Goal: Obtain resource: Download file/media

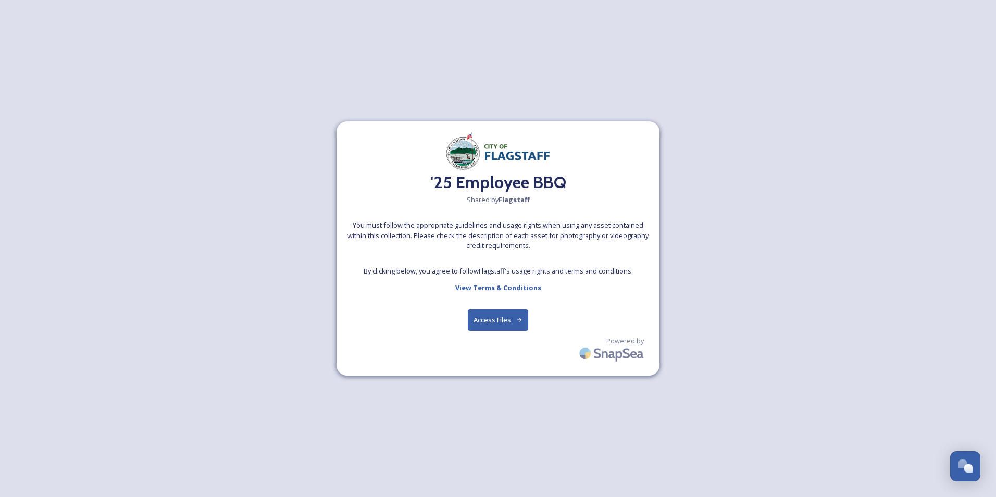
click at [482, 316] on button "Access Files" at bounding box center [498, 319] width 61 height 21
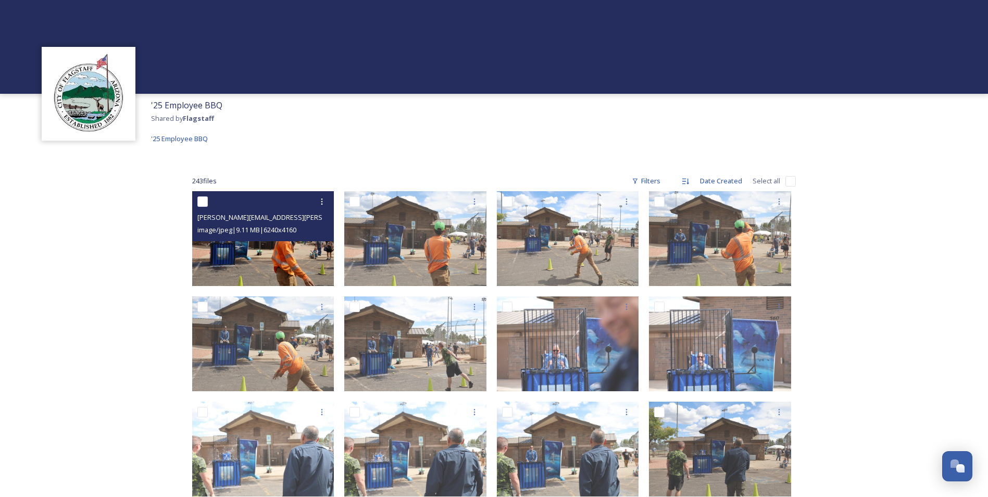
click at [269, 245] on img at bounding box center [263, 238] width 142 height 95
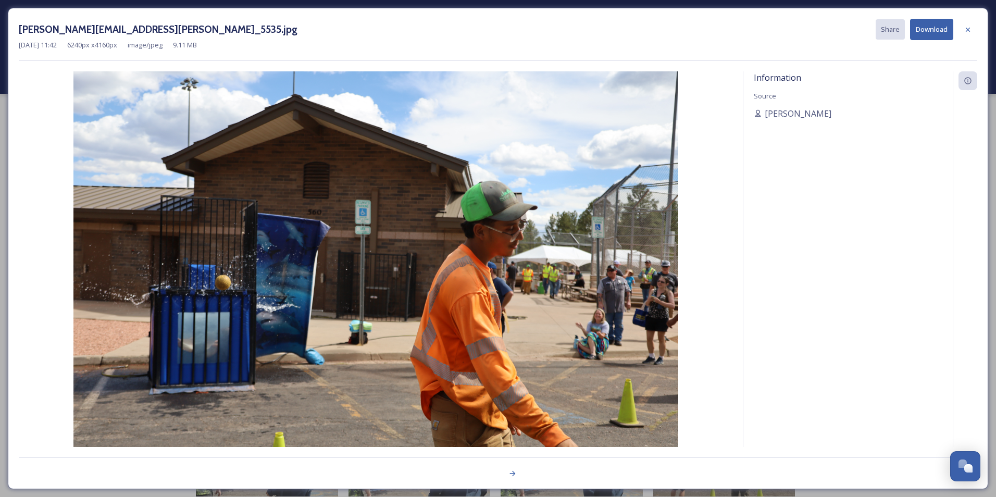
click at [568, 348] on img at bounding box center [375, 272] width 713 height 403
click at [508, 474] on icon at bounding box center [512, 473] width 8 height 8
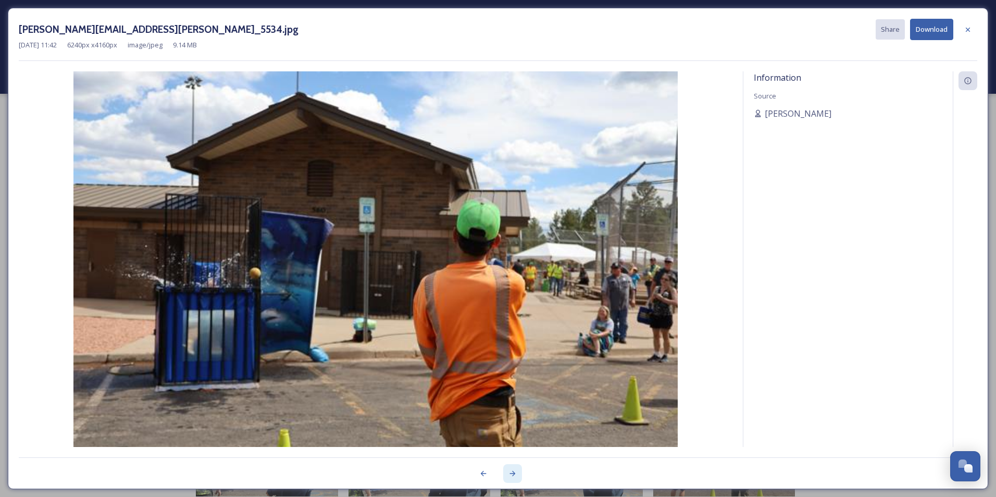
click at [508, 474] on icon at bounding box center [512, 473] width 8 height 8
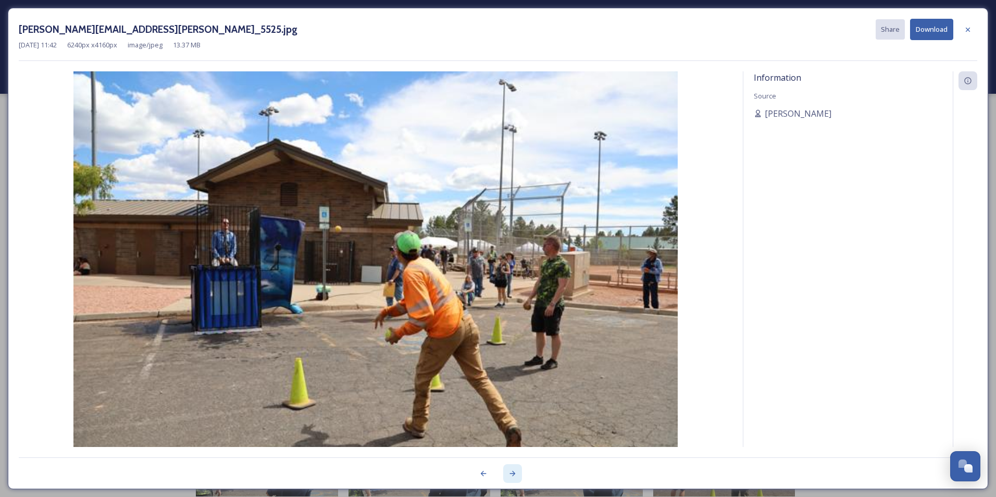
click at [508, 474] on icon at bounding box center [512, 473] width 8 height 8
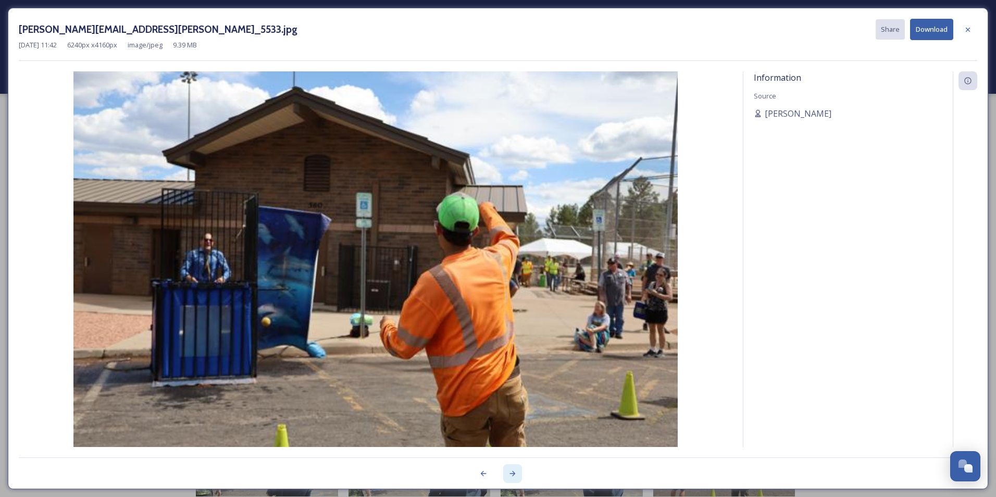
click at [508, 474] on icon at bounding box center [512, 473] width 8 height 8
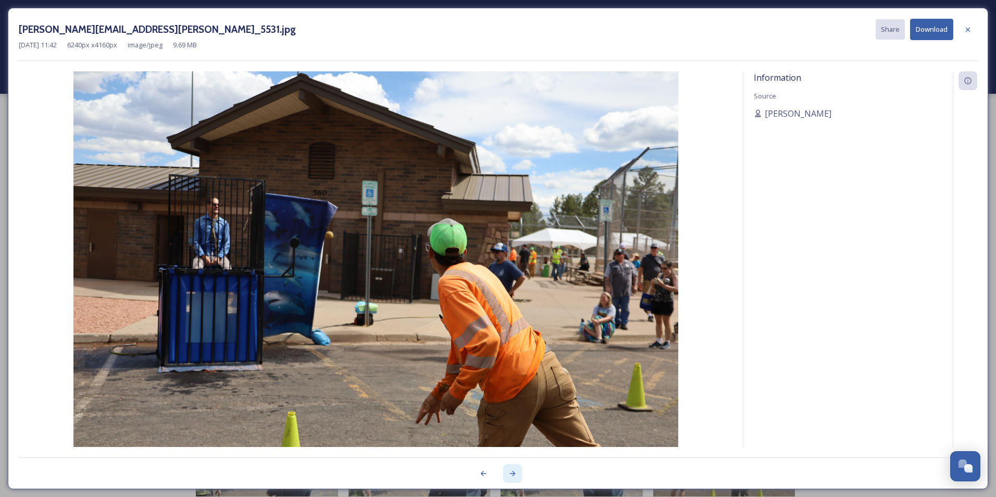
click at [508, 474] on icon at bounding box center [512, 473] width 8 height 8
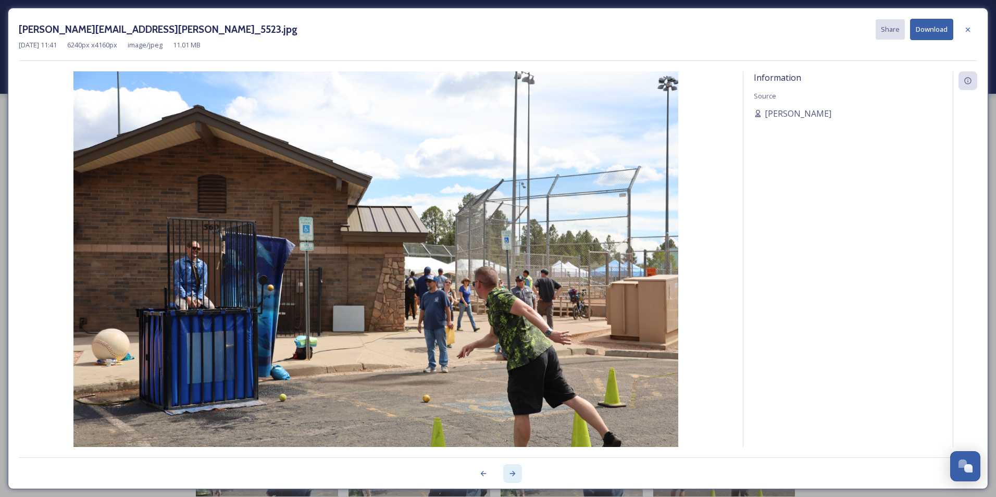
click at [513, 474] on icon at bounding box center [512, 473] width 8 height 8
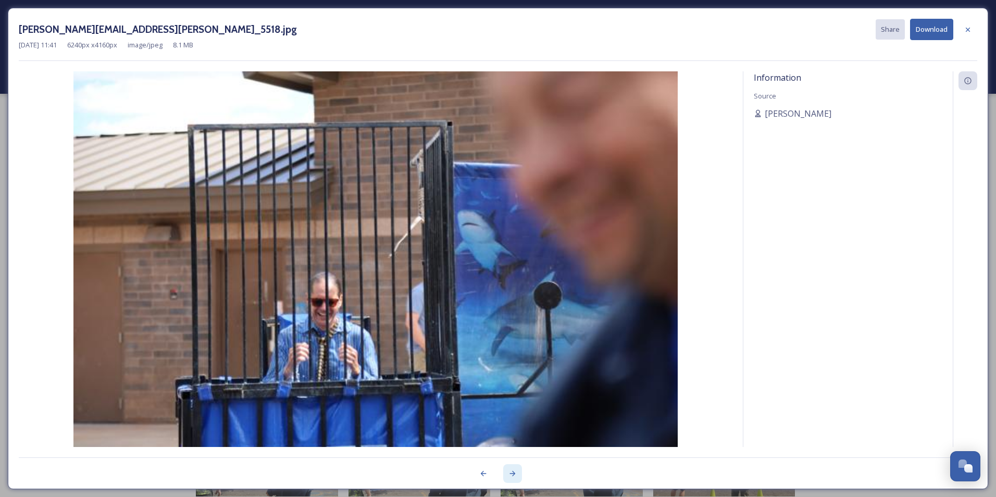
click at [513, 474] on icon at bounding box center [512, 473] width 8 height 8
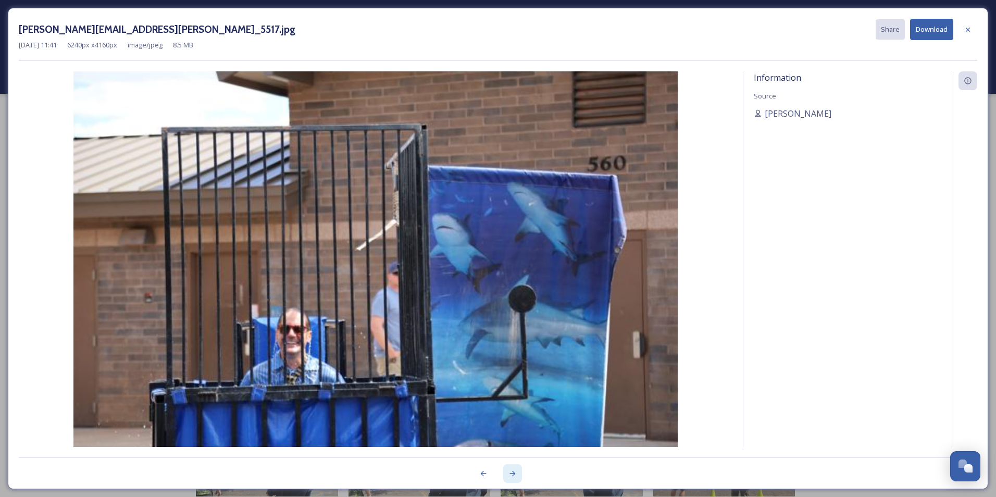
click at [513, 474] on icon at bounding box center [512, 473] width 8 height 8
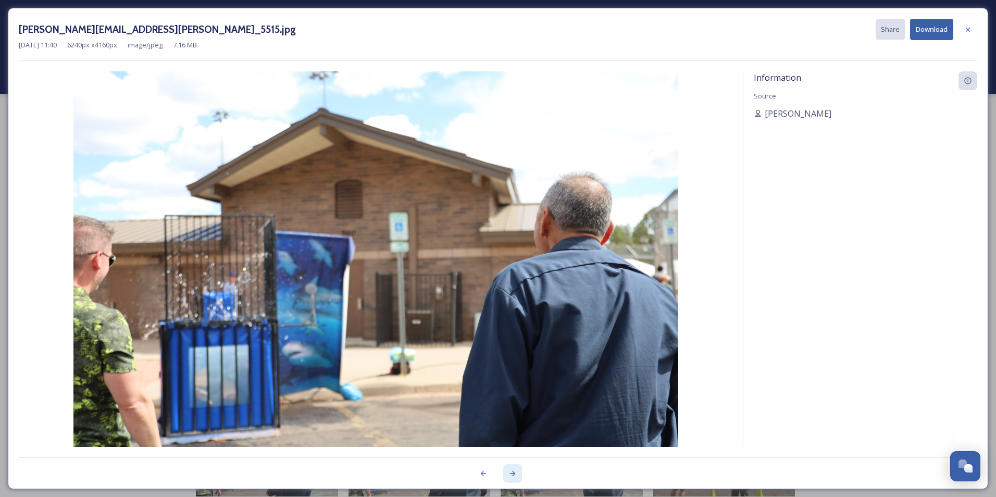
click at [513, 474] on icon at bounding box center [512, 473] width 8 height 8
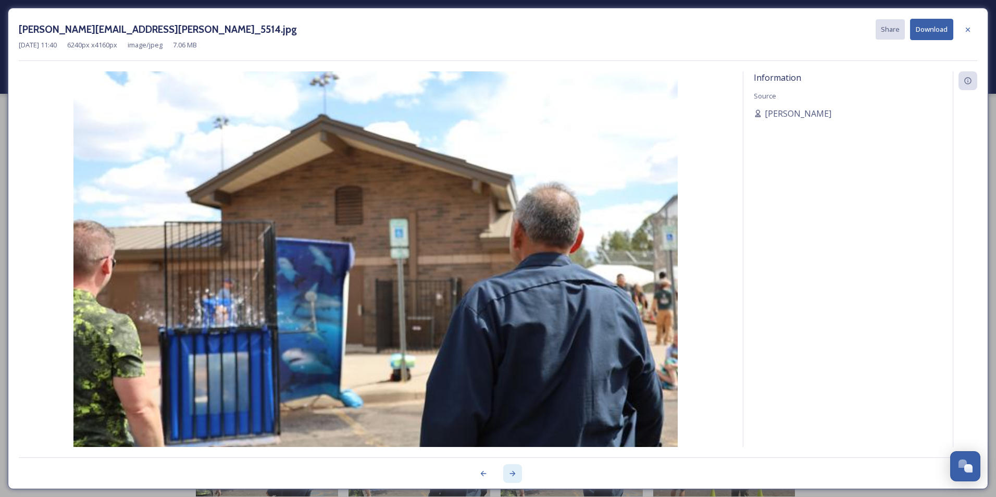
click at [513, 474] on icon at bounding box center [512, 473] width 8 height 8
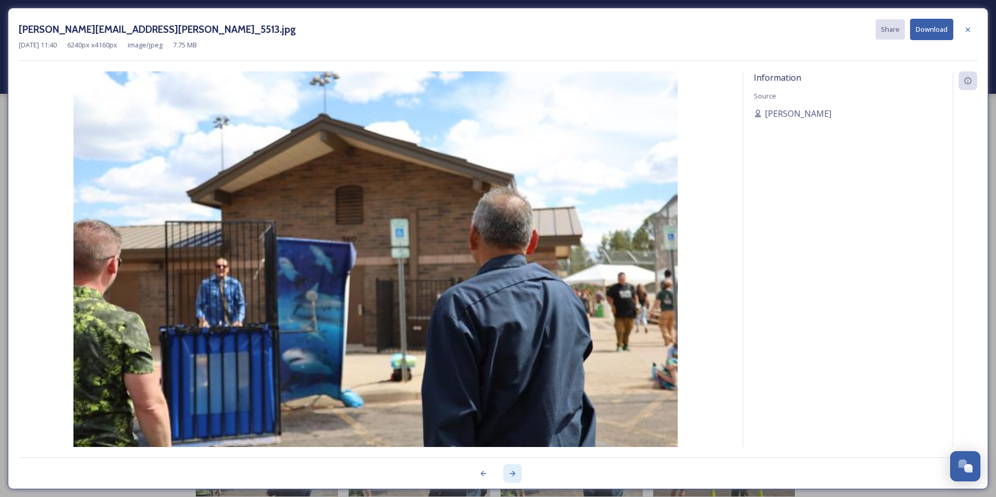
click at [513, 474] on icon at bounding box center [512, 473] width 8 height 8
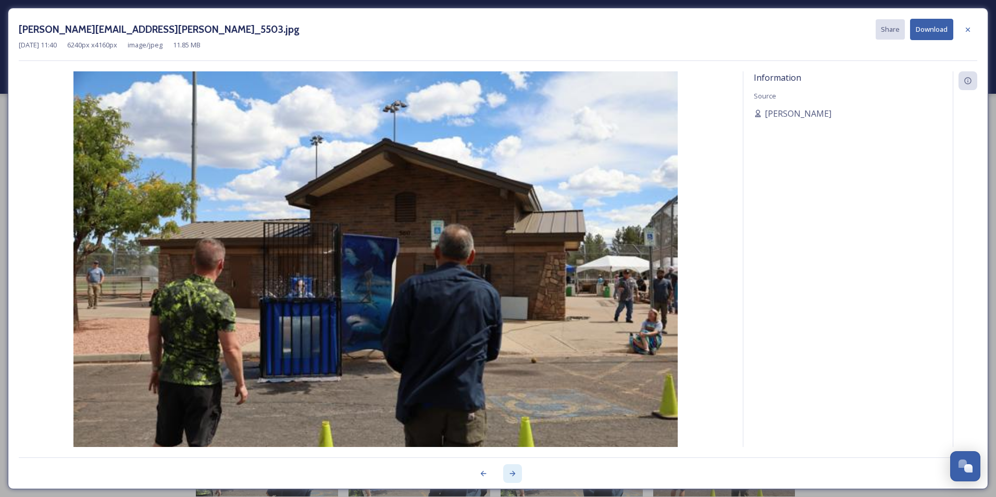
click at [513, 474] on icon at bounding box center [512, 473] width 8 height 8
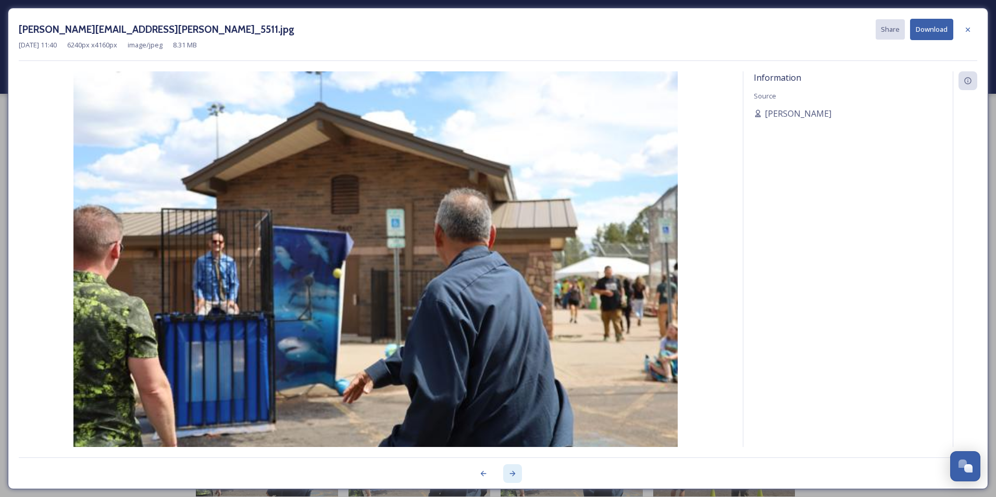
click at [513, 474] on icon at bounding box center [512, 473] width 8 height 8
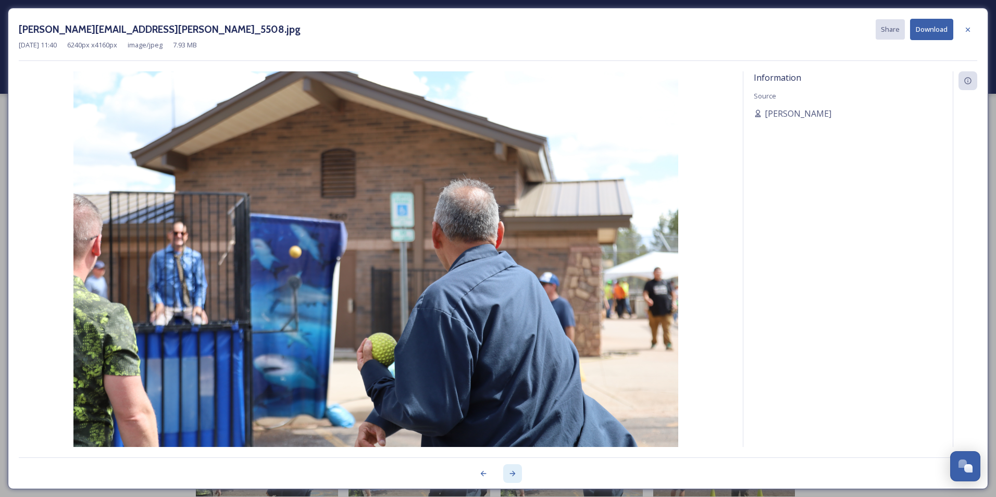
click at [513, 474] on icon at bounding box center [512, 473] width 8 height 8
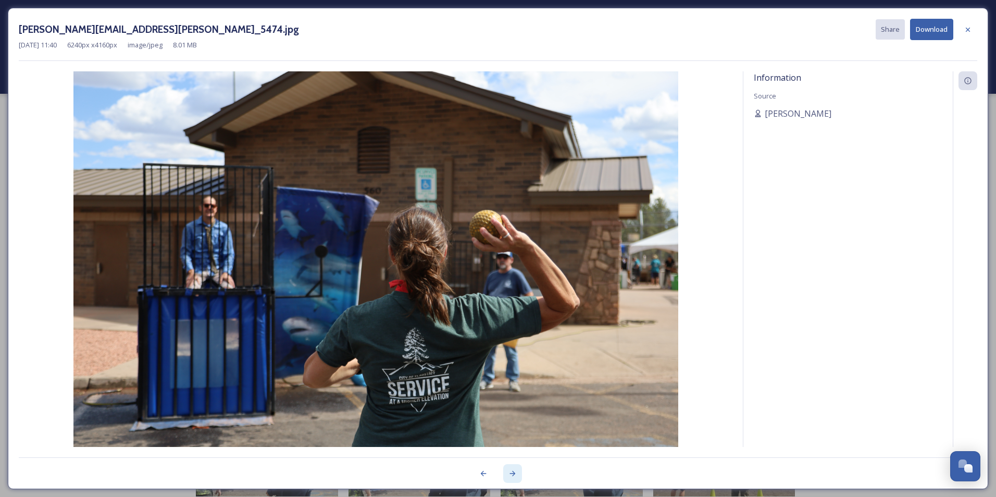
click at [513, 474] on icon at bounding box center [512, 473] width 8 height 8
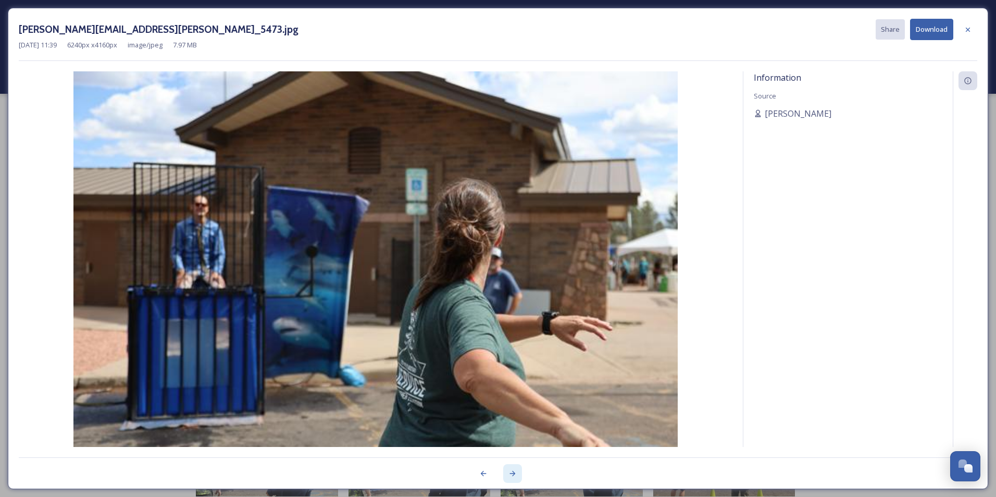
click at [513, 474] on icon at bounding box center [512, 473] width 8 height 8
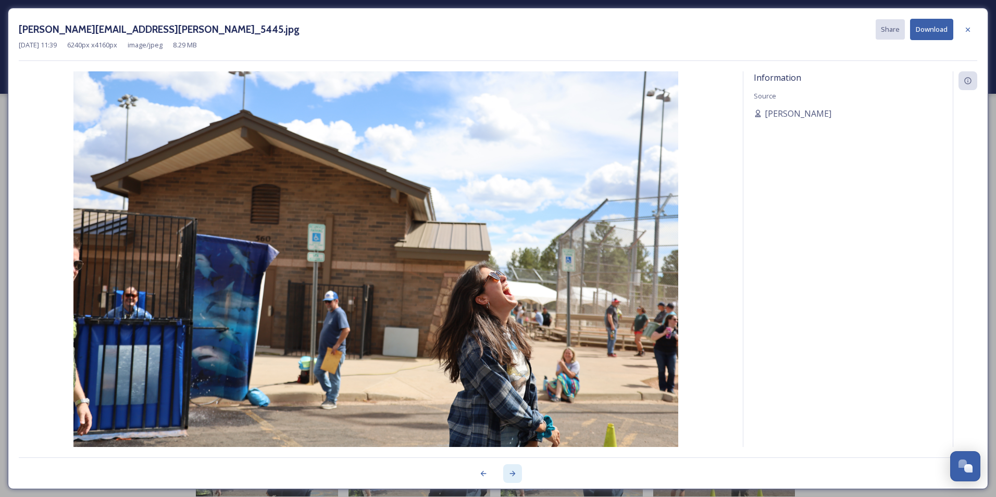
click at [513, 474] on icon at bounding box center [512, 473] width 8 height 8
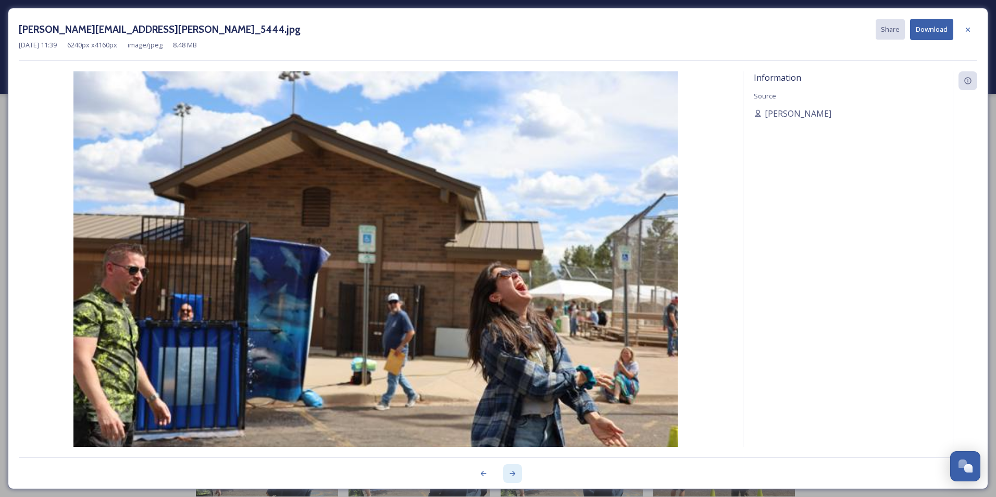
click at [513, 474] on icon at bounding box center [512, 473] width 8 height 8
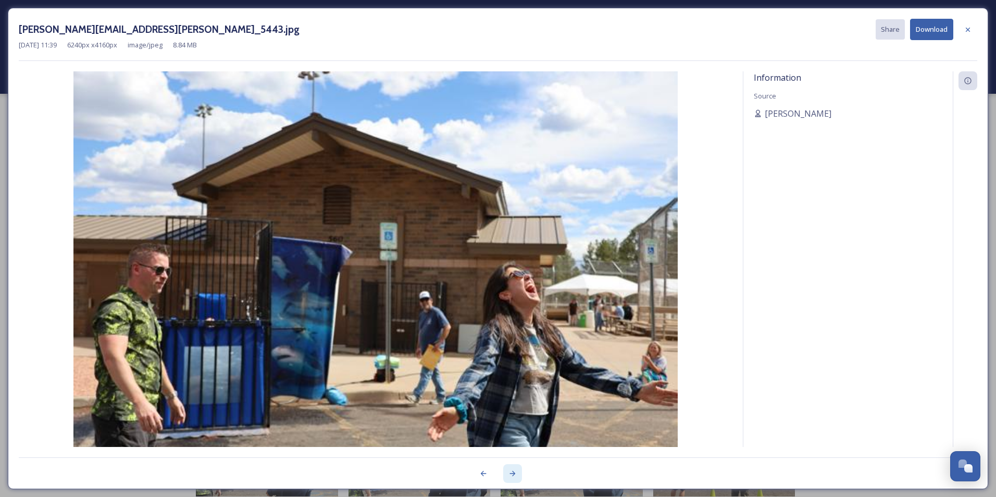
click at [513, 474] on icon at bounding box center [512, 473] width 8 height 8
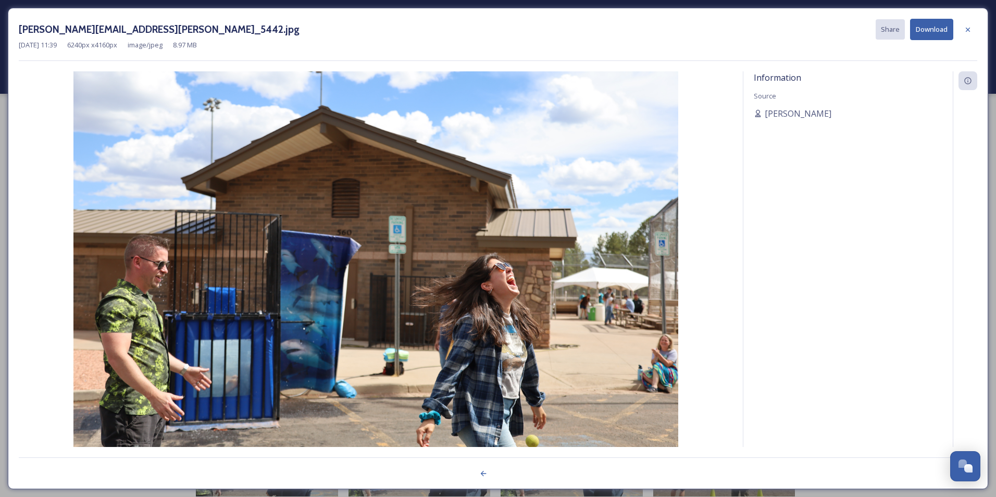
click at [511, 472] on div at bounding box center [498, 467] width 958 height 21
click at [965, 32] on icon at bounding box center [967, 30] width 8 height 8
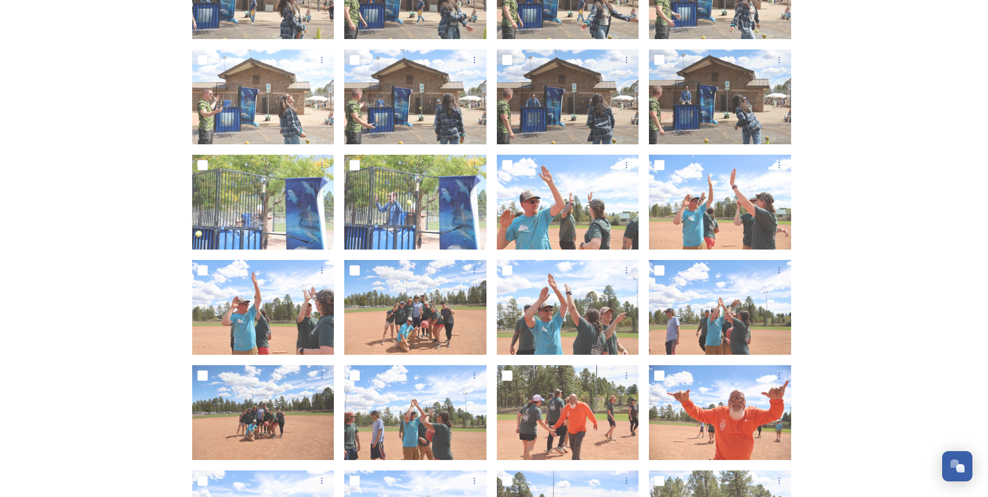
scroll to position [712, 0]
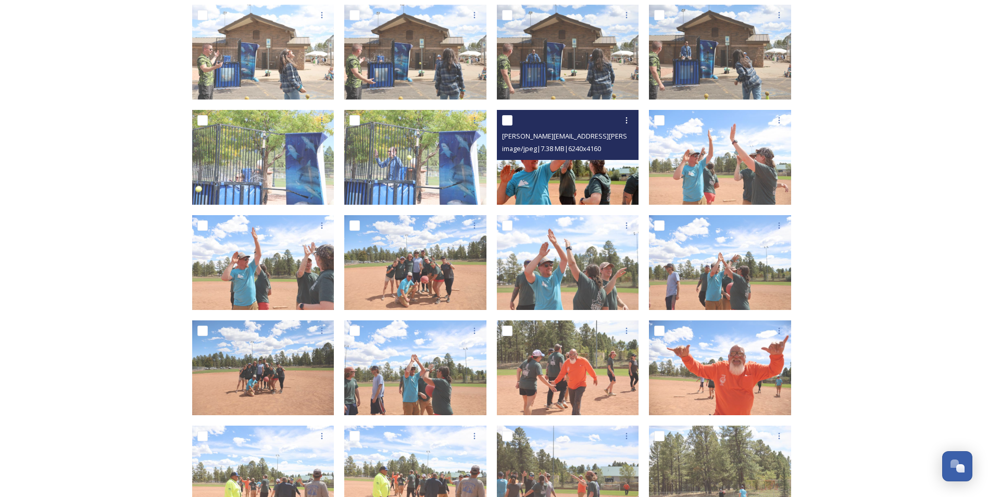
click at [558, 175] on img at bounding box center [568, 157] width 142 height 95
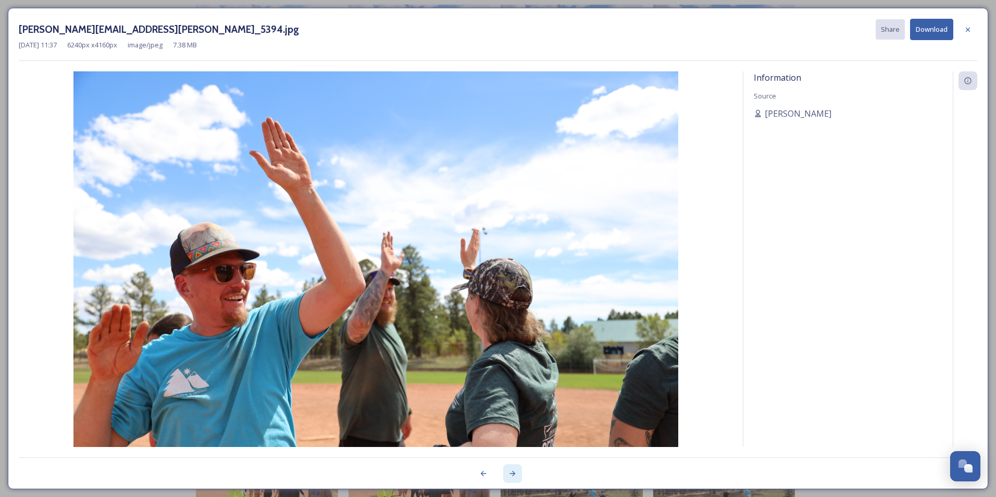
click at [512, 474] on icon at bounding box center [512, 473] width 8 height 8
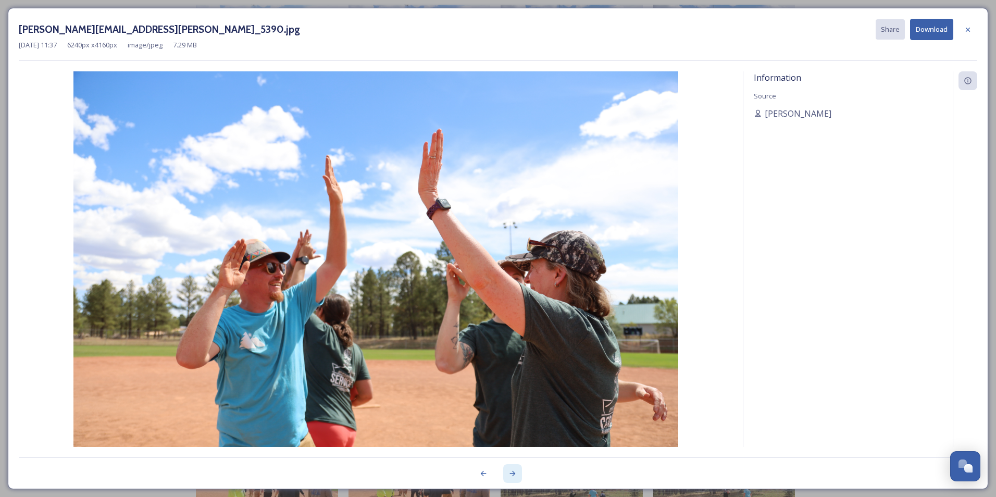
click at [512, 474] on icon at bounding box center [512, 473] width 8 height 8
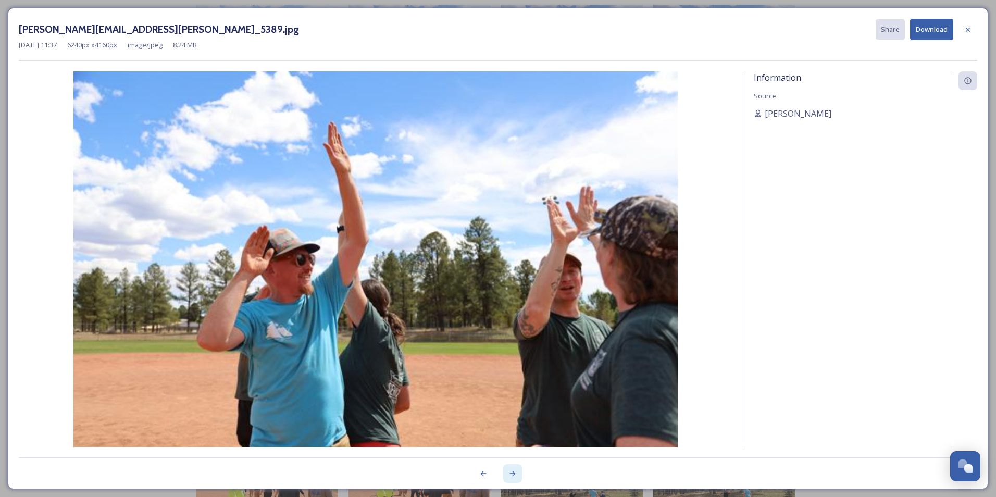
click at [512, 474] on icon at bounding box center [512, 473] width 8 height 8
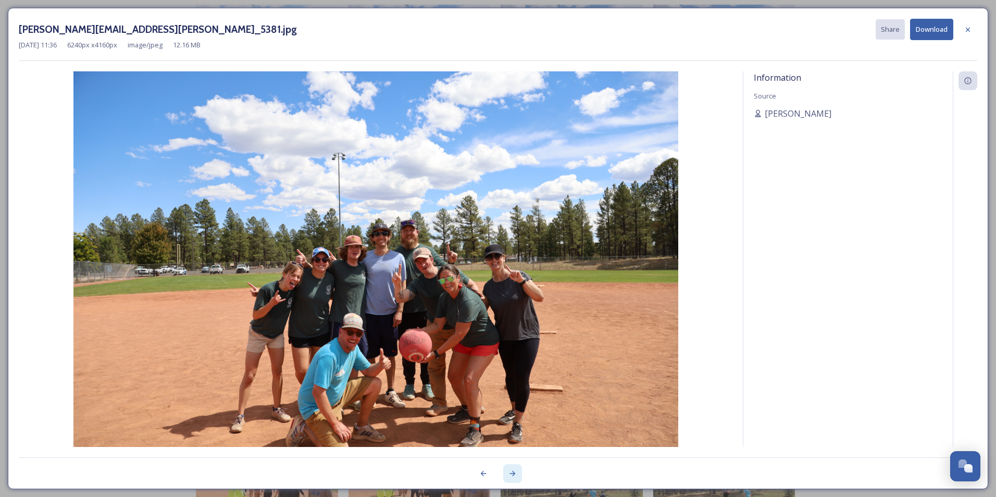
click at [512, 474] on icon at bounding box center [512, 473] width 8 height 8
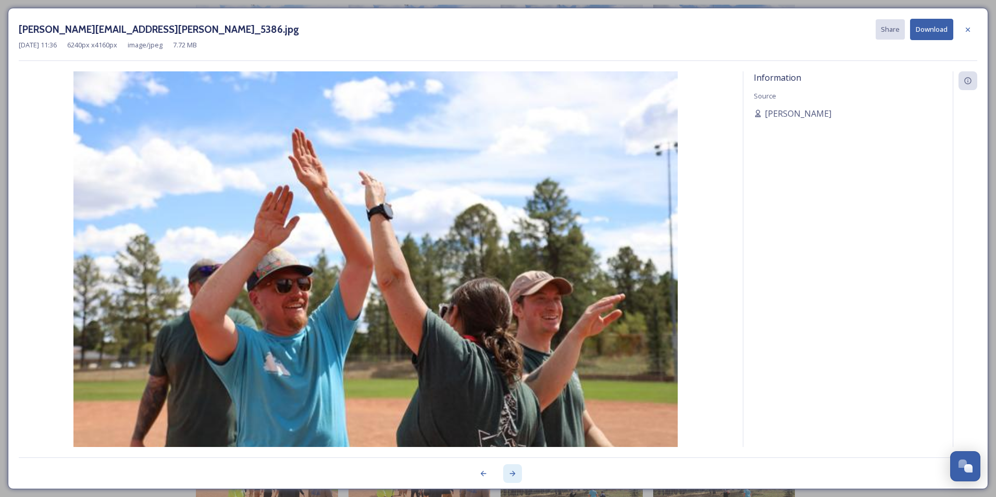
click at [512, 474] on icon at bounding box center [512, 473] width 8 height 8
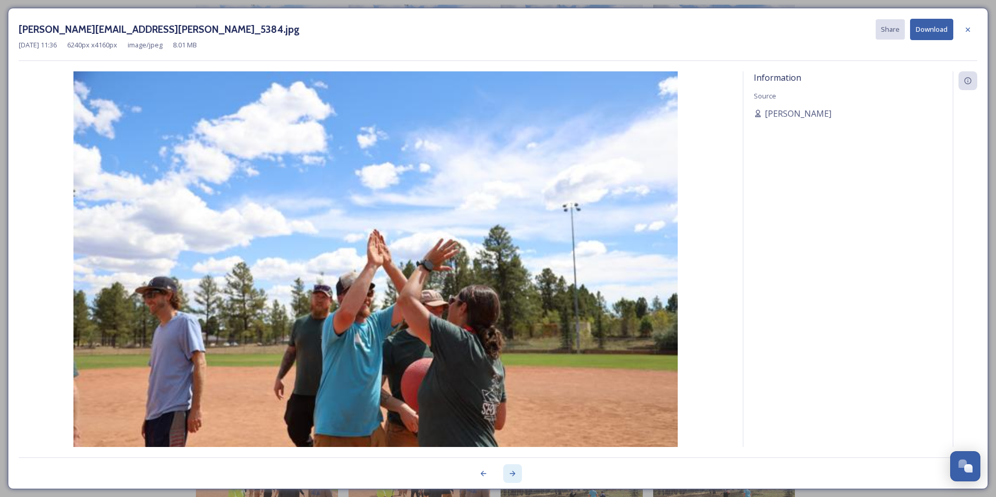
click at [512, 474] on icon at bounding box center [512, 473] width 8 height 8
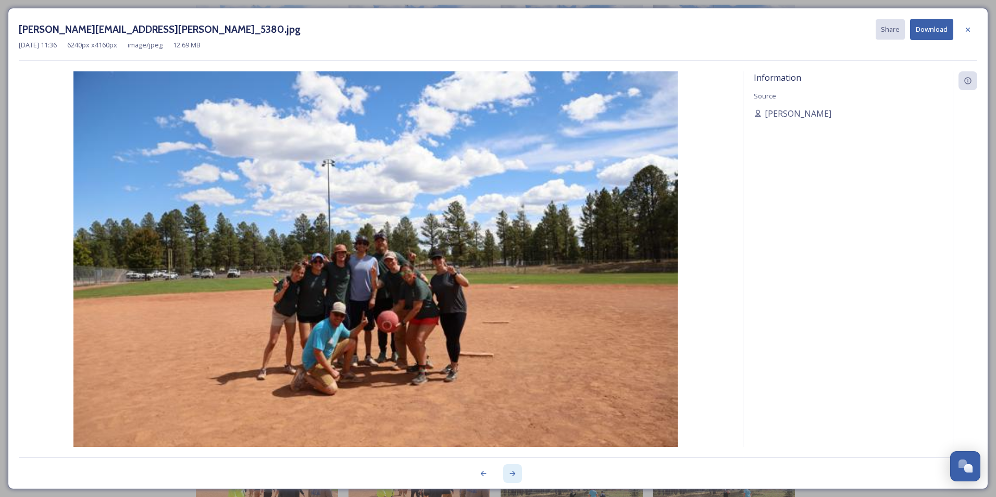
click at [512, 474] on icon at bounding box center [512, 473] width 8 height 8
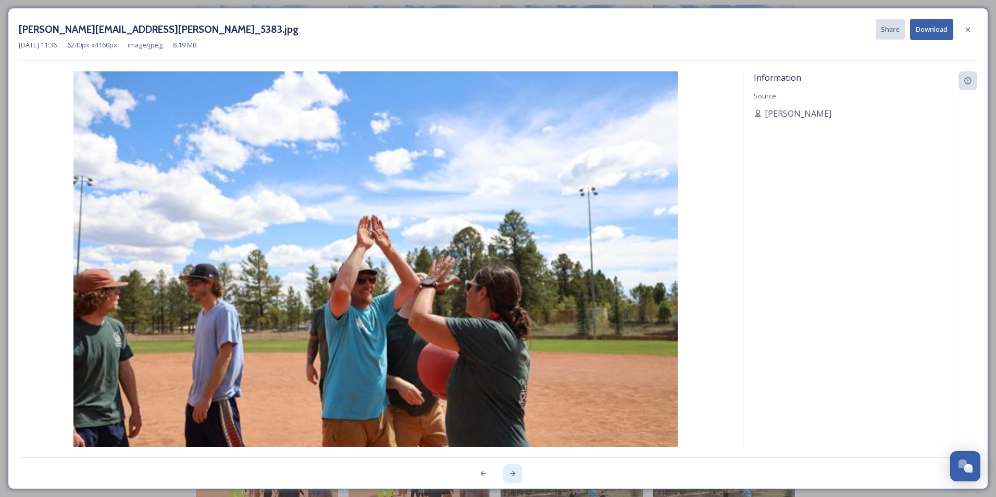
click at [512, 474] on icon at bounding box center [512, 473] width 8 height 8
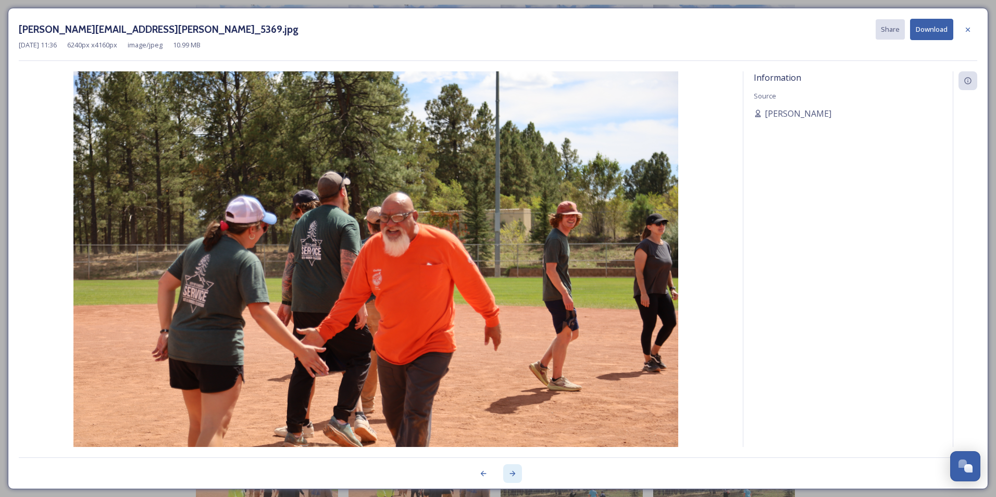
click at [512, 474] on icon at bounding box center [512, 473] width 8 height 8
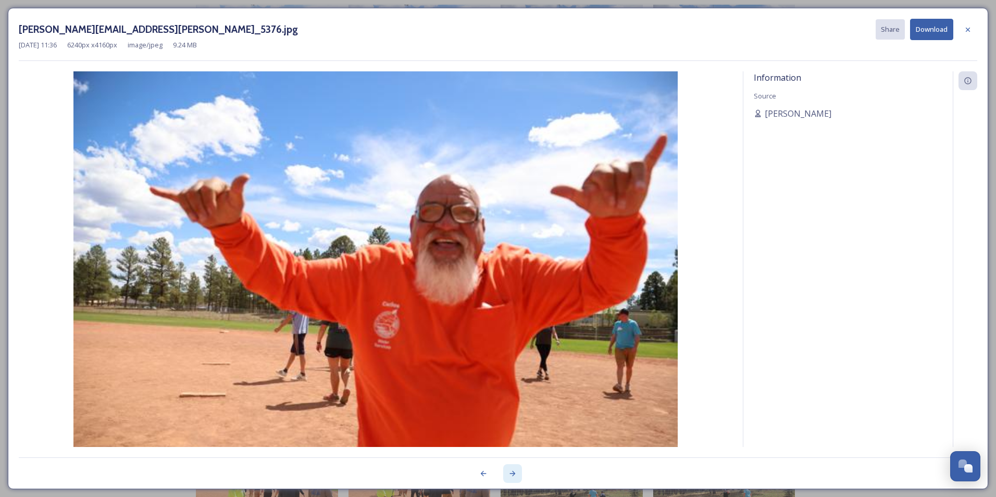
click at [512, 474] on icon at bounding box center [512, 473] width 8 height 8
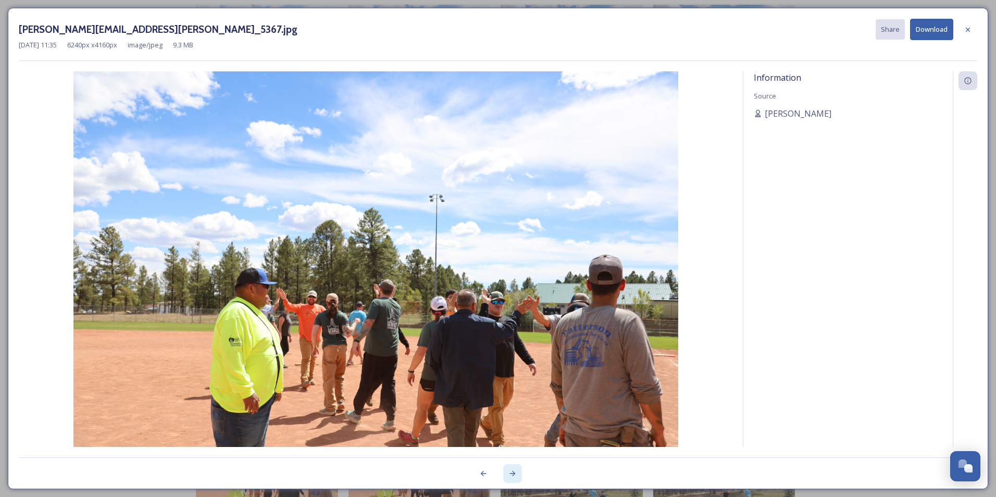
click at [512, 474] on icon at bounding box center [512, 473] width 8 height 8
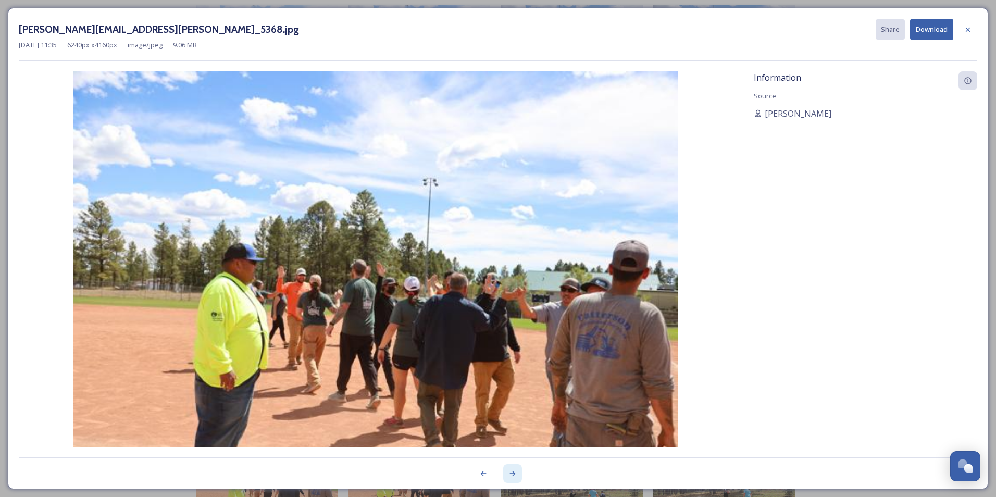
click at [512, 474] on icon at bounding box center [512, 473] width 8 height 8
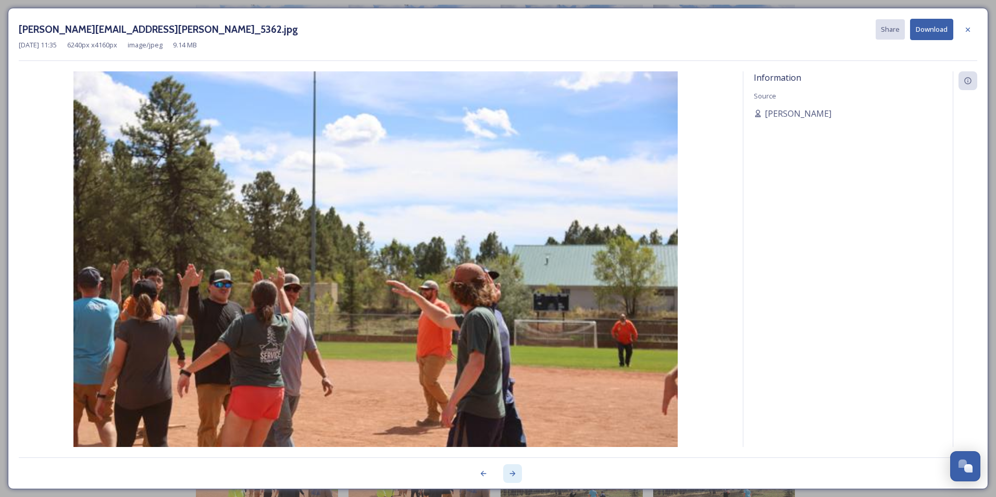
click at [512, 474] on icon at bounding box center [512, 473] width 8 height 8
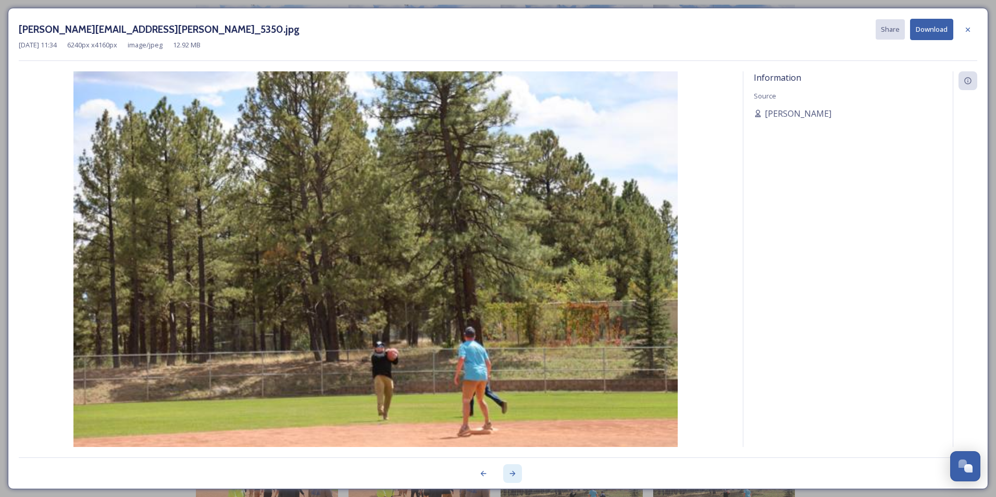
click at [512, 474] on icon at bounding box center [512, 473] width 8 height 8
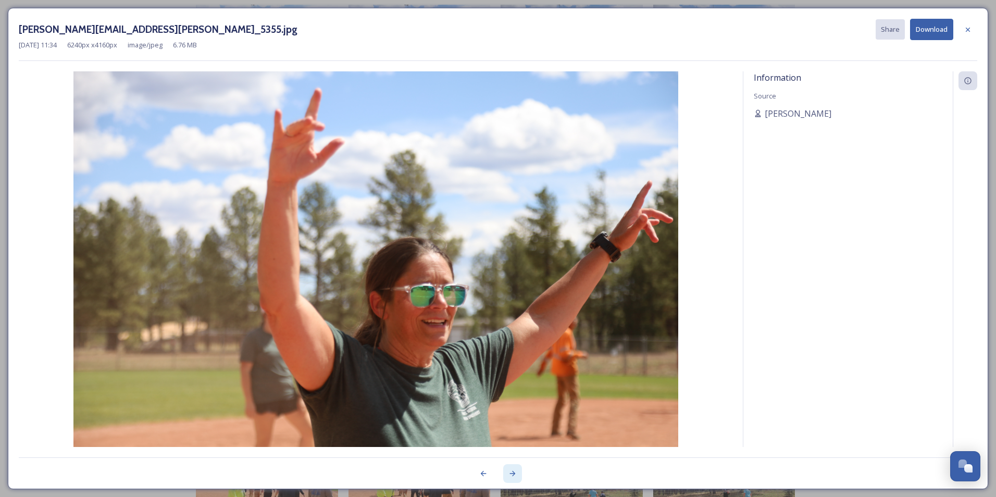
click at [512, 474] on icon at bounding box center [512, 473] width 8 height 8
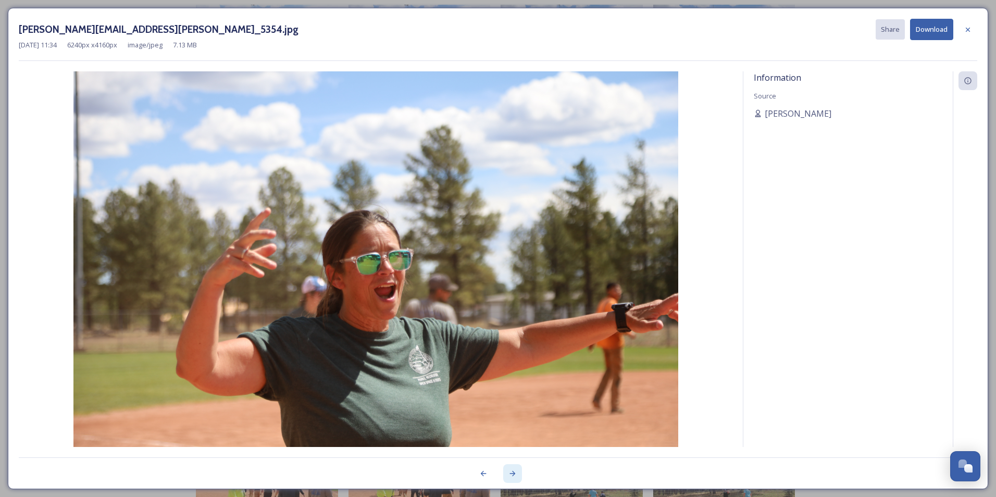
click at [512, 474] on icon at bounding box center [512, 473] width 8 height 8
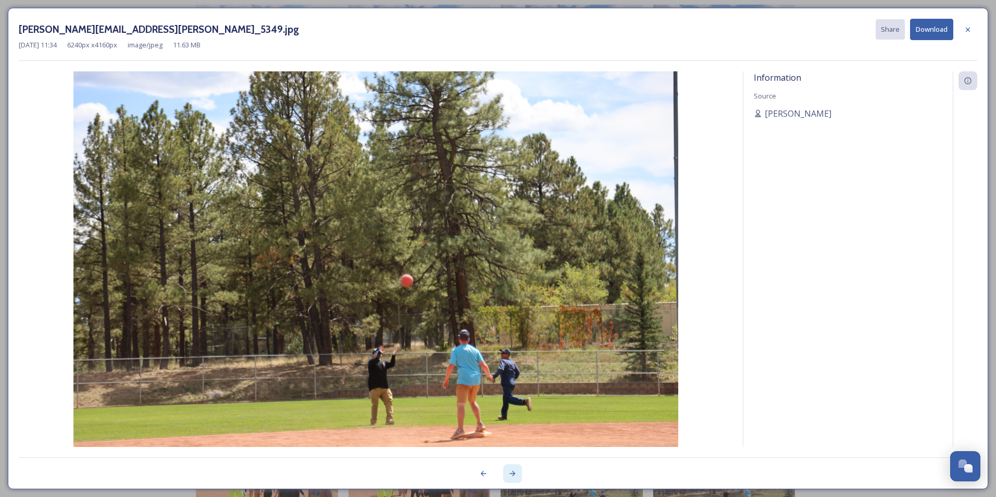
click at [512, 474] on icon at bounding box center [512, 473] width 8 height 8
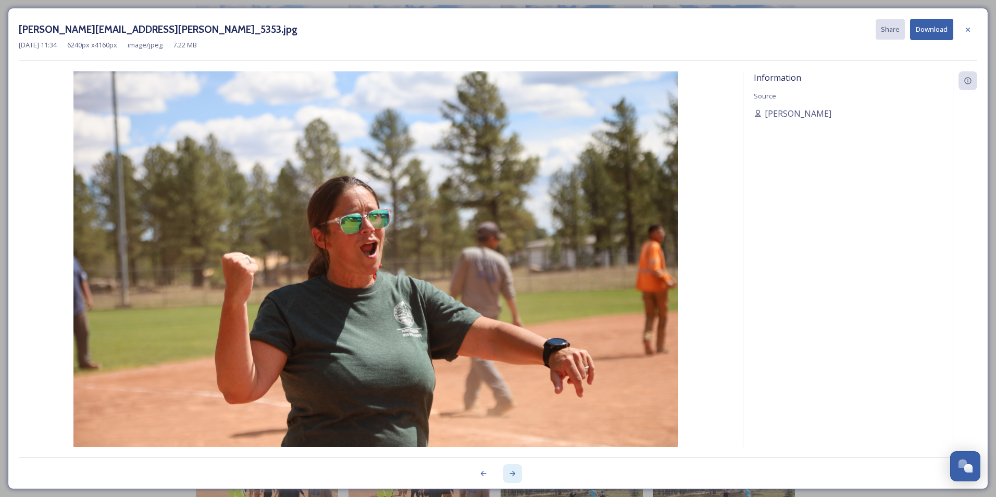
click at [512, 474] on icon at bounding box center [512, 473] width 8 height 8
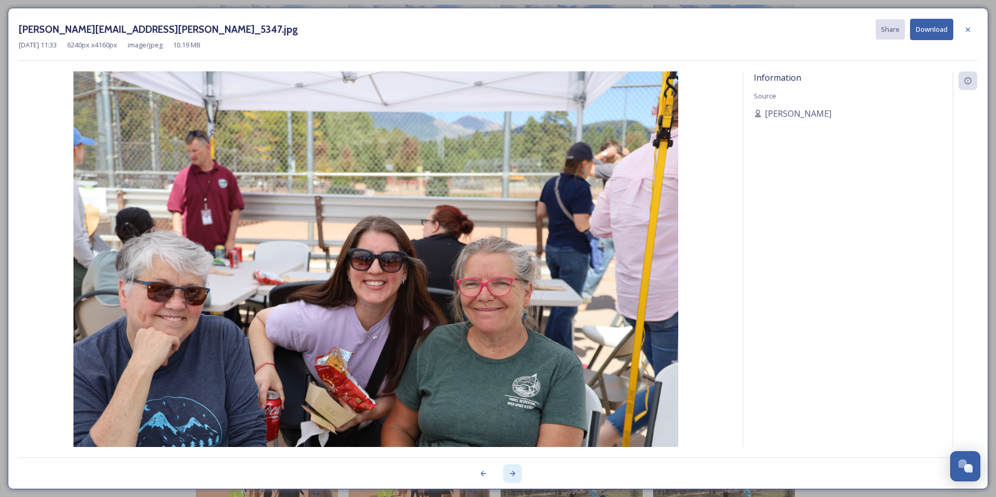
click at [512, 474] on icon at bounding box center [512, 473] width 8 height 8
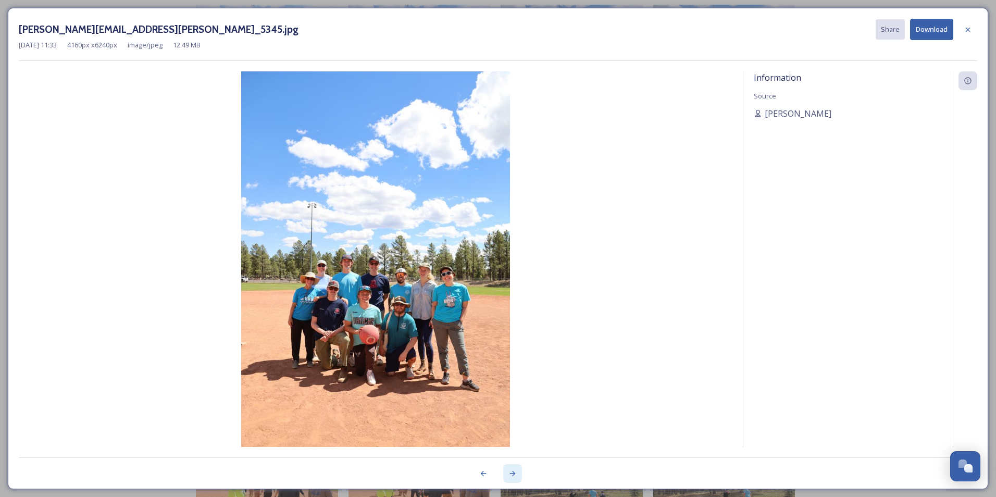
click at [512, 474] on icon at bounding box center [512, 473] width 8 height 8
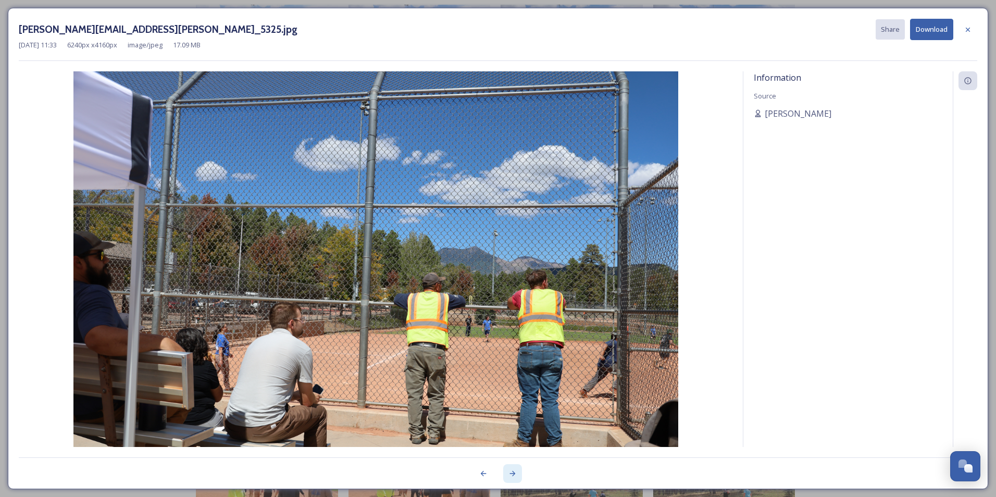
click at [512, 474] on icon at bounding box center [512, 473] width 8 height 8
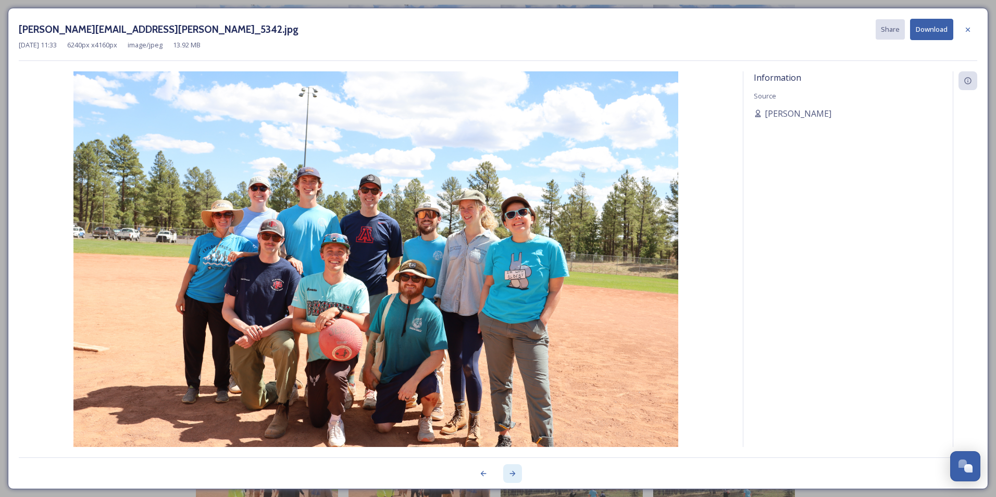
click at [512, 474] on icon at bounding box center [512, 473] width 8 height 8
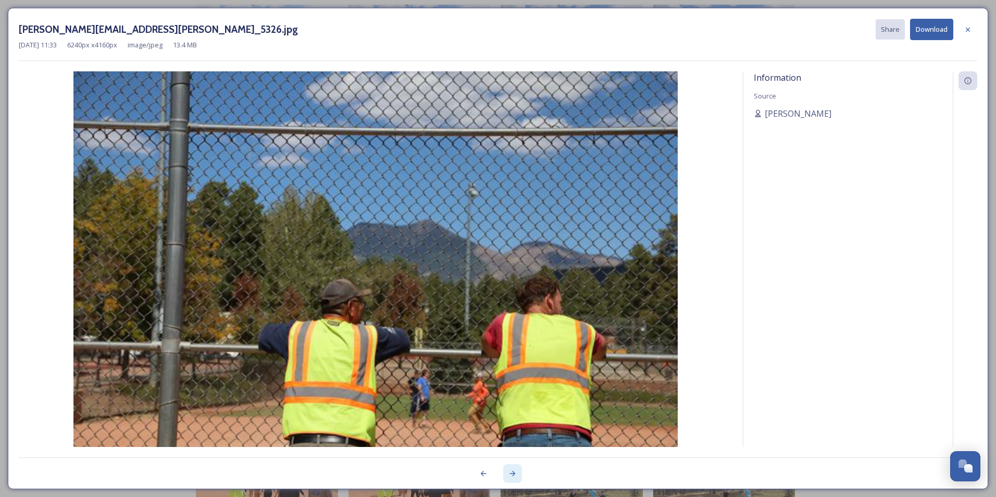
click at [512, 474] on icon at bounding box center [512, 473] width 8 height 8
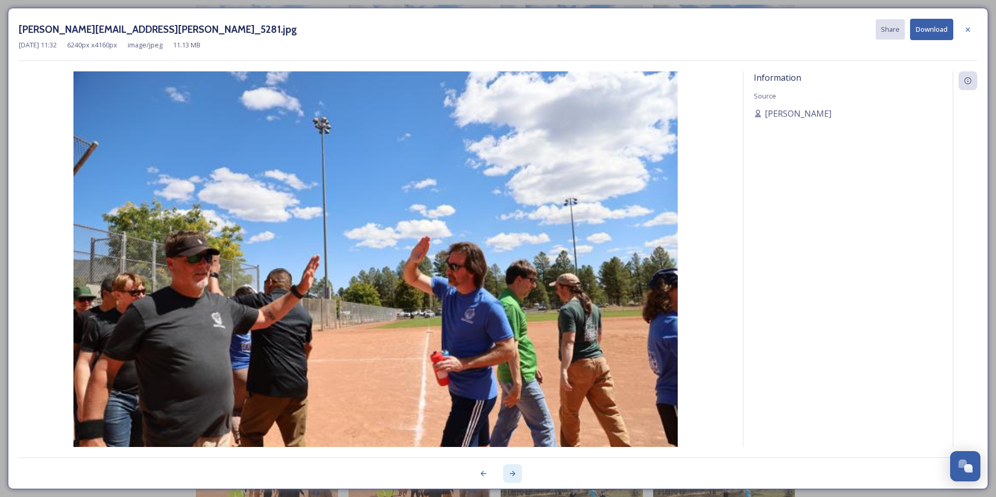
click at [512, 474] on icon at bounding box center [512, 473] width 8 height 8
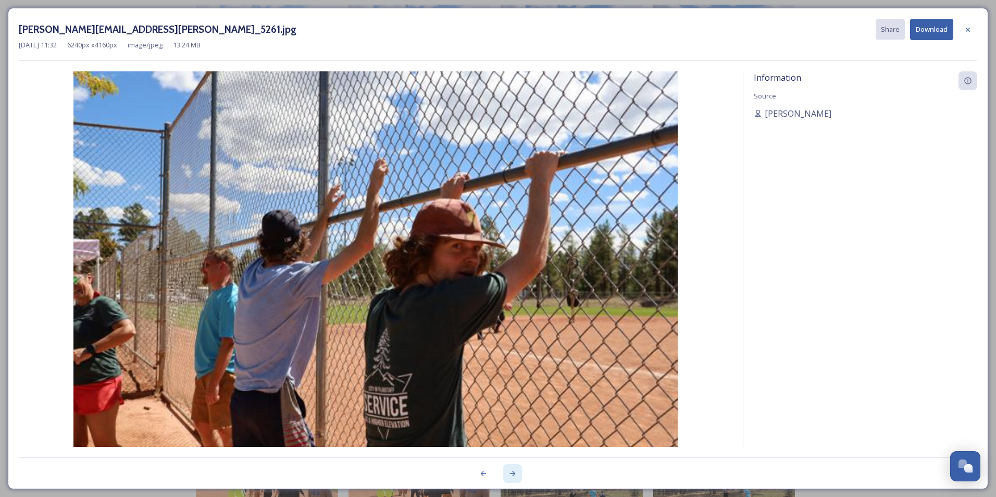
click at [512, 474] on icon at bounding box center [512, 473] width 8 height 8
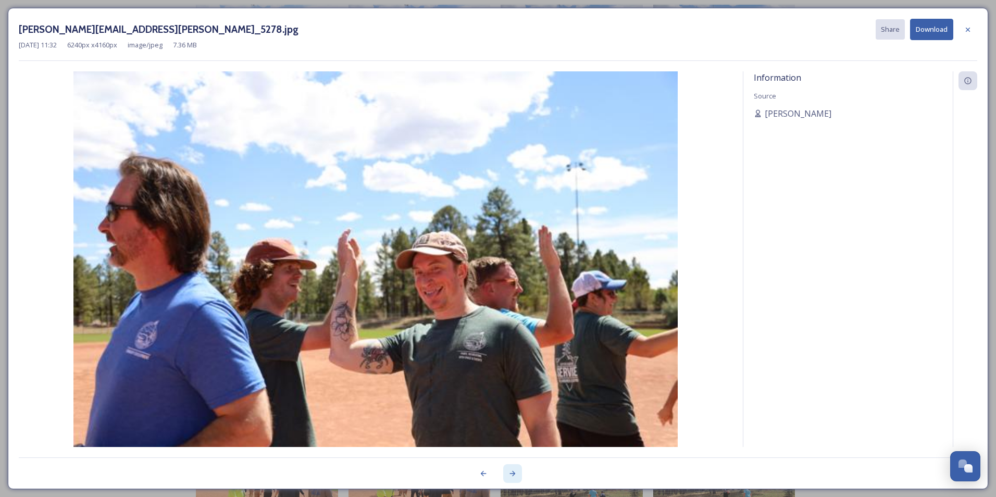
click at [512, 474] on icon at bounding box center [512, 473] width 8 height 8
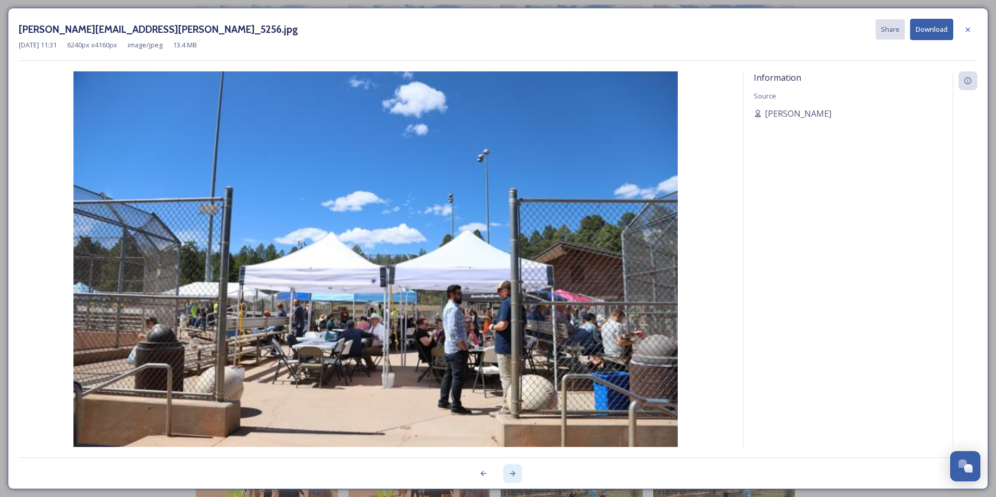
click at [512, 474] on icon at bounding box center [512, 473] width 8 height 8
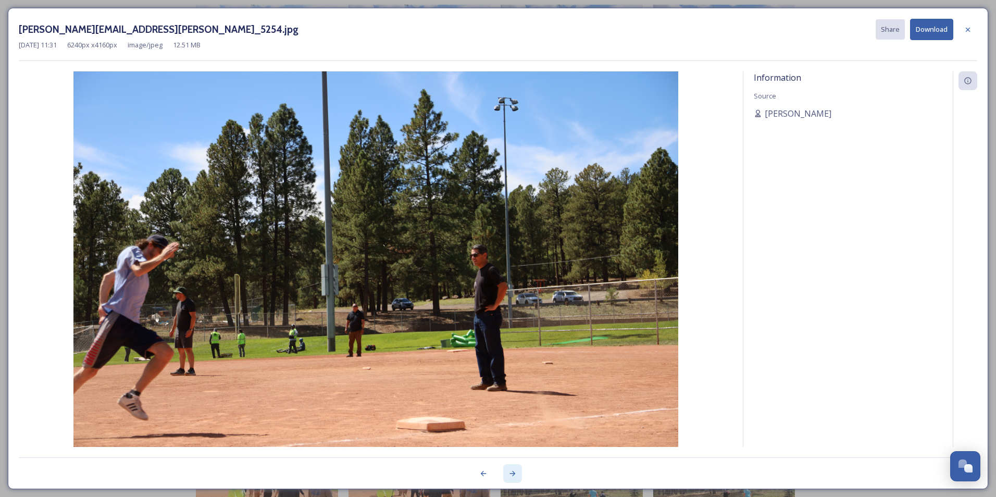
click at [512, 474] on icon at bounding box center [512, 473] width 8 height 8
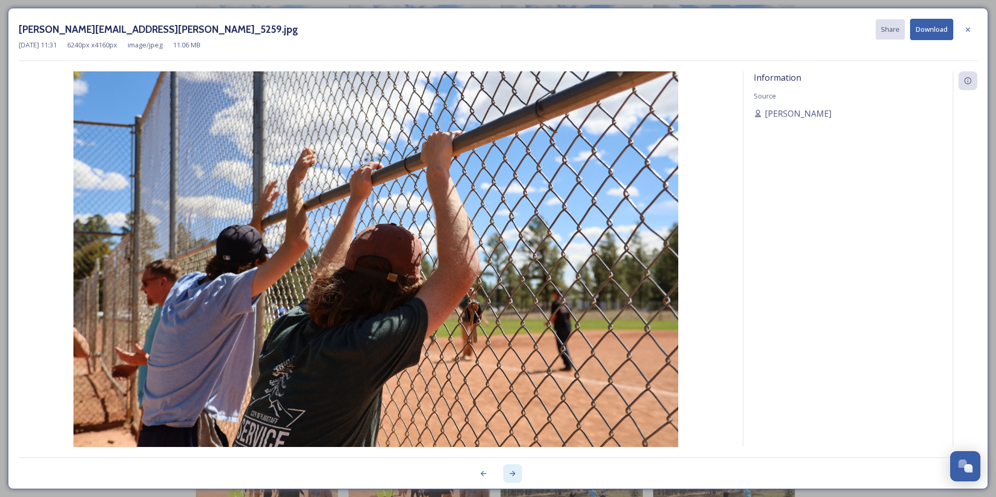
click at [512, 474] on icon at bounding box center [512, 473] width 8 height 8
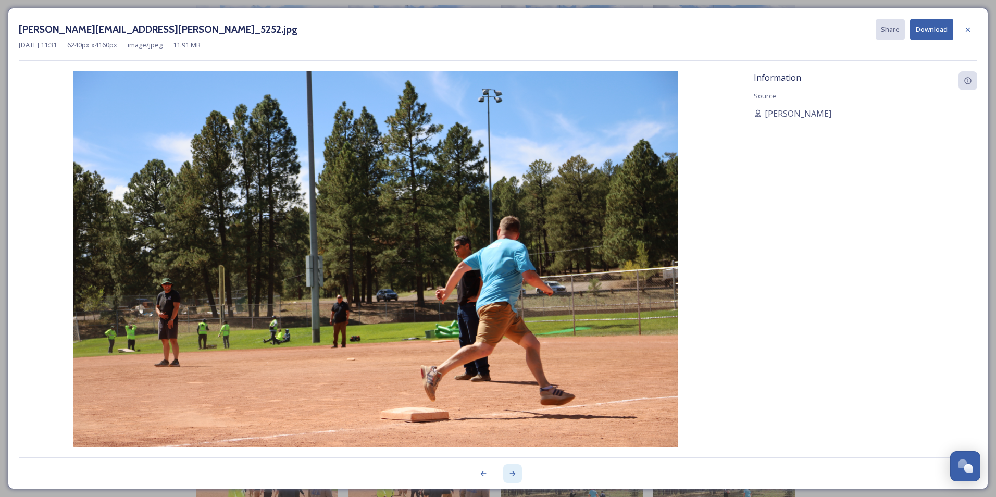
click at [512, 474] on icon at bounding box center [512, 473] width 8 height 8
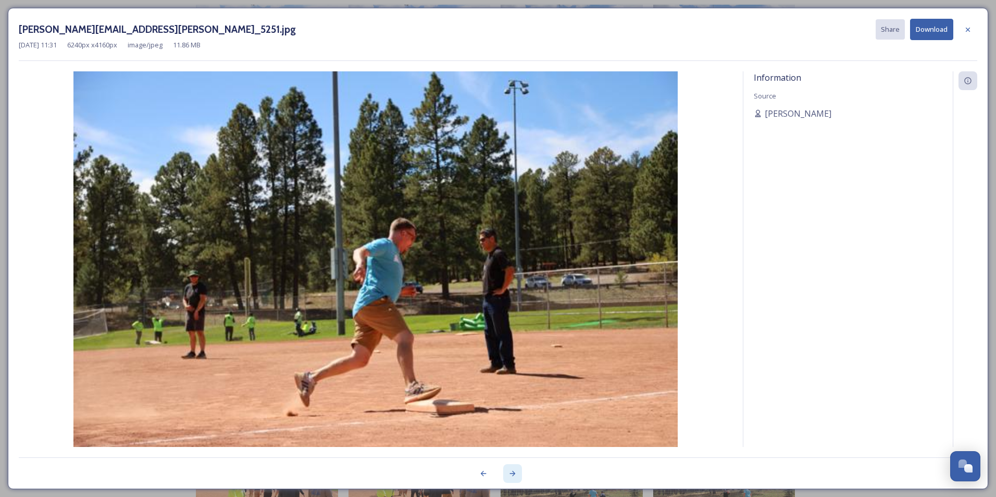
click at [512, 474] on icon at bounding box center [512, 473] width 8 height 8
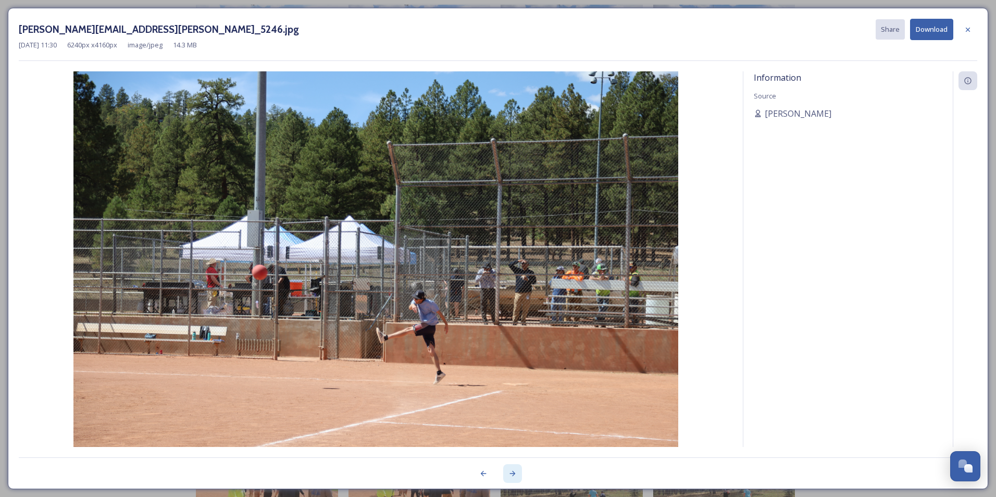
click at [514, 474] on icon at bounding box center [513, 473] width 6 height 5
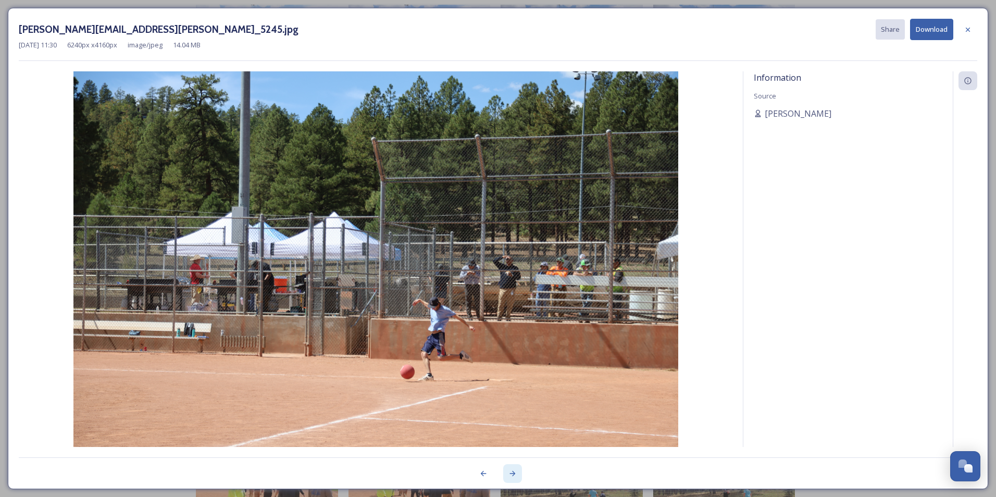
click at [514, 474] on icon at bounding box center [513, 473] width 6 height 5
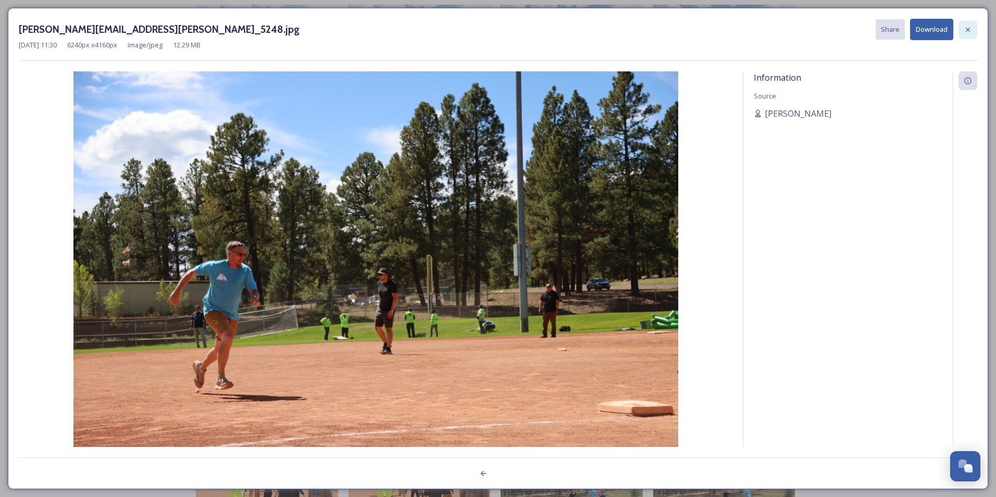
click at [971, 34] on div at bounding box center [967, 29] width 19 height 19
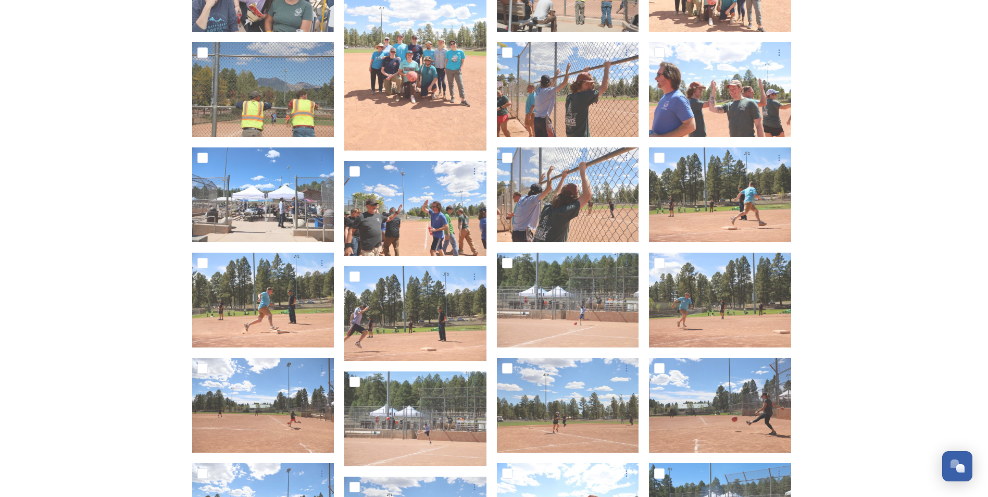
scroll to position [1226, 0]
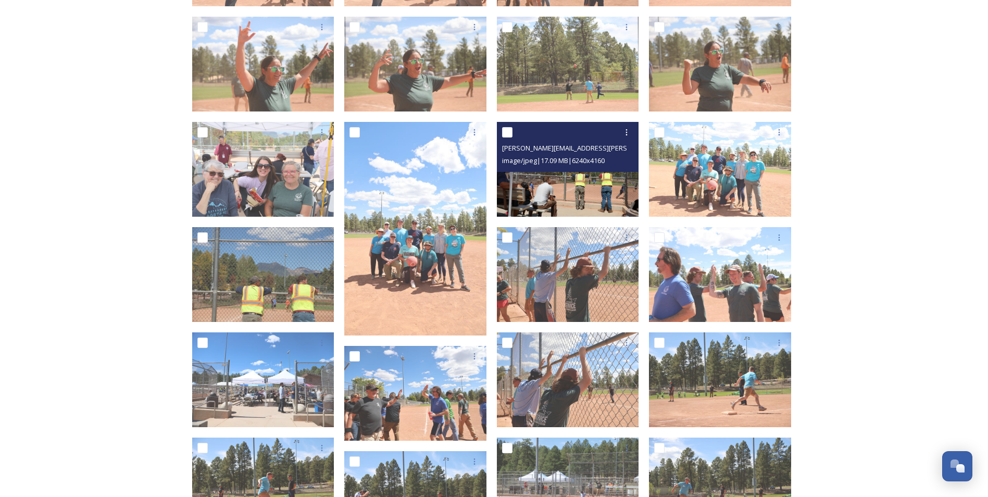
click at [593, 183] on img at bounding box center [568, 169] width 142 height 95
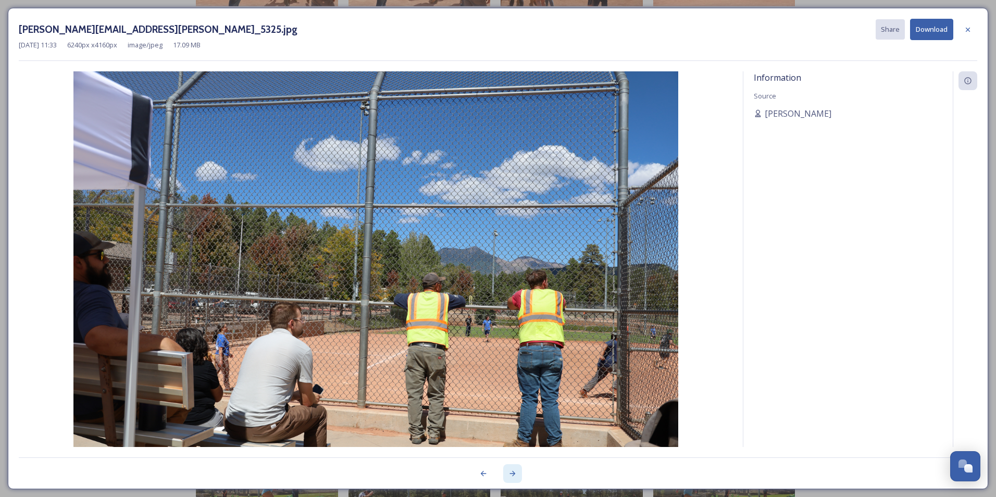
click at [514, 471] on icon at bounding box center [512, 473] width 8 height 8
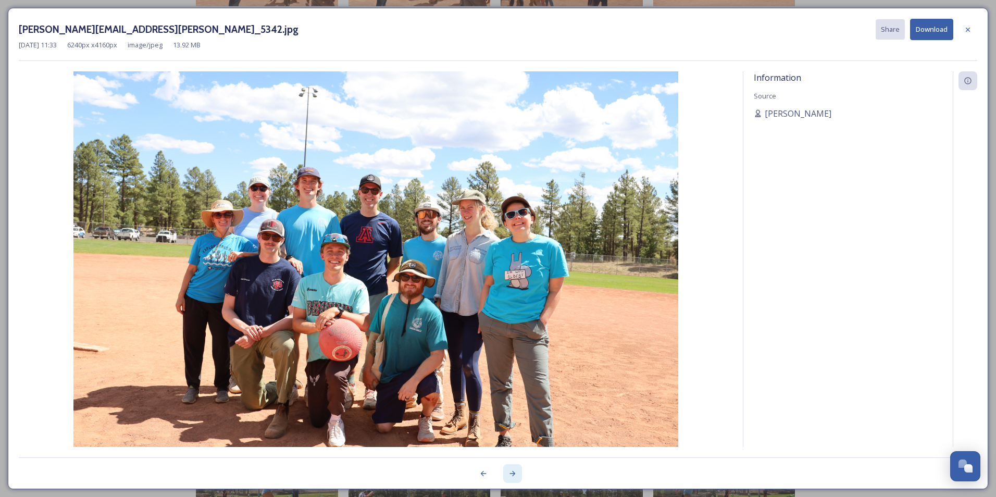
click at [514, 471] on icon at bounding box center [512, 473] width 8 height 8
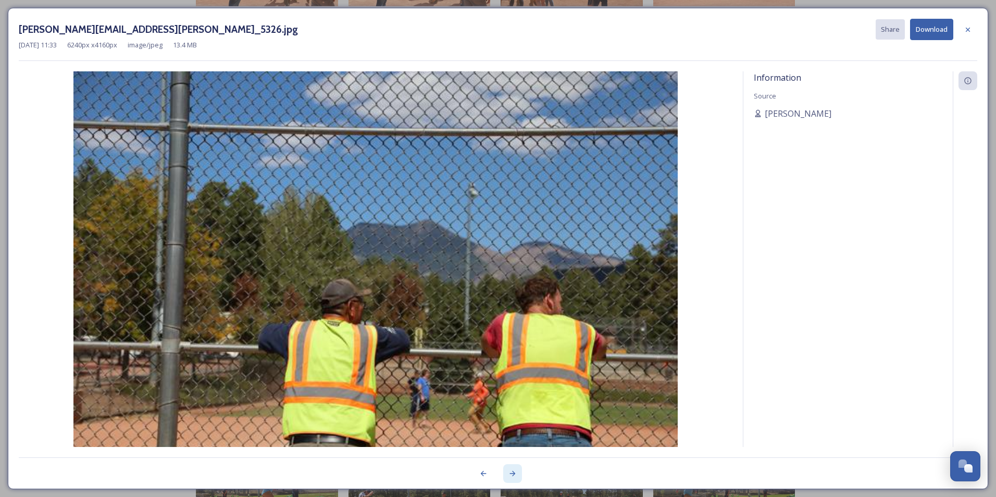
click at [514, 471] on icon at bounding box center [512, 473] width 8 height 8
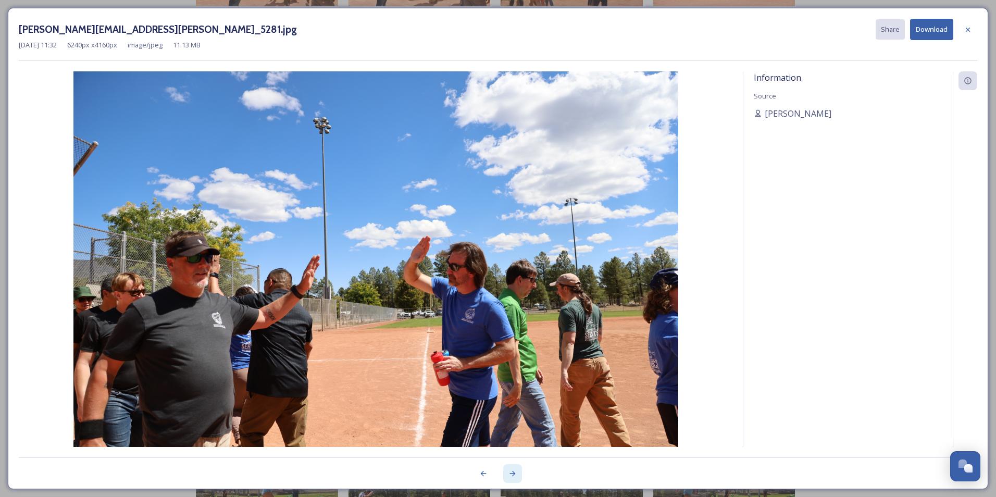
click at [514, 471] on icon at bounding box center [512, 473] width 8 height 8
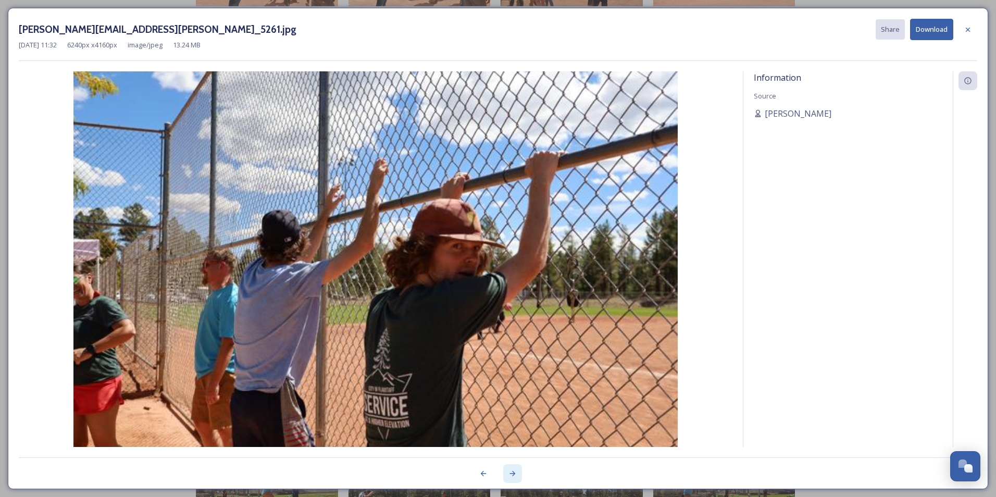
click at [514, 471] on icon at bounding box center [512, 473] width 8 height 8
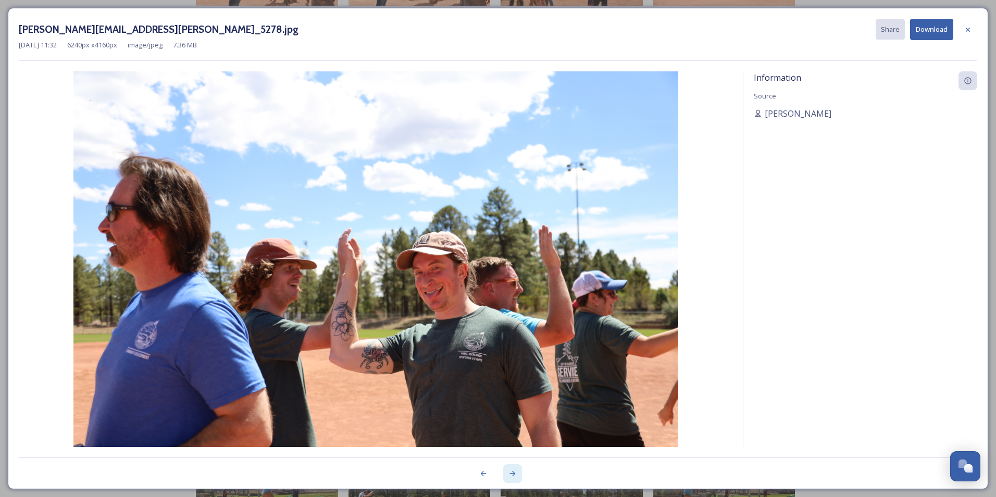
click at [513, 472] on icon at bounding box center [513, 473] width 6 height 5
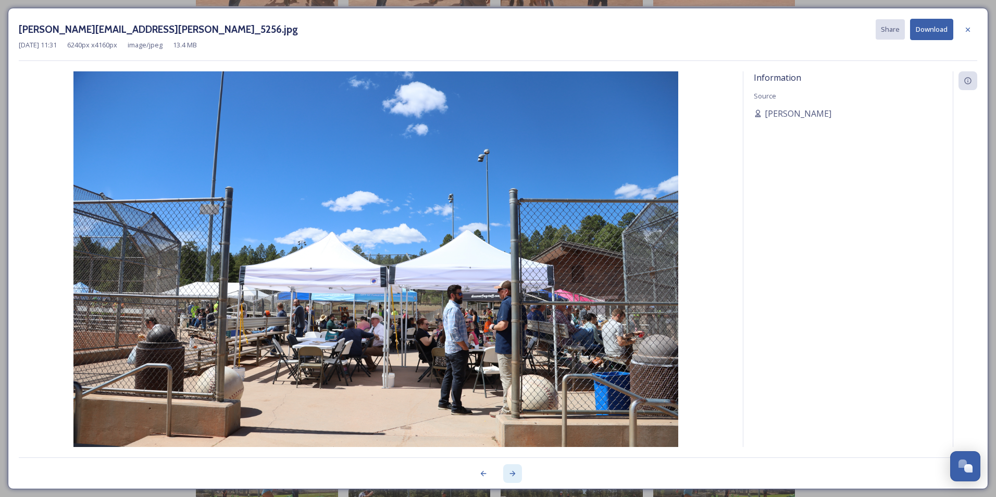
click at [513, 472] on icon at bounding box center [513, 473] width 6 height 5
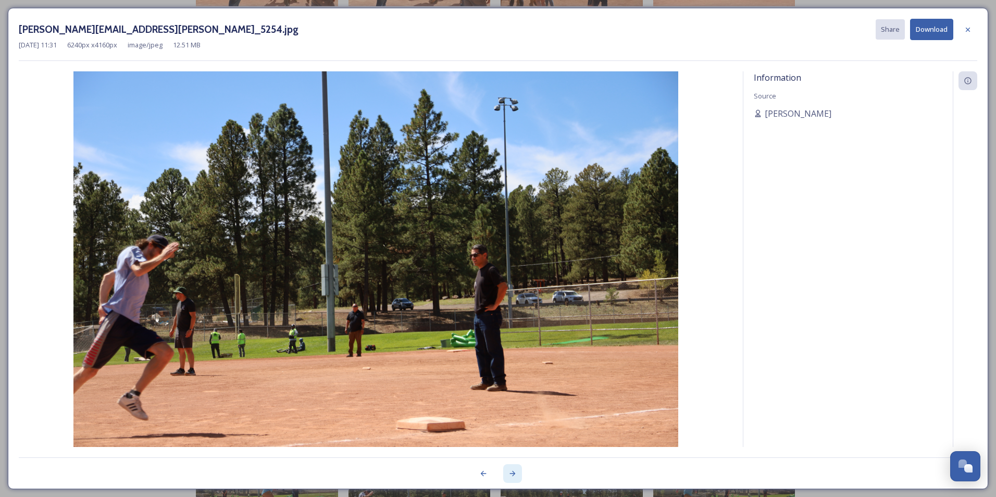
click at [513, 472] on icon at bounding box center [513, 473] width 6 height 5
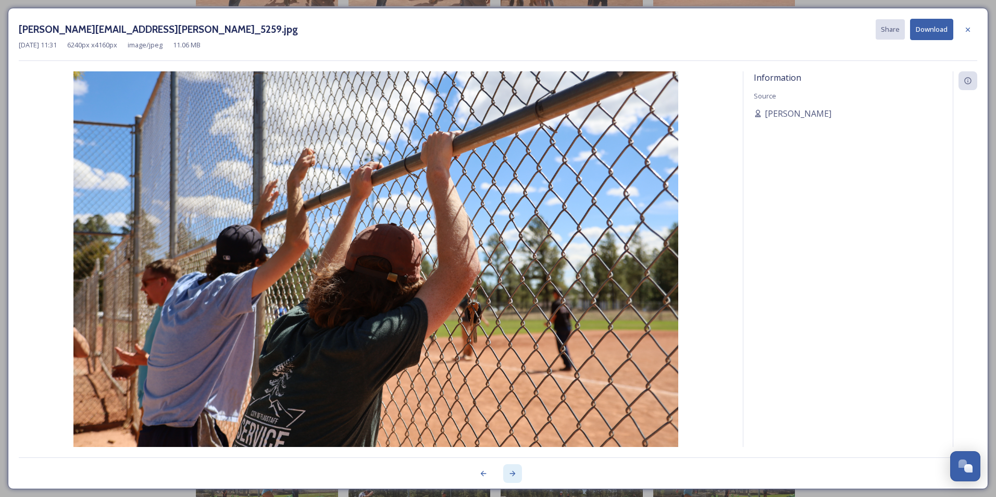
click at [513, 472] on icon at bounding box center [513, 473] width 6 height 5
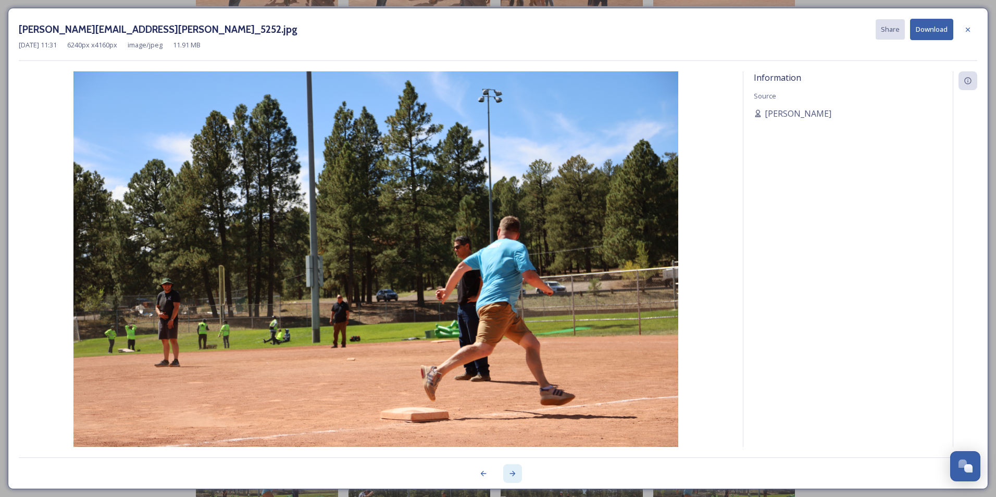
click at [513, 472] on icon at bounding box center [513, 473] width 6 height 5
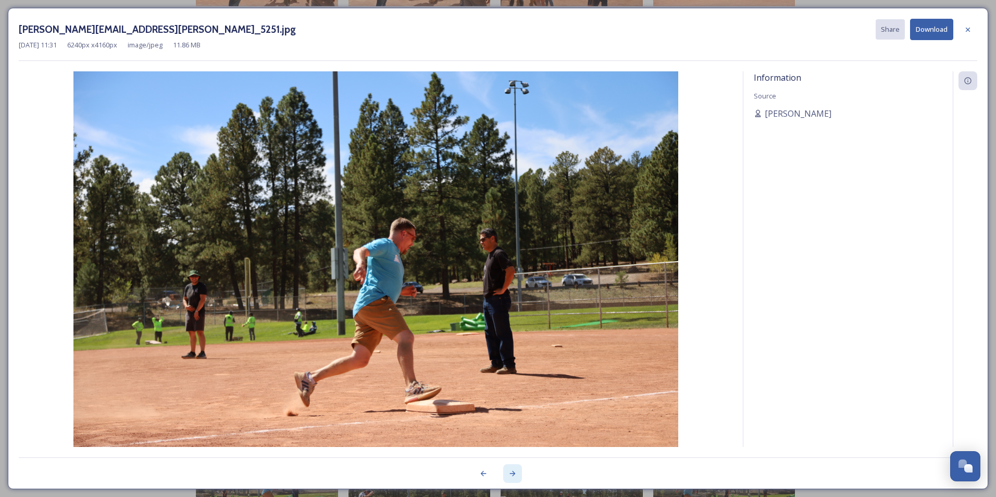
click at [513, 472] on icon at bounding box center [513, 473] width 6 height 5
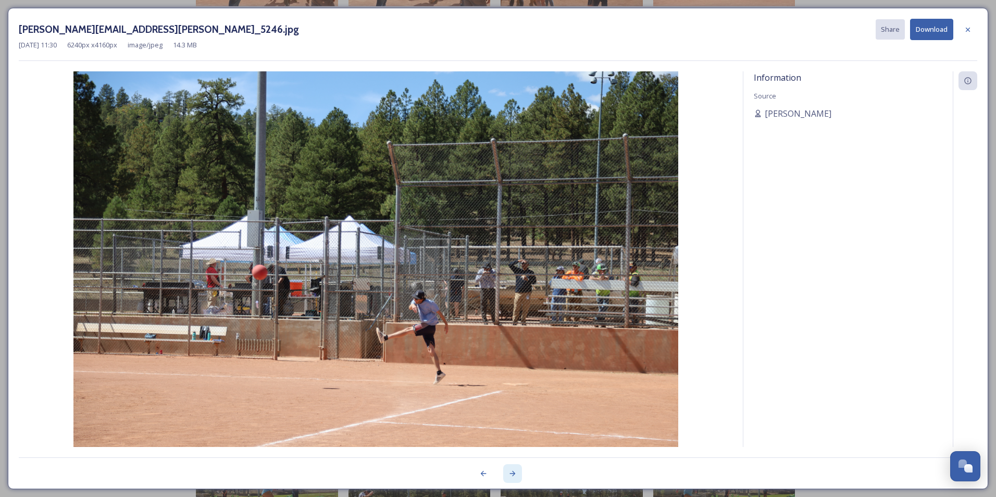
click at [513, 472] on icon at bounding box center [513, 473] width 6 height 5
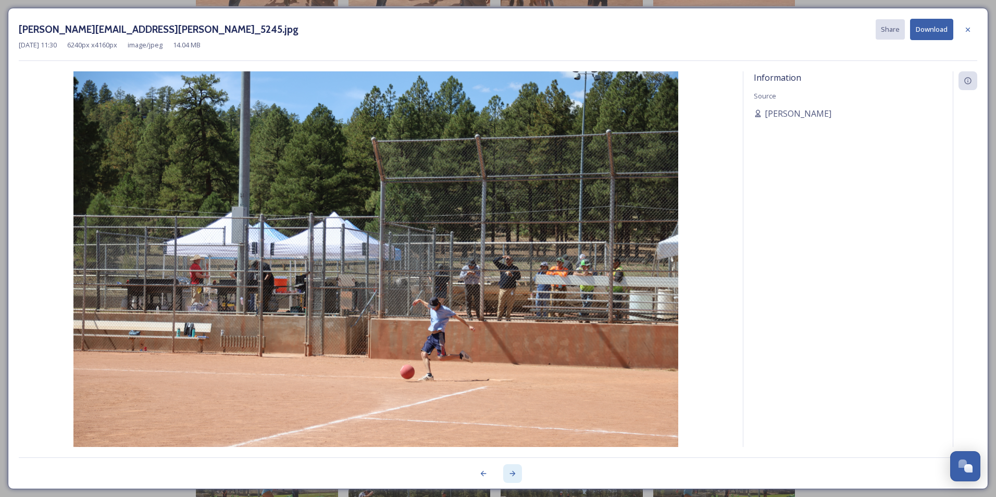
click at [513, 472] on icon at bounding box center [513, 473] width 6 height 5
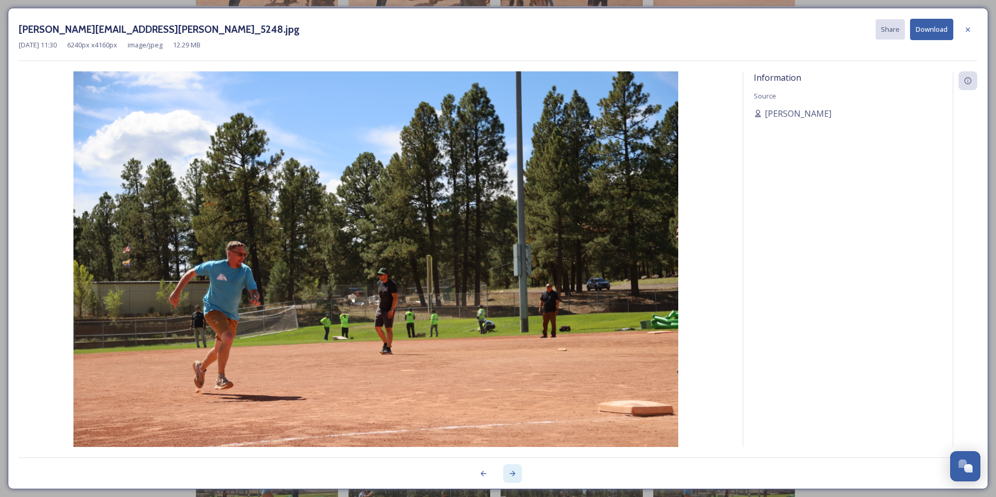
click at [513, 472] on icon at bounding box center [513, 473] width 6 height 5
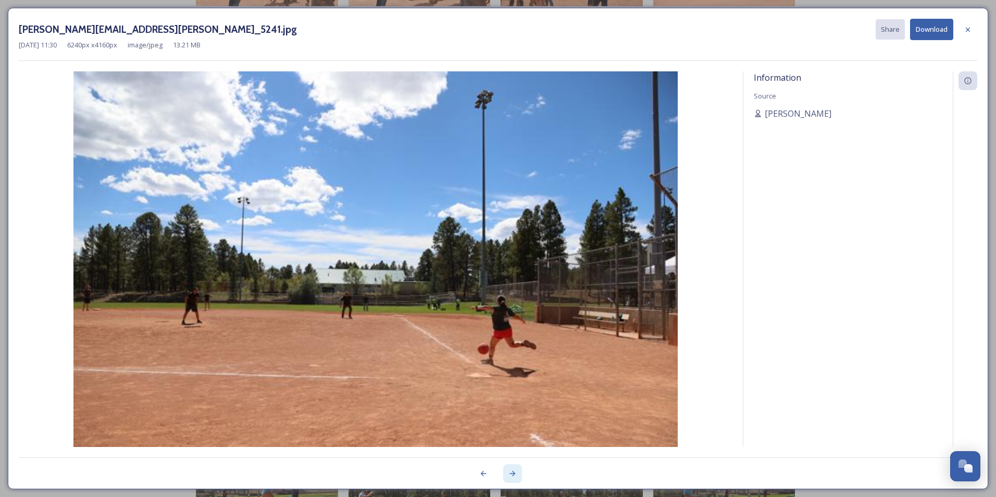
click at [513, 472] on icon at bounding box center [513, 473] width 6 height 5
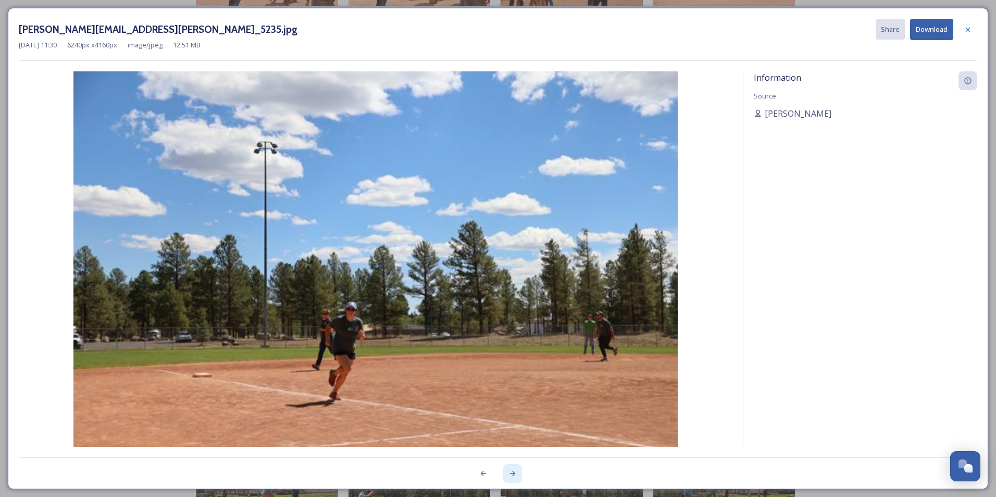
click at [513, 472] on icon at bounding box center [513, 473] width 6 height 5
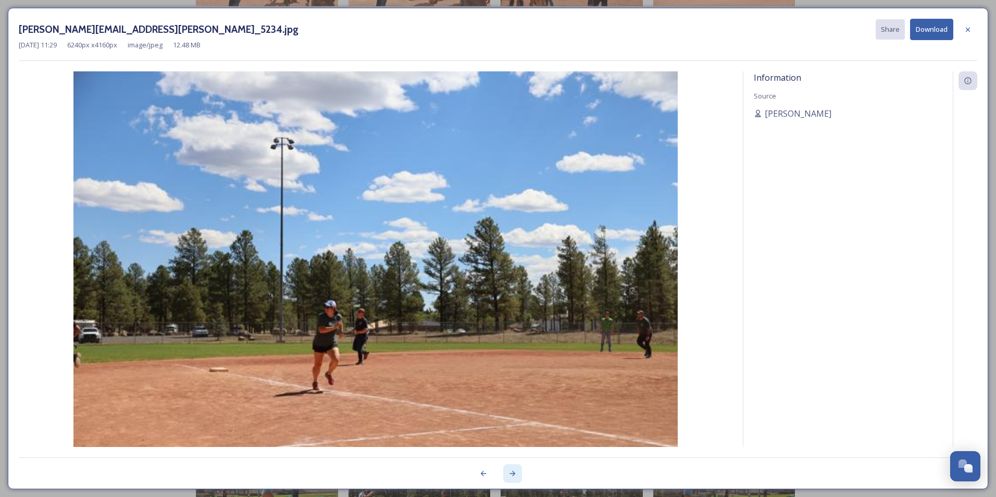
click at [513, 472] on icon at bounding box center [513, 473] width 6 height 5
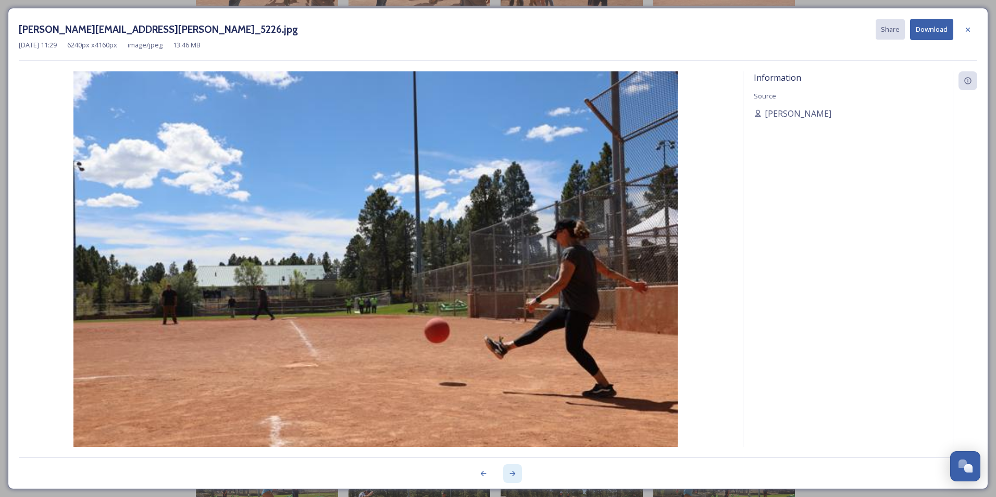
click at [513, 472] on icon at bounding box center [513, 473] width 6 height 5
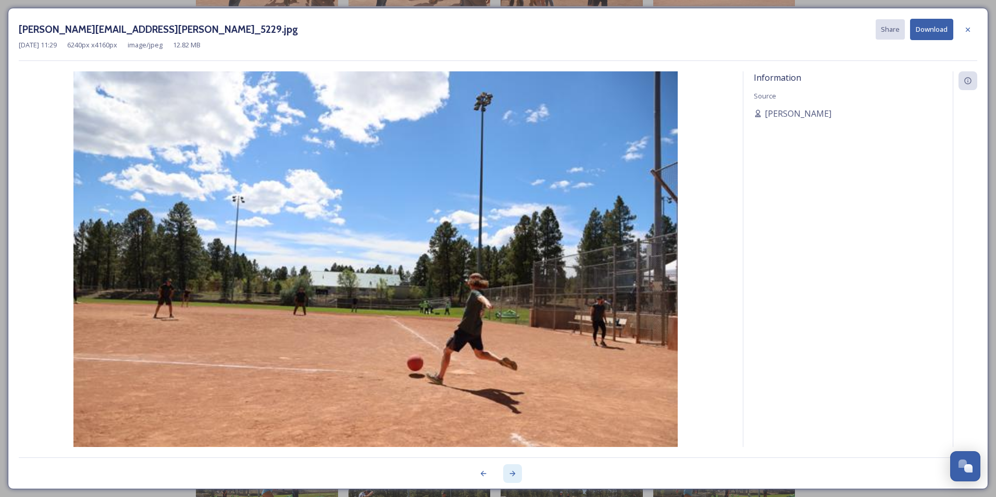
click at [513, 472] on icon at bounding box center [513, 473] width 6 height 5
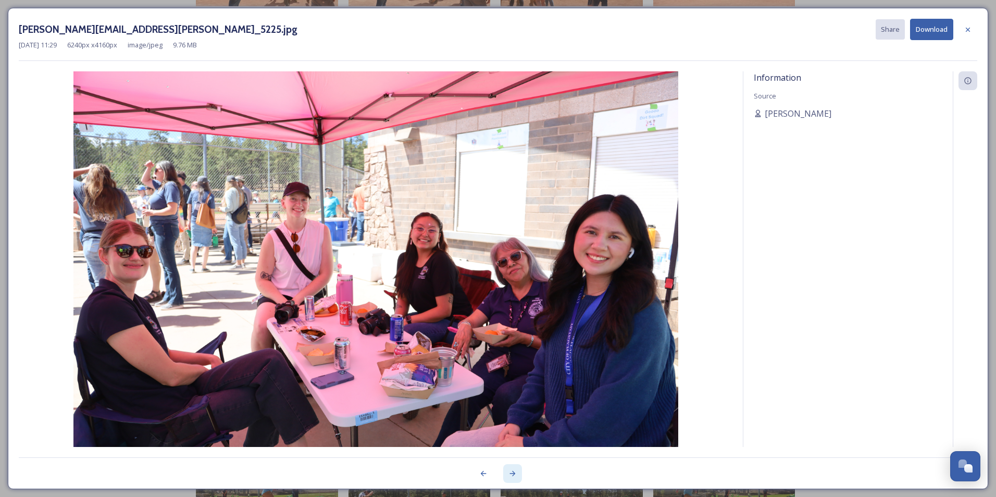
click at [513, 472] on icon at bounding box center [513, 473] width 6 height 5
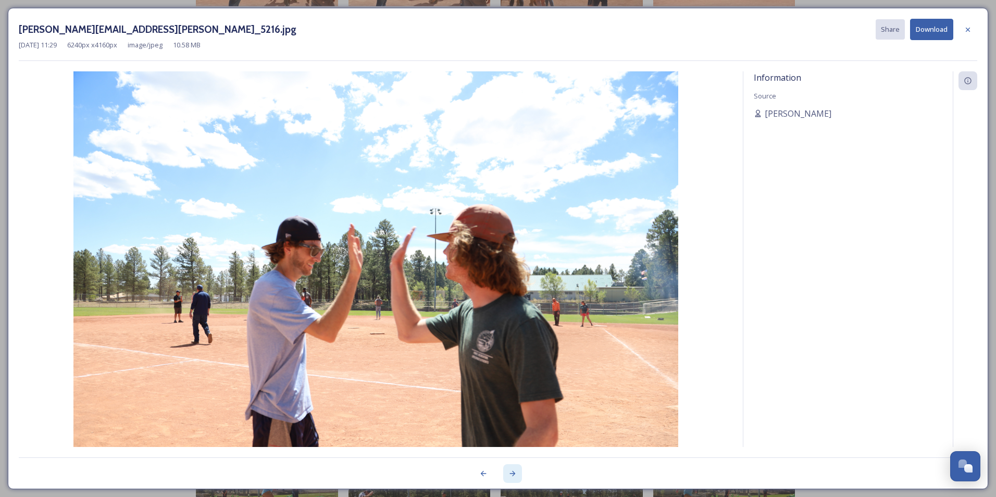
click at [513, 472] on icon at bounding box center [513, 473] width 6 height 5
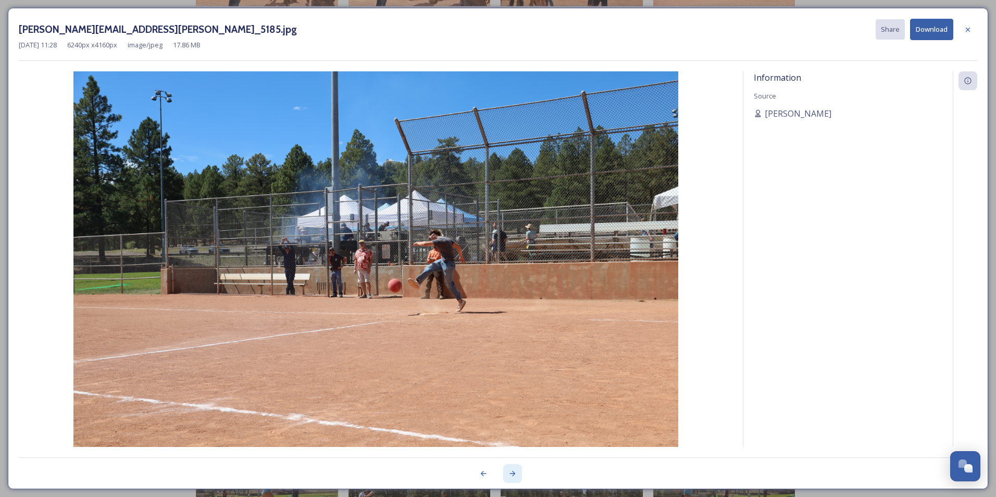
click at [513, 472] on icon at bounding box center [513, 473] width 6 height 5
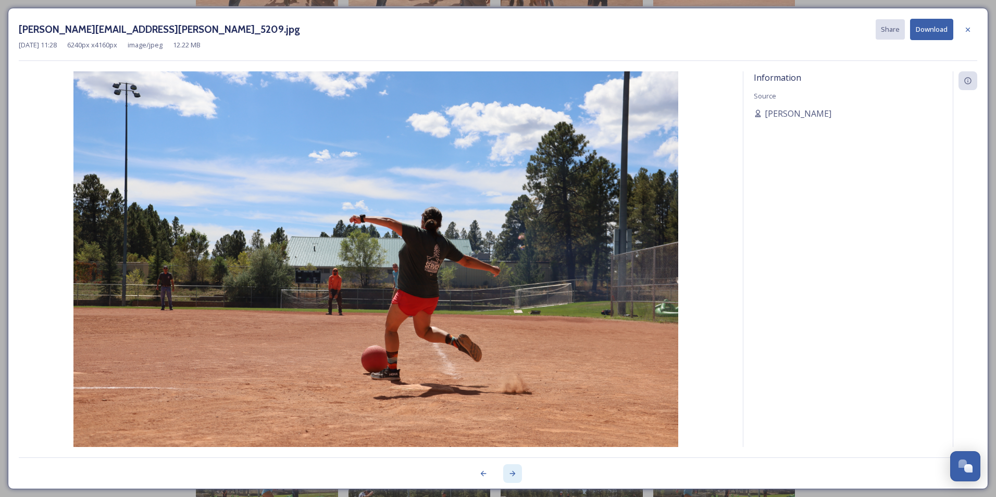
click at [513, 472] on icon at bounding box center [513, 473] width 6 height 5
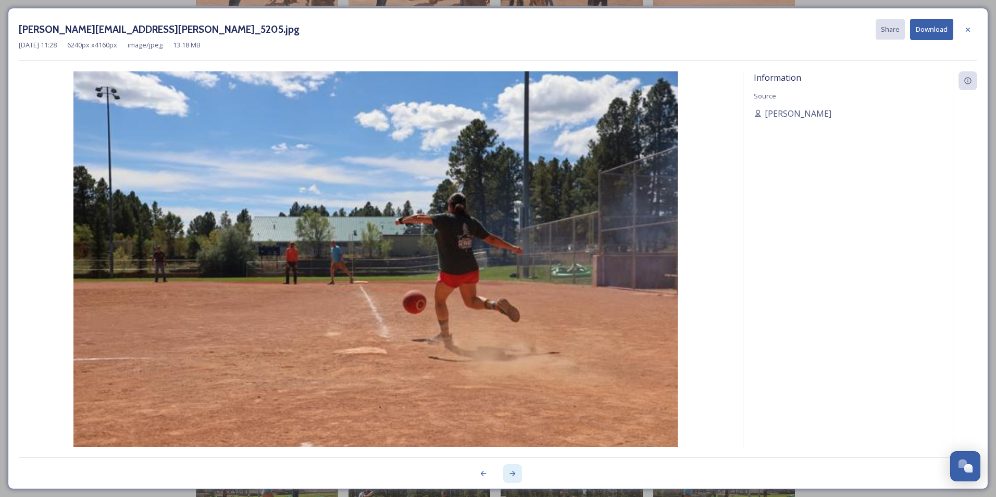
click at [513, 472] on icon at bounding box center [513, 473] width 6 height 5
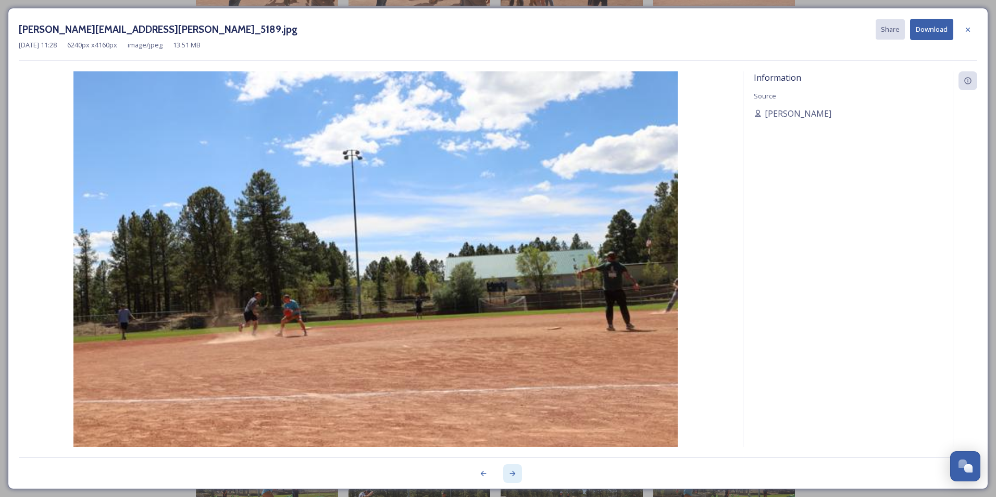
click at [513, 472] on icon at bounding box center [513, 473] width 6 height 5
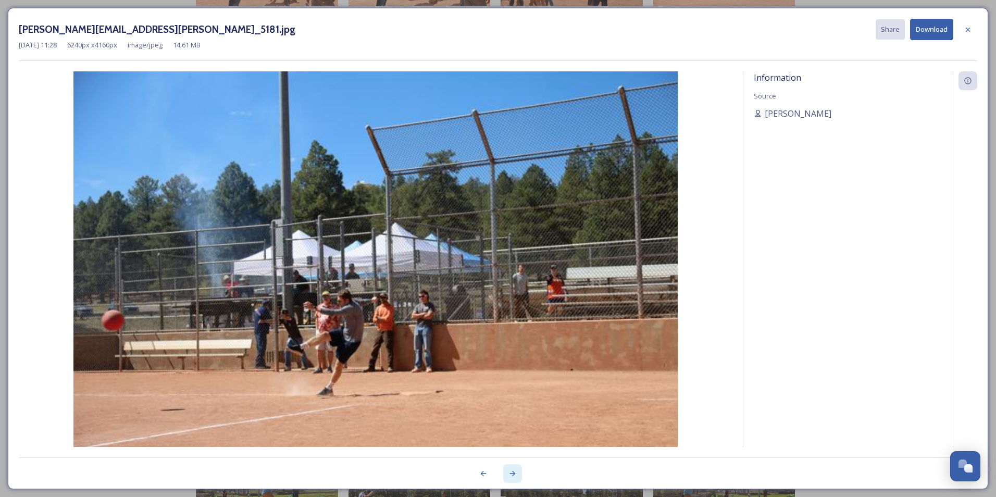
click at [513, 472] on icon at bounding box center [513, 473] width 6 height 5
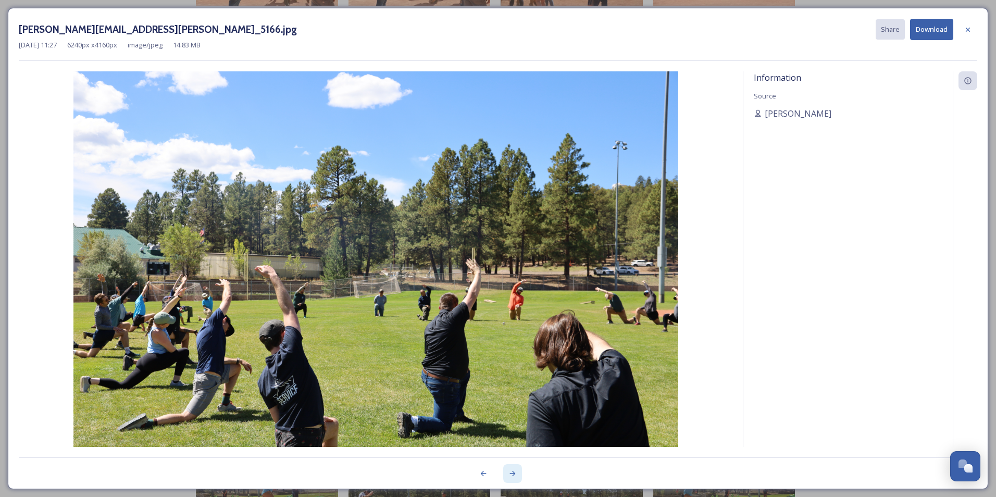
click at [513, 472] on icon at bounding box center [513, 473] width 6 height 5
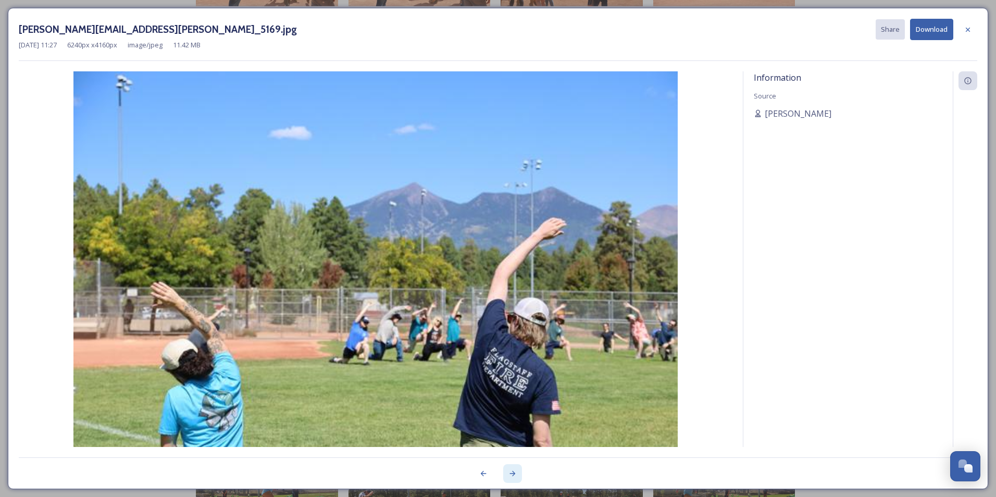
click at [513, 472] on icon at bounding box center [513, 473] width 6 height 5
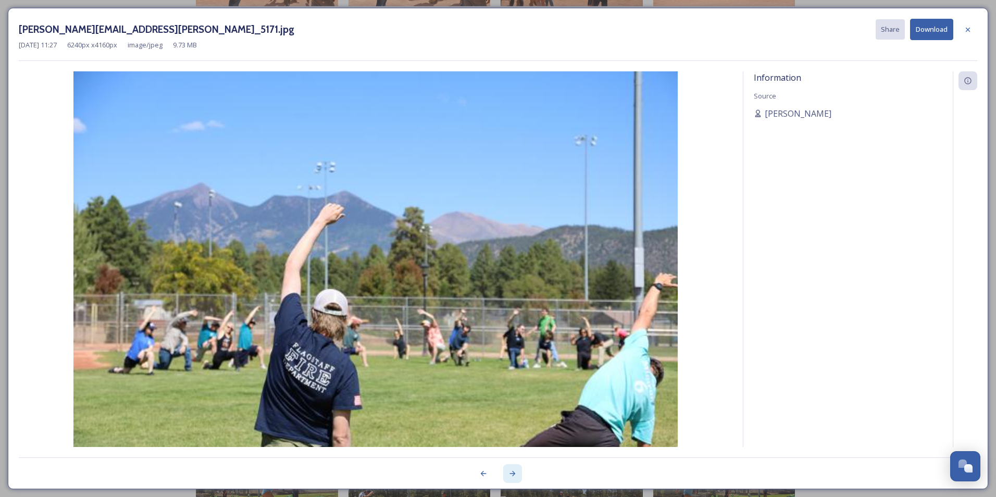
click at [513, 472] on icon at bounding box center [513, 473] width 6 height 5
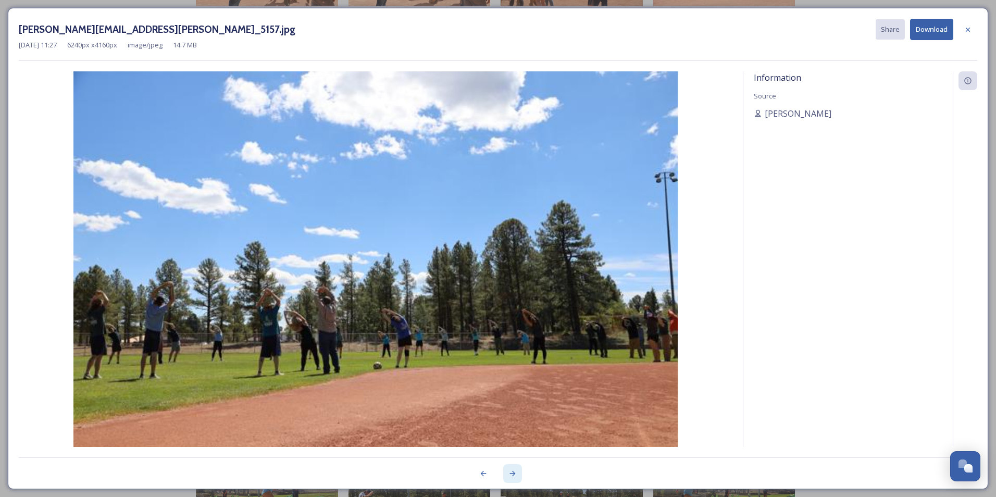
click at [513, 472] on icon at bounding box center [513, 473] width 6 height 5
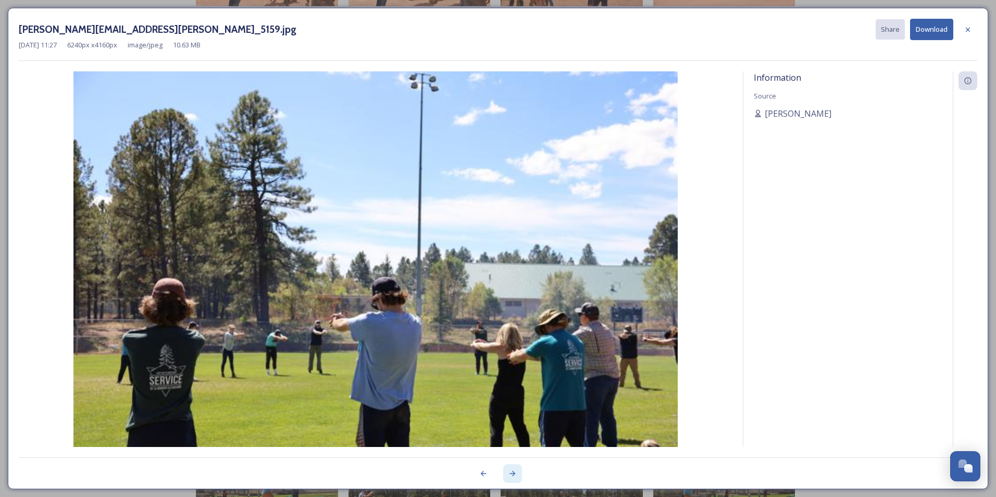
click at [513, 472] on icon at bounding box center [513, 473] width 6 height 5
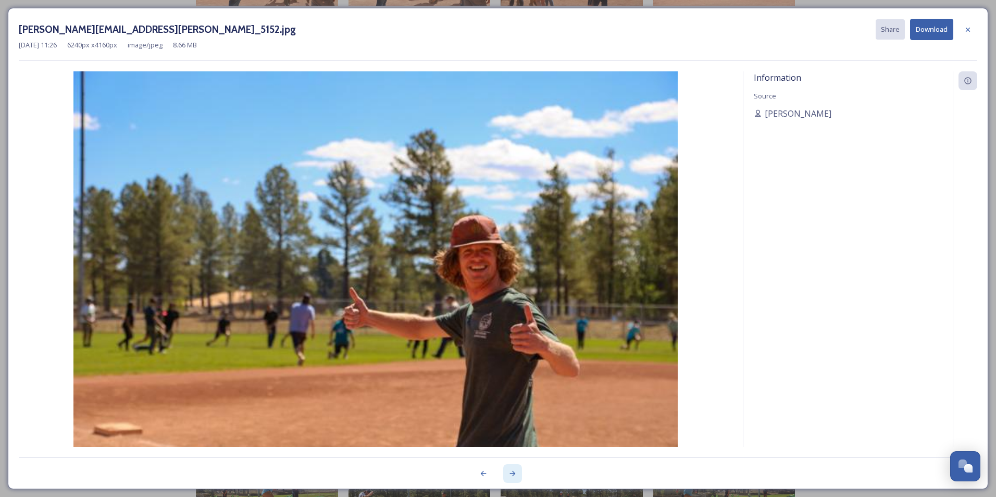
click at [513, 472] on icon at bounding box center [513, 473] width 6 height 5
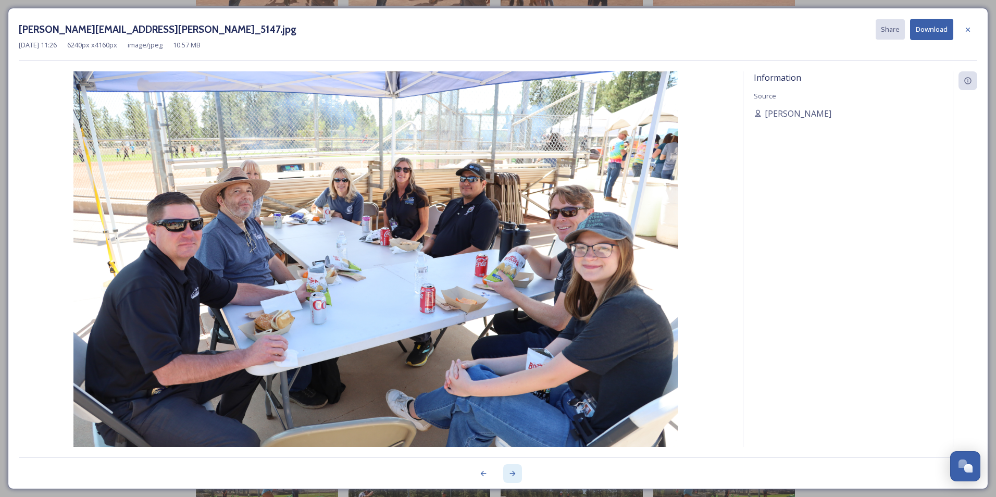
click at [513, 472] on icon at bounding box center [513, 473] width 6 height 5
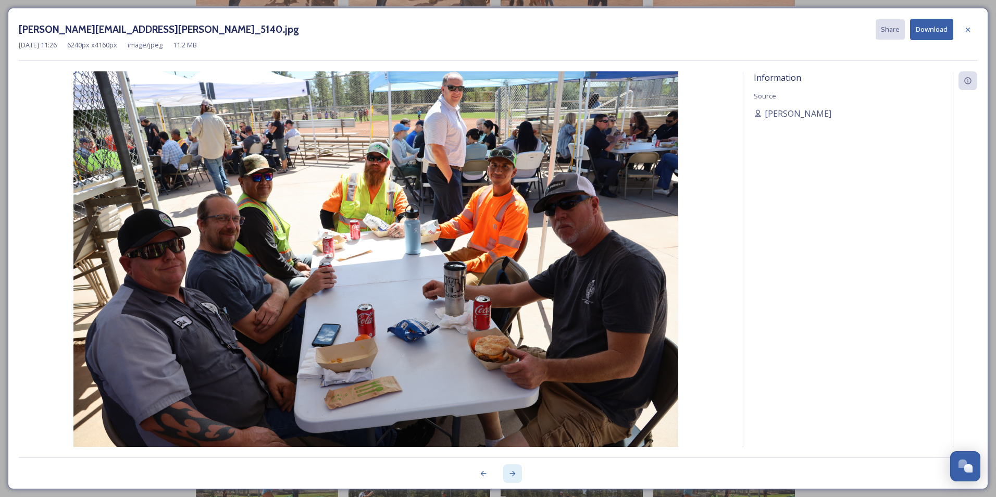
click at [513, 472] on icon at bounding box center [513, 473] width 6 height 5
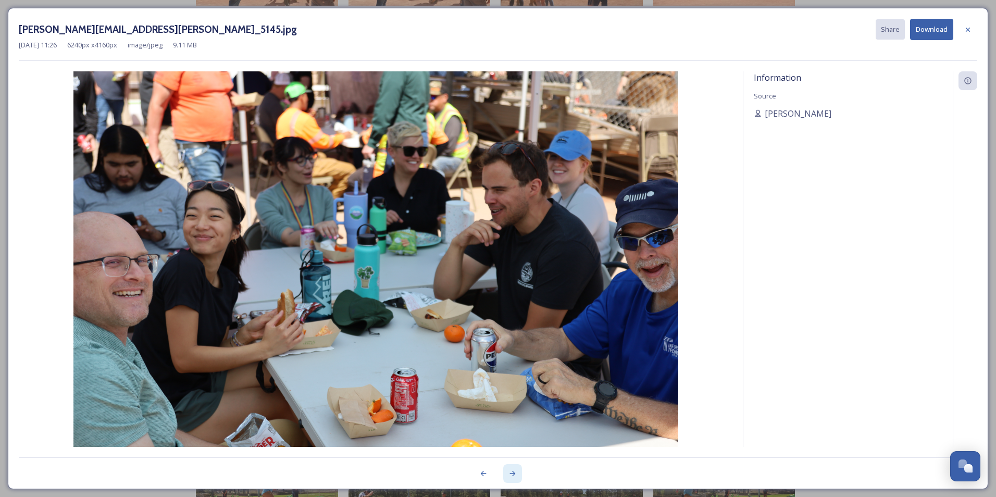
click at [513, 472] on icon at bounding box center [513, 473] width 6 height 5
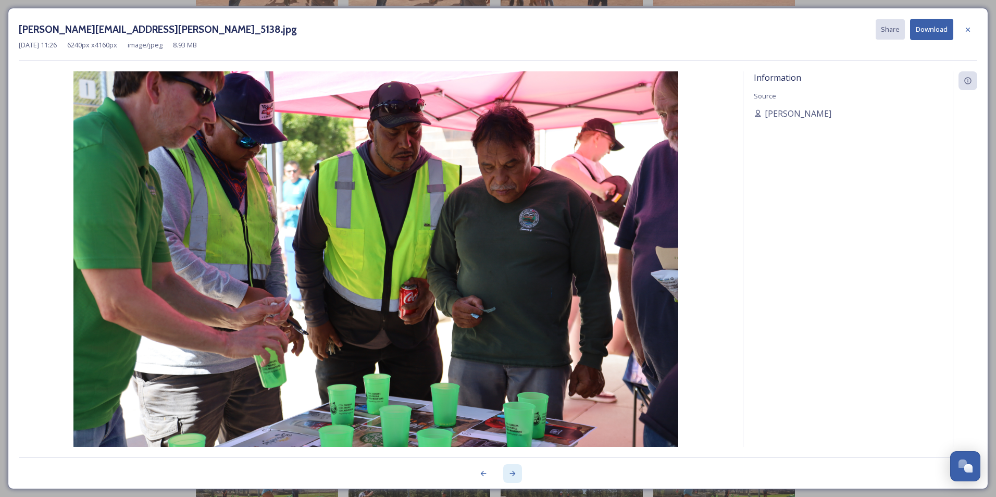
click at [513, 472] on icon at bounding box center [513, 473] width 6 height 5
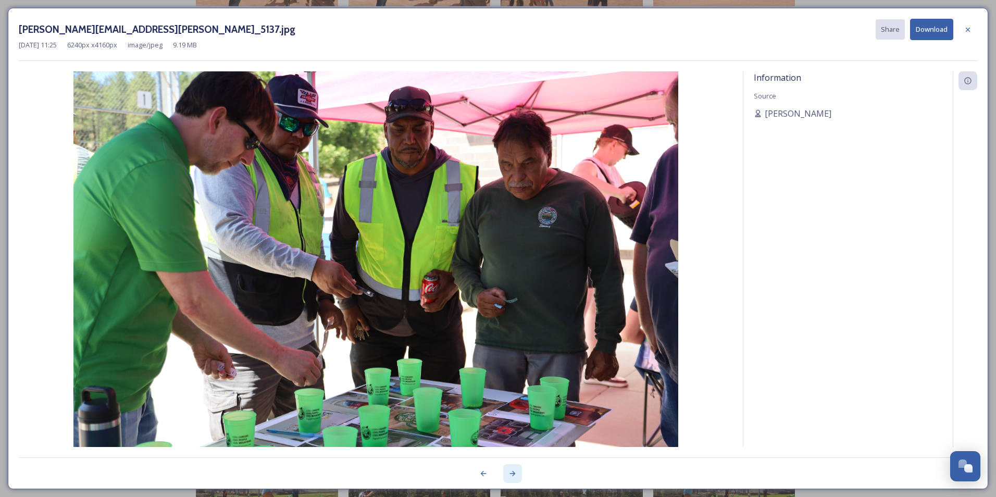
click at [513, 472] on icon at bounding box center [513, 473] width 6 height 5
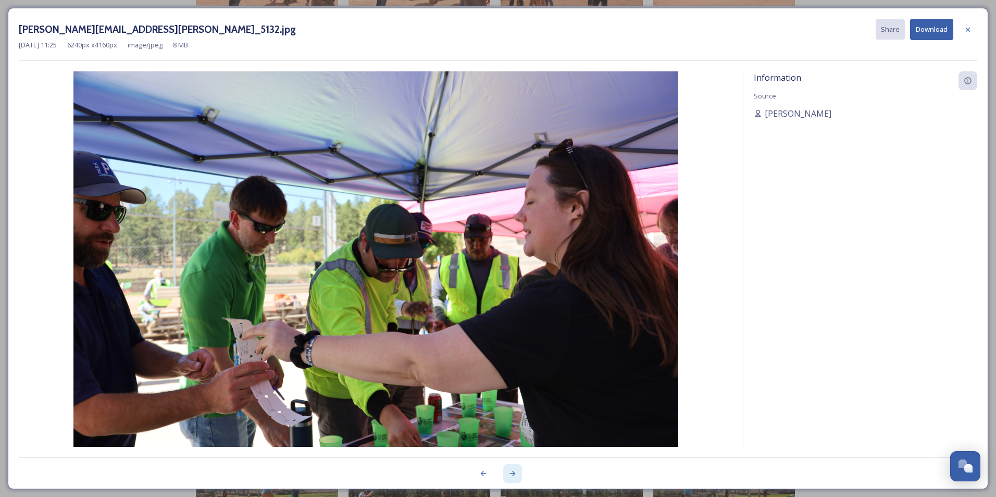
click at [513, 472] on icon at bounding box center [513, 473] width 6 height 5
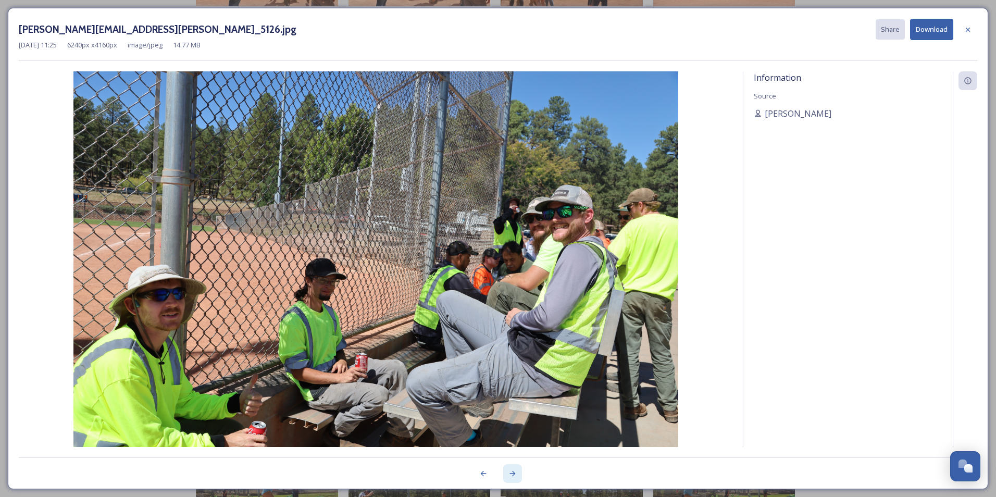
click at [513, 472] on icon at bounding box center [513, 473] width 6 height 5
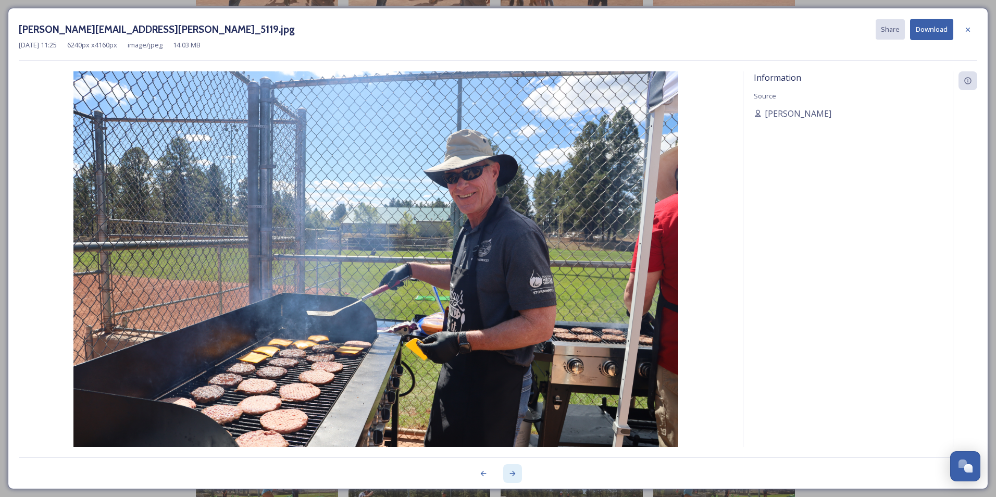
click at [513, 472] on icon at bounding box center [513, 473] width 6 height 5
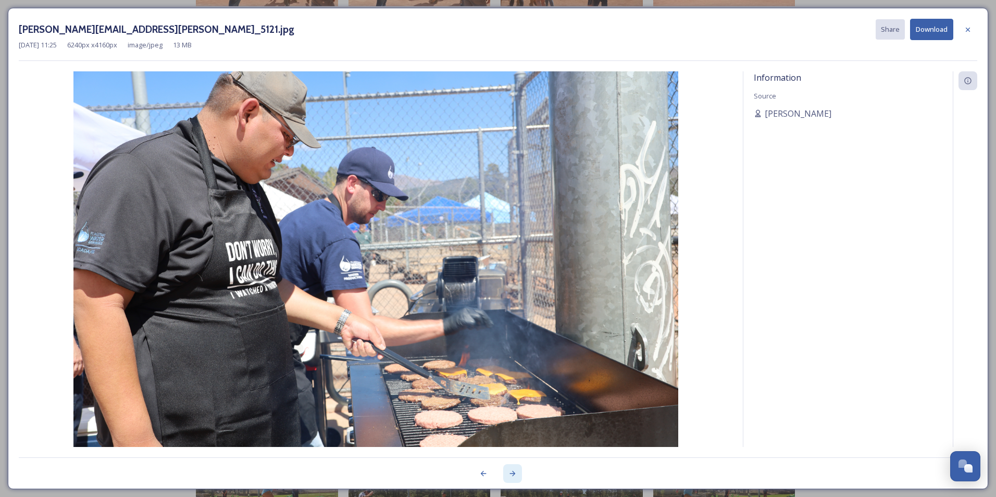
click at [513, 472] on icon at bounding box center [513, 473] width 6 height 5
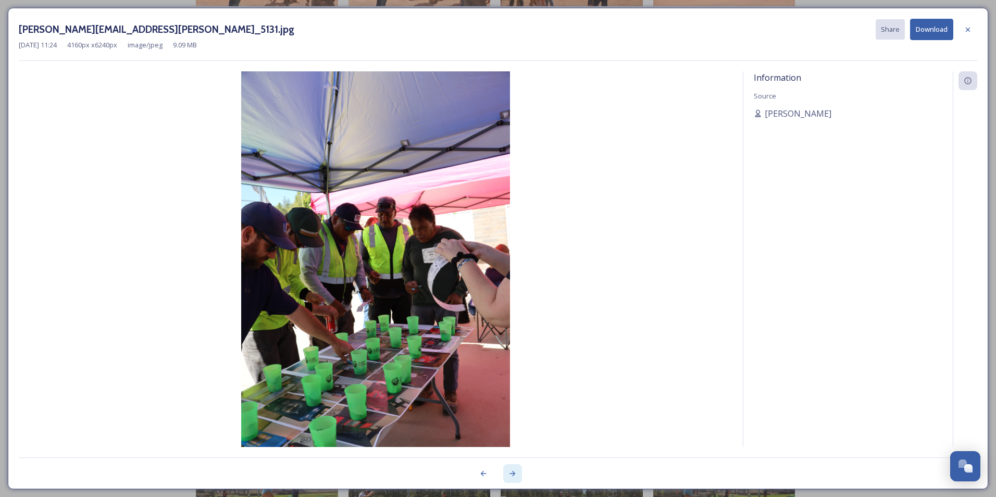
click at [513, 472] on icon at bounding box center [513, 473] width 6 height 5
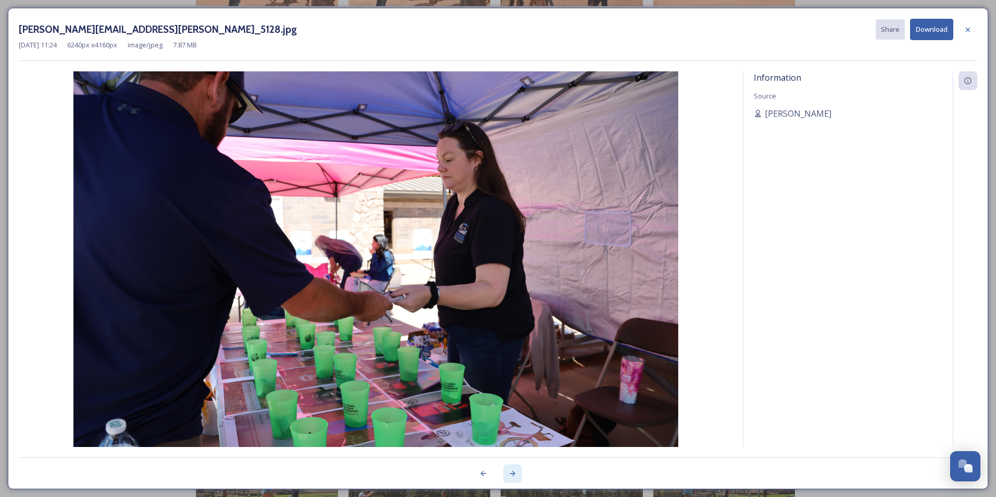
click at [513, 472] on icon at bounding box center [513, 473] width 6 height 5
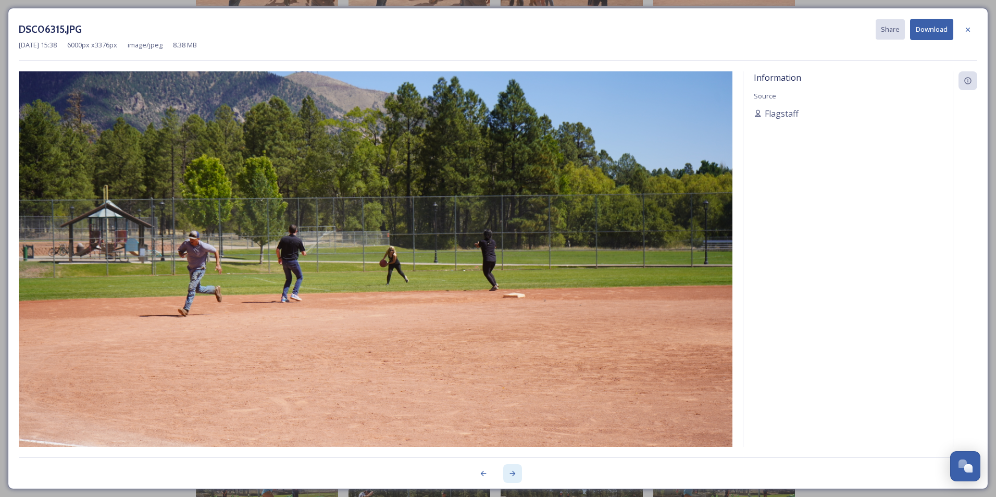
click at [513, 472] on icon at bounding box center [513, 473] width 6 height 5
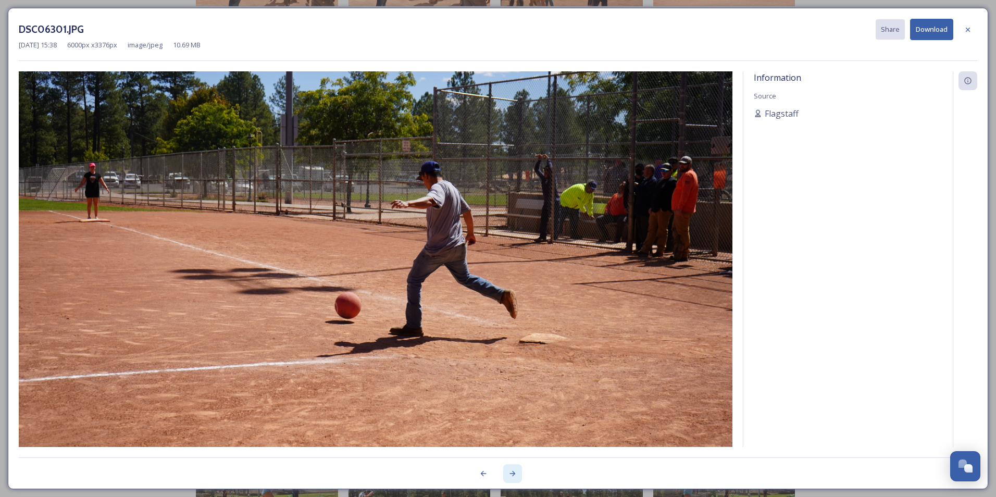
click at [513, 472] on icon at bounding box center [513, 473] width 6 height 5
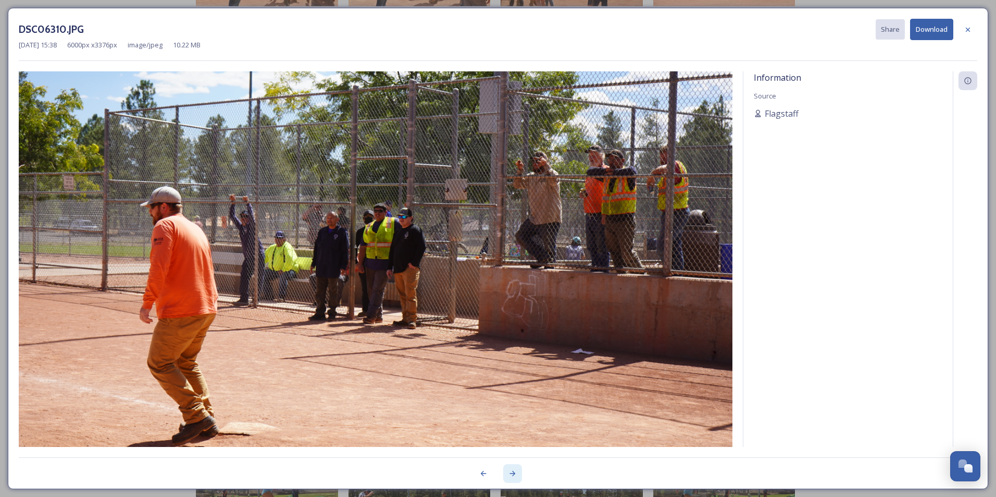
click at [513, 472] on icon at bounding box center [513, 473] width 6 height 5
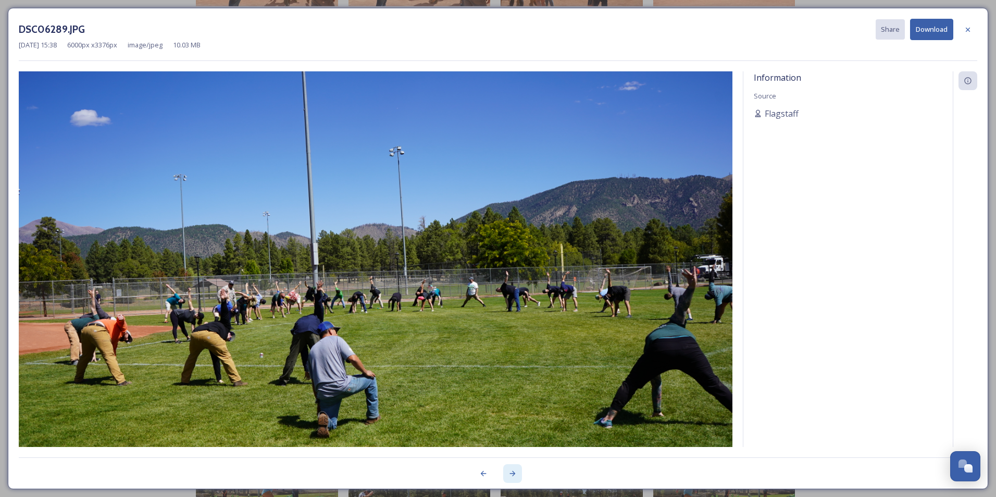
click at [513, 472] on icon at bounding box center [513, 473] width 6 height 5
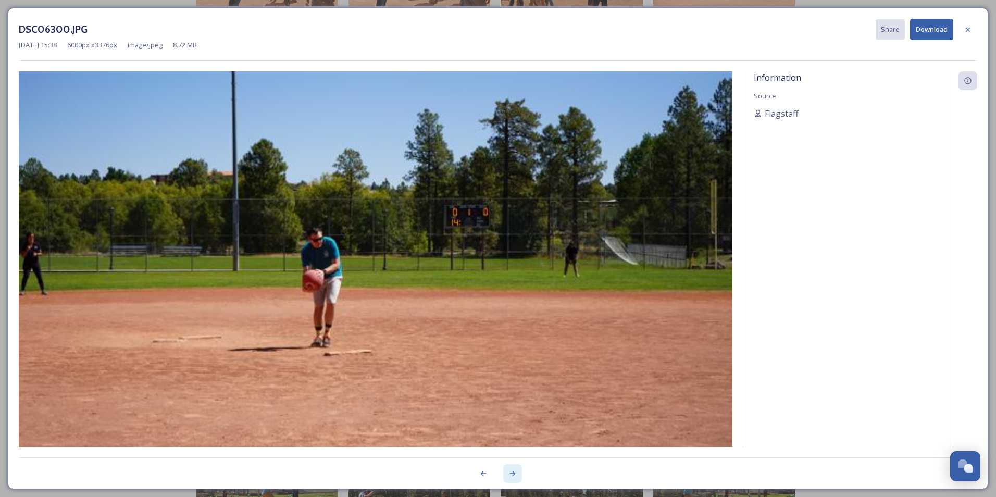
click at [513, 472] on icon at bounding box center [513, 473] width 6 height 5
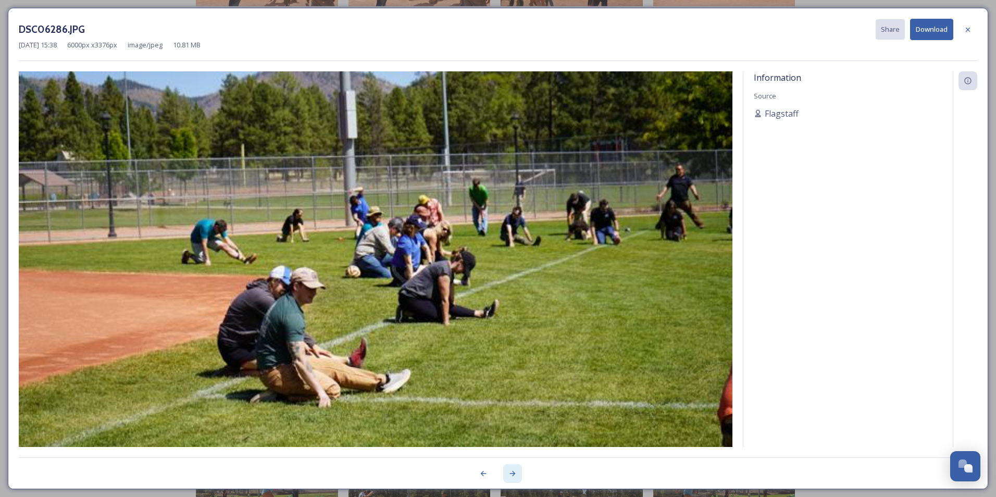
click at [513, 472] on icon at bounding box center [513, 473] width 6 height 5
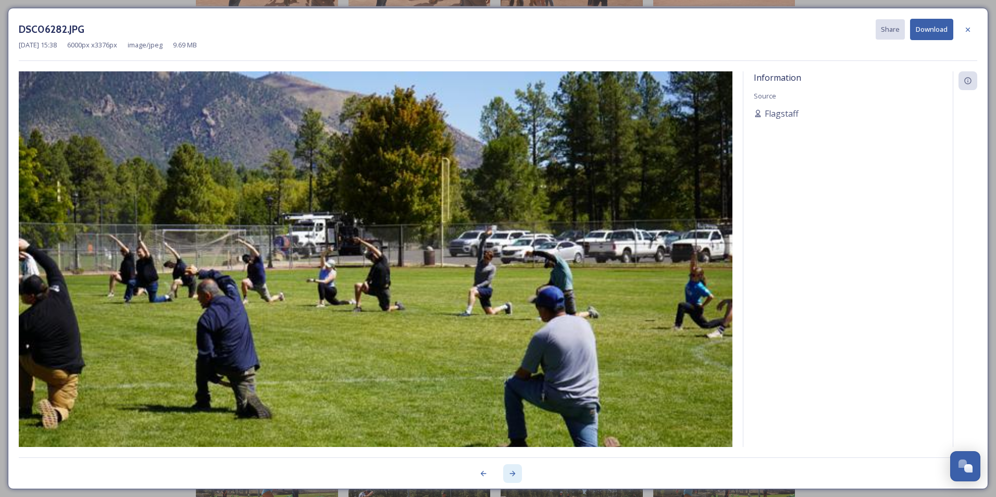
click at [513, 472] on icon at bounding box center [513, 473] width 6 height 5
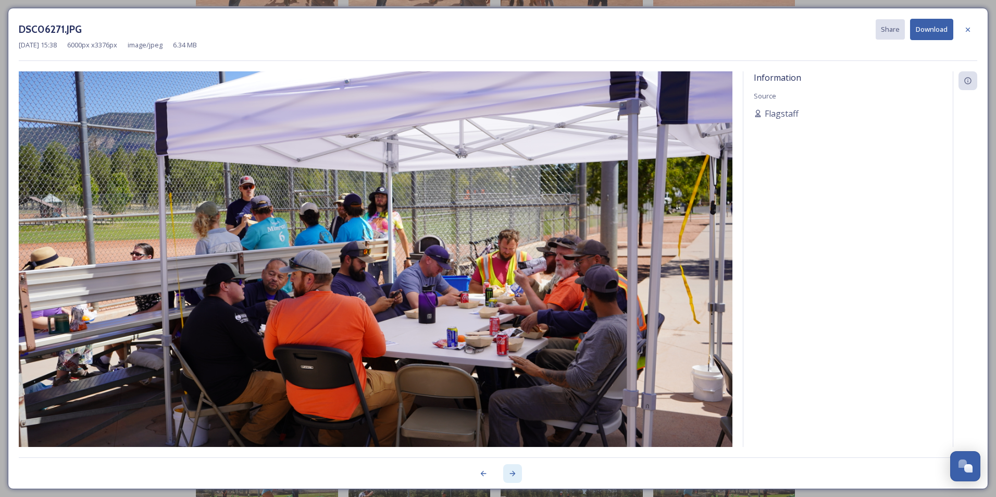
click at [513, 472] on icon at bounding box center [513, 473] width 6 height 5
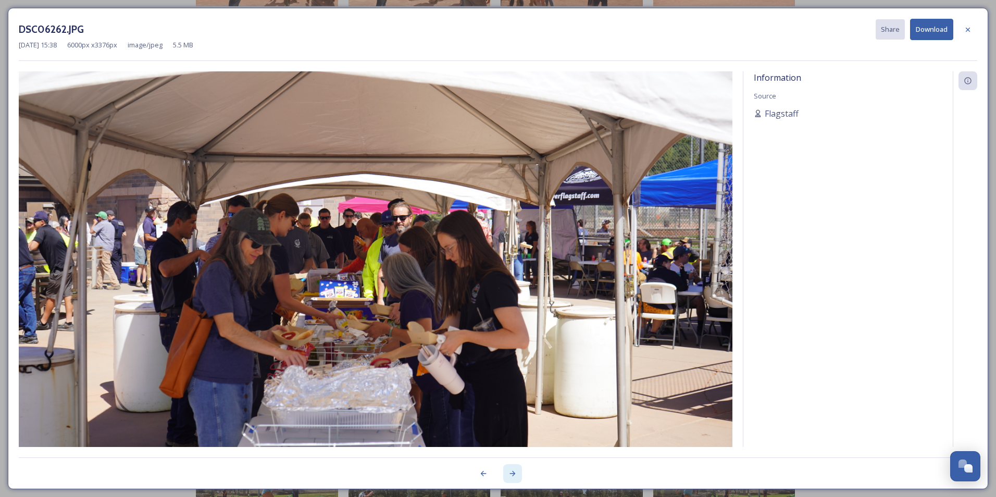
click at [513, 472] on icon at bounding box center [513, 473] width 6 height 5
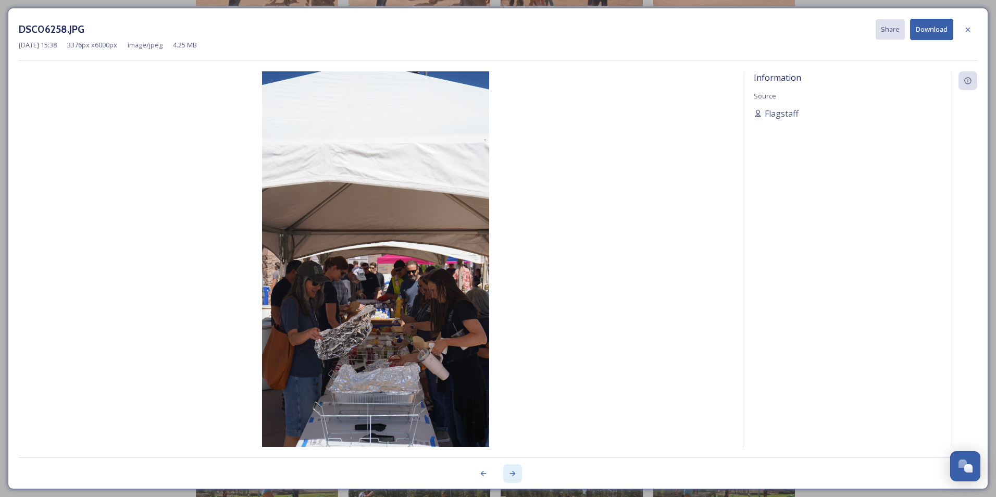
click at [513, 472] on icon at bounding box center [513, 473] width 6 height 5
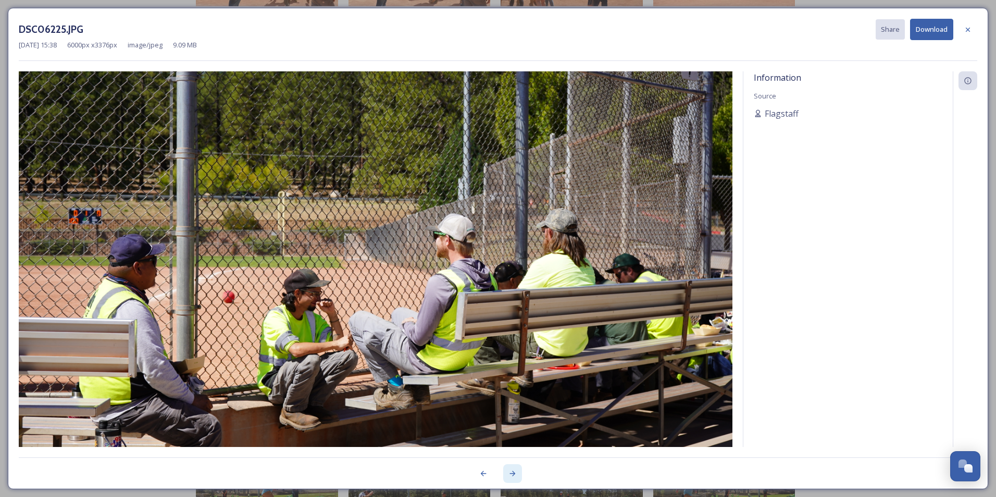
click at [513, 472] on icon at bounding box center [513, 473] width 6 height 5
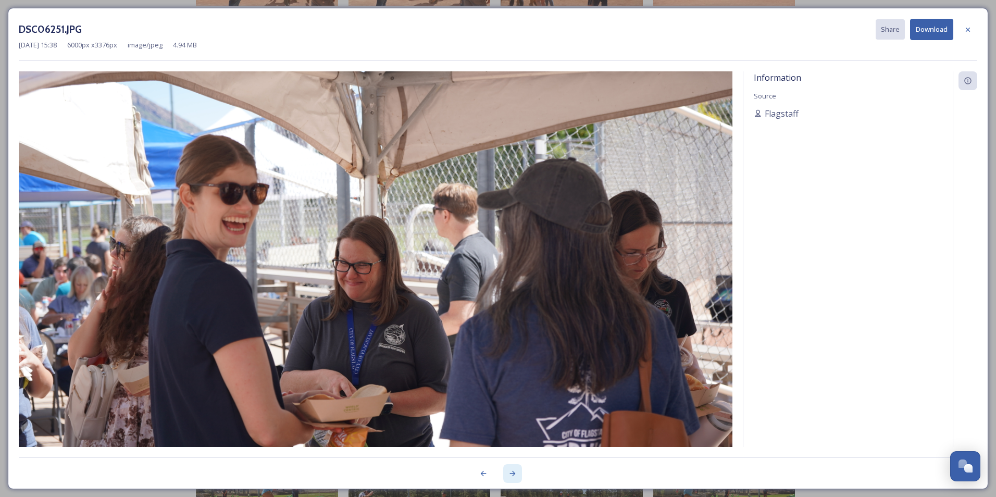
click at [511, 472] on icon at bounding box center [512, 473] width 8 height 8
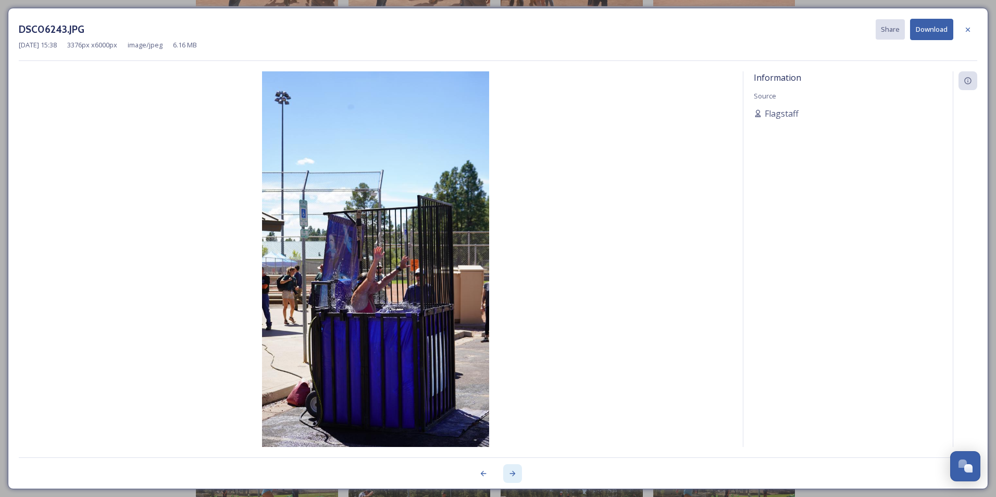
click at [511, 472] on icon at bounding box center [512, 473] width 8 height 8
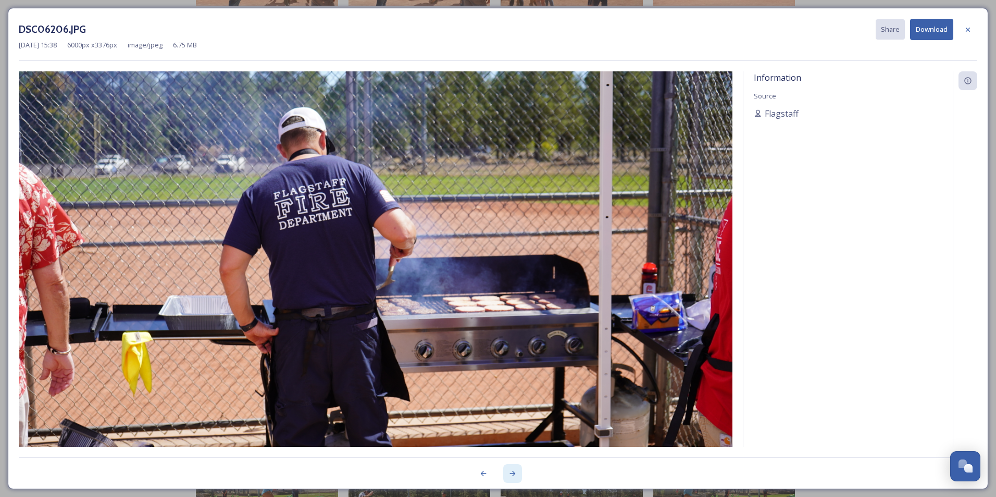
click at [511, 472] on icon at bounding box center [512, 473] width 8 height 8
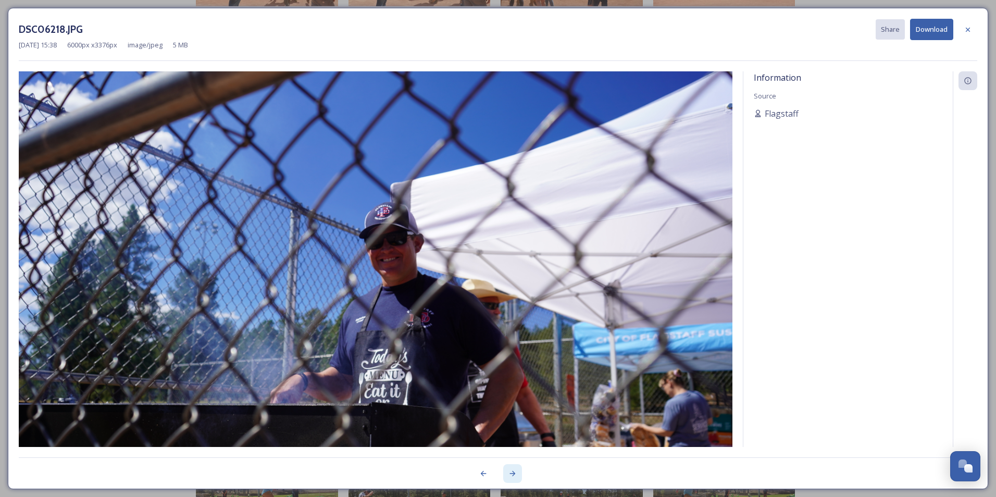
click at [511, 472] on icon at bounding box center [512, 473] width 8 height 8
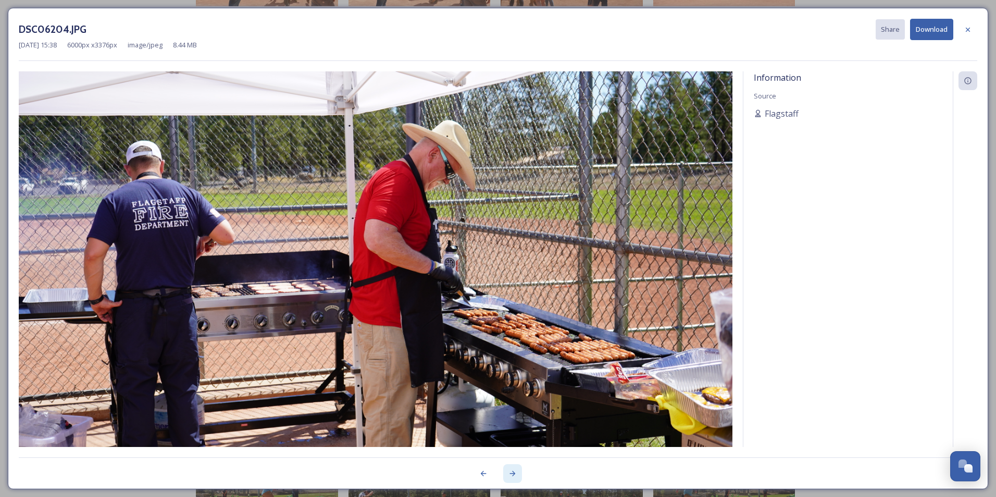
click at [513, 475] on icon at bounding box center [512, 473] width 8 height 8
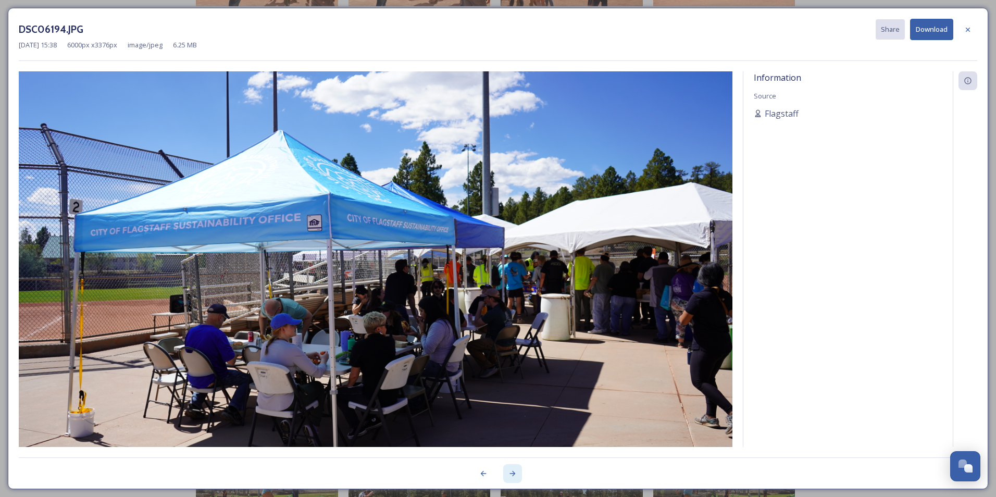
click at [513, 475] on icon at bounding box center [512, 473] width 8 height 8
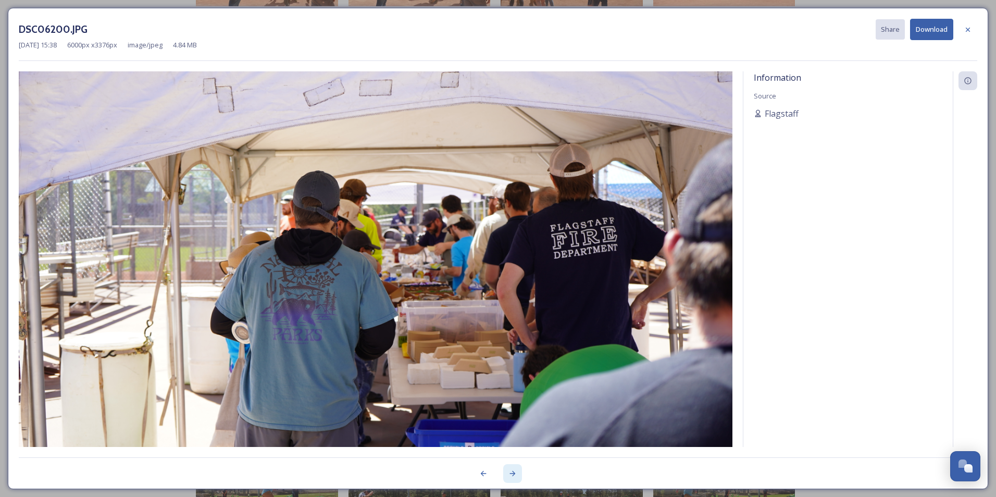
click at [513, 475] on icon at bounding box center [512, 473] width 8 height 8
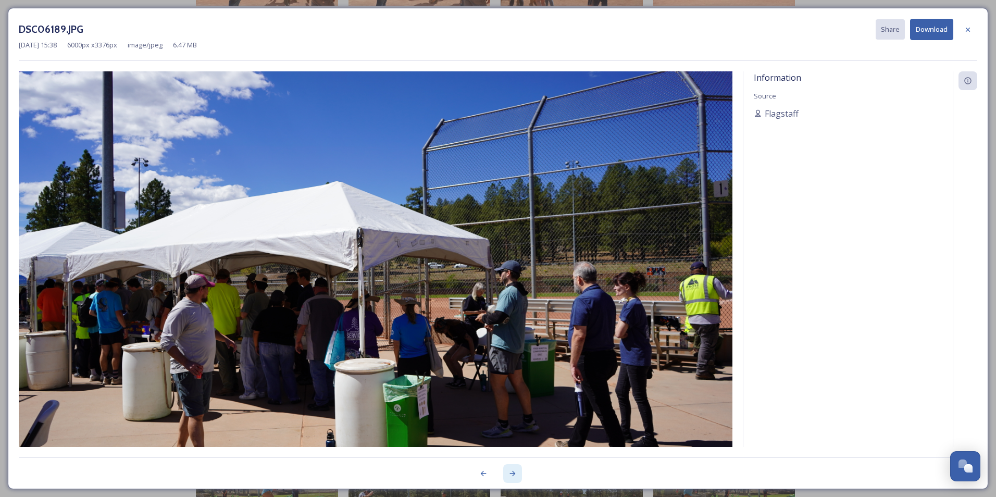
click at [514, 475] on icon at bounding box center [512, 473] width 8 height 8
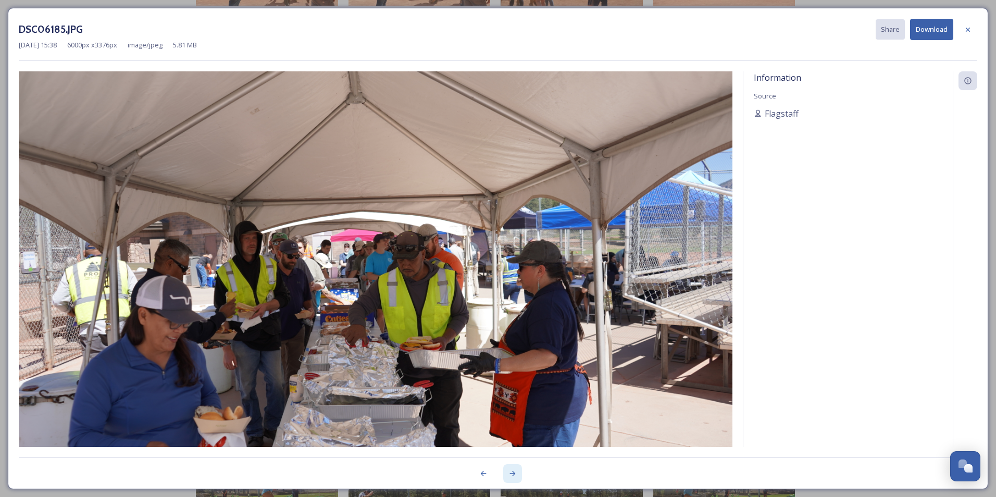
click at [514, 475] on icon at bounding box center [512, 473] width 8 height 8
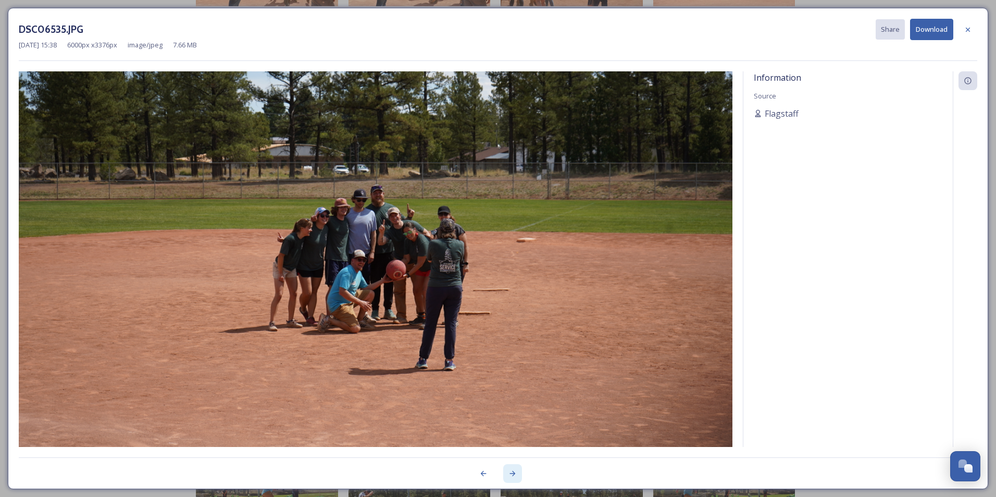
click at [512, 475] on icon at bounding box center [512, 473] width 8 height 8
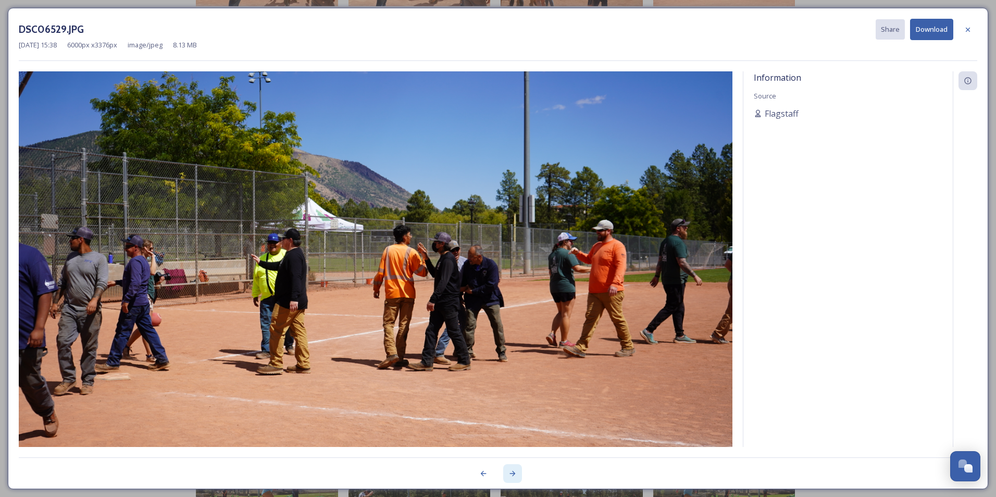
click at [512, 475] on icon at bounding box center [512, 473] width 8 height 8
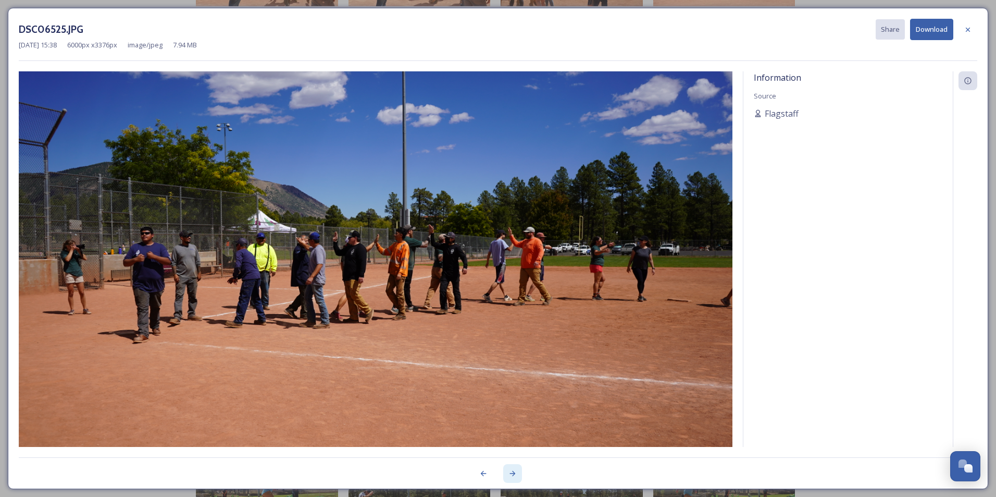
click at [512, 475] on icon at bounding box center [512, 473] width 8 height 8
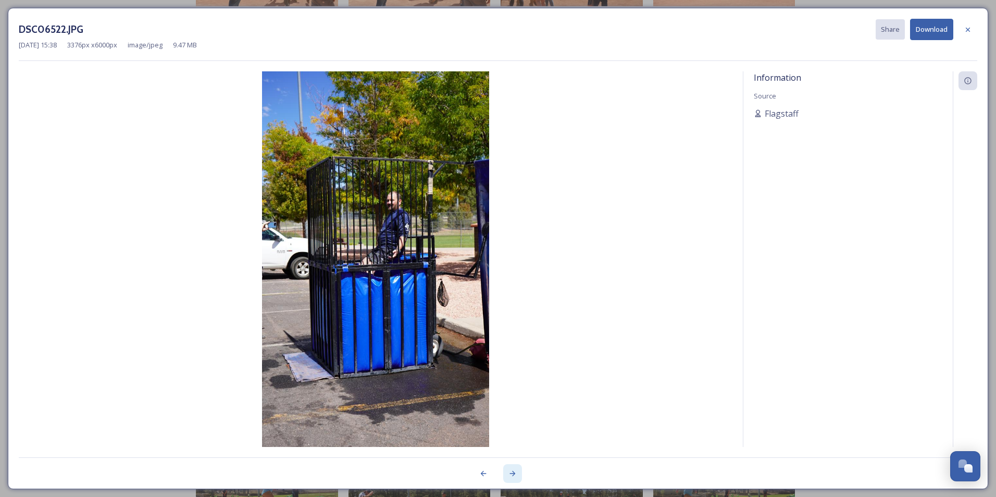
click at [512, 475] on icon at bounding box center [512, 473] width 8 height 8
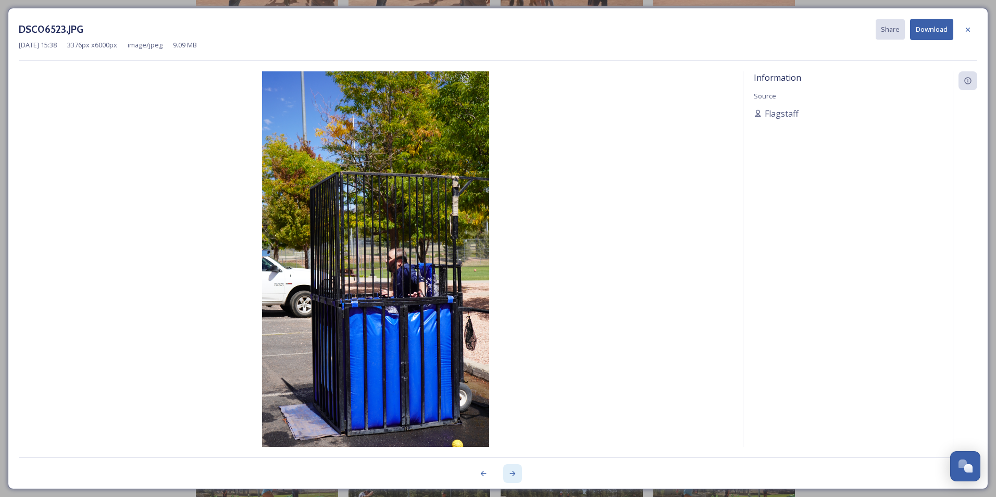
click at [512, 475] on icon at bounding box center [512, 473] width 8 height 8
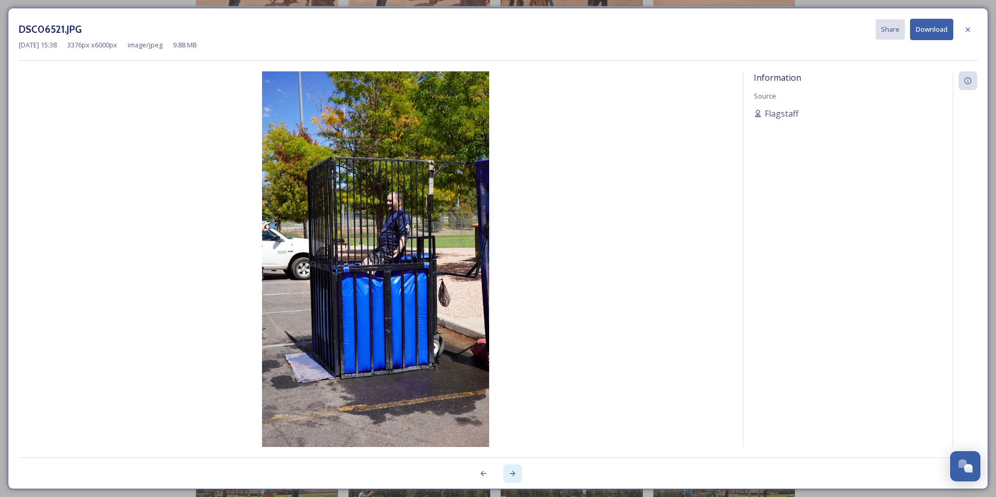
click at [512, 475] on icon at bounding box center [512, 473] width 8 height 8
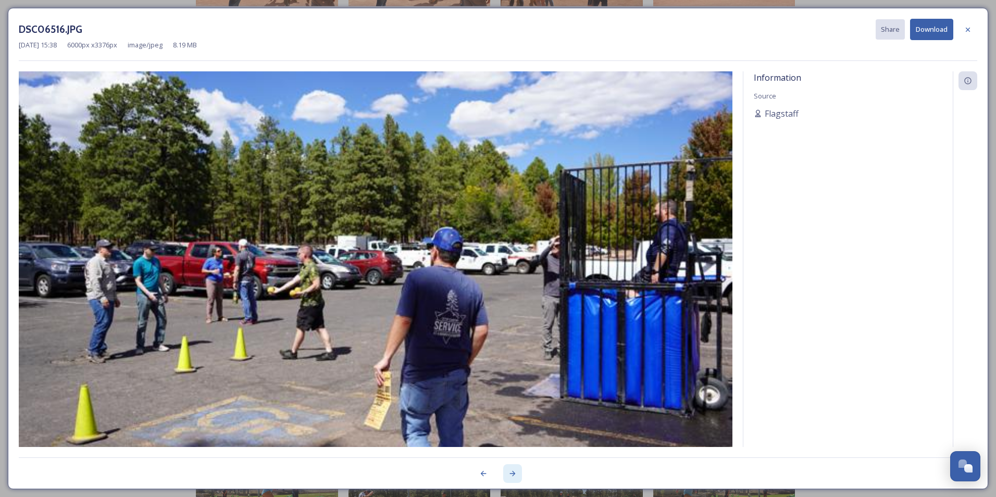
click at [512, 475] on icon at bounding box center [512, 473] width 8 height 8
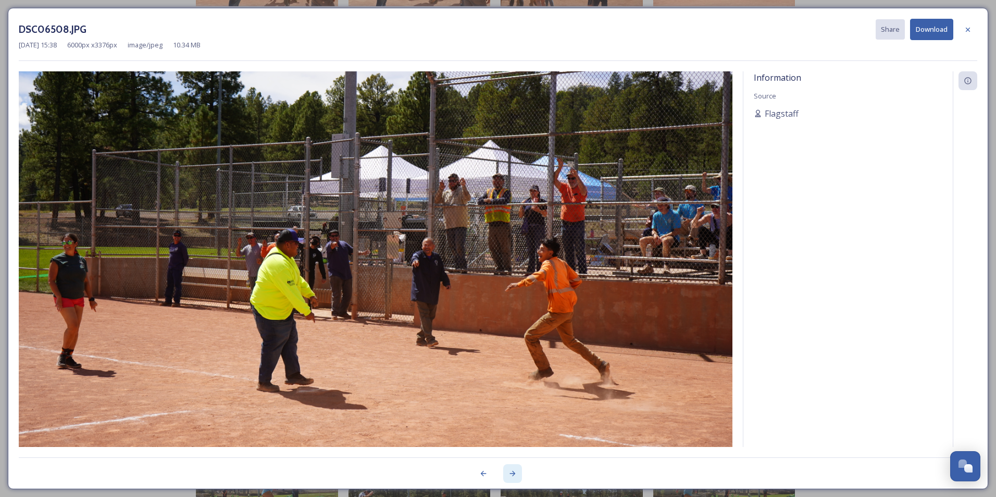
click at [512, 475] on icon at bounding box center [512, 473] width 8 height 8
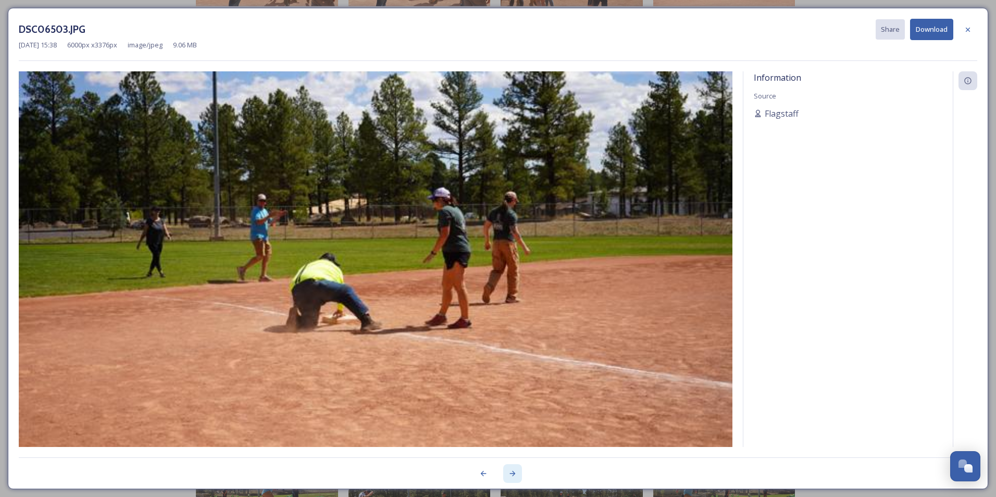
click at [512, 475] on icon at bounding box center [512, 473] width 8 height 8
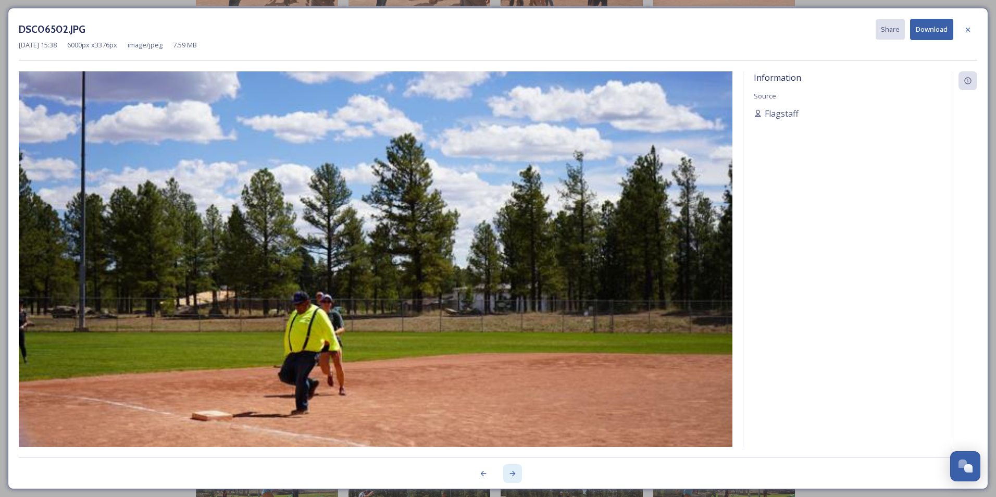
click at [512, 475] on icon at bounding box center [512, 473] width 8 height 8
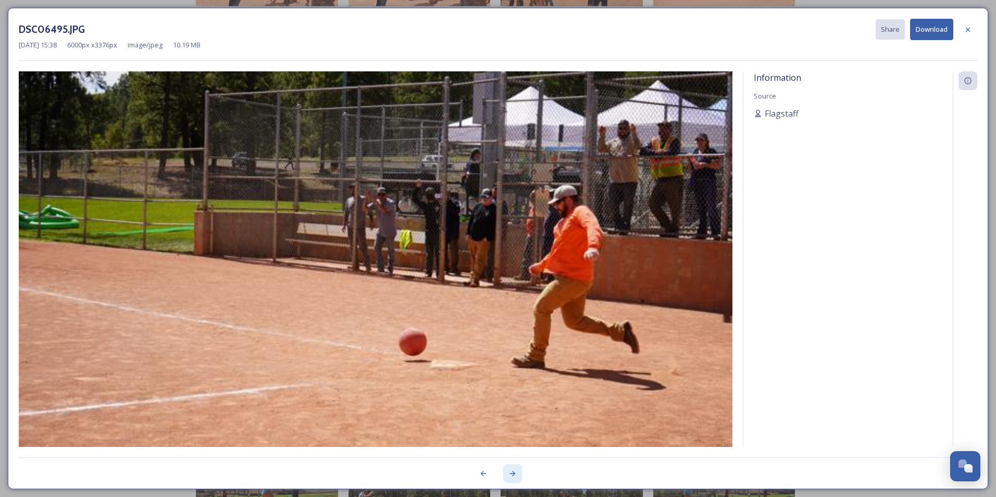
click at [512, 475] on icon at bounding box center [512, 473] width 8 height 8
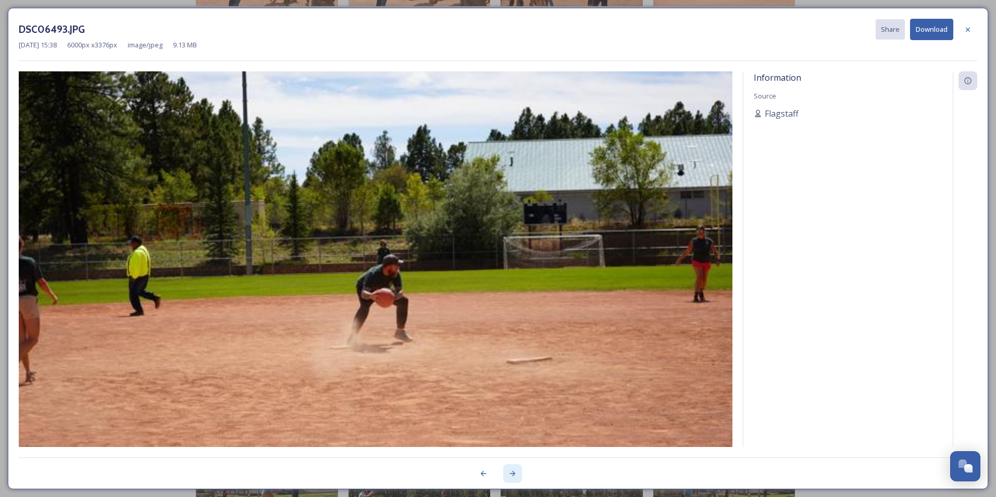
click at [512, 475] on icon at bounding box center [512, 473] width 8 height 8
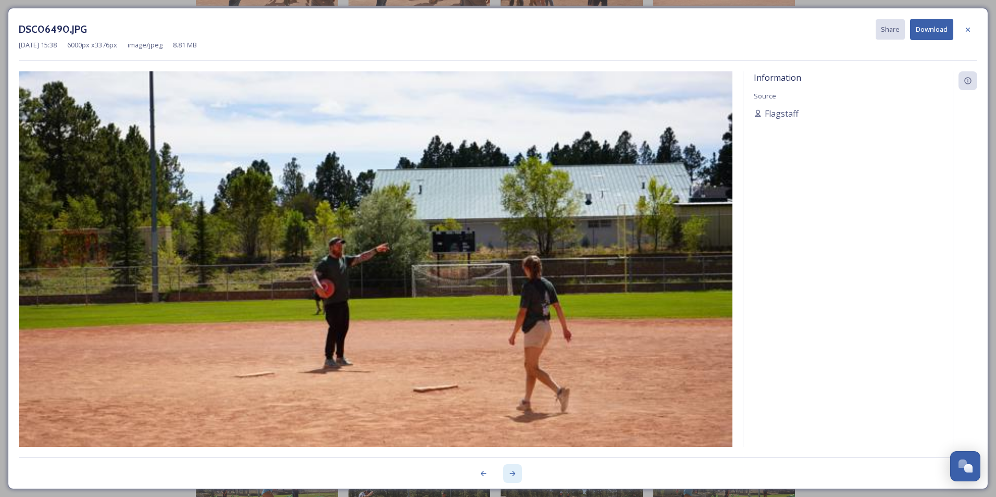
click at [512, 475] on icon at bounding box center [512, 473] width 8 height 8
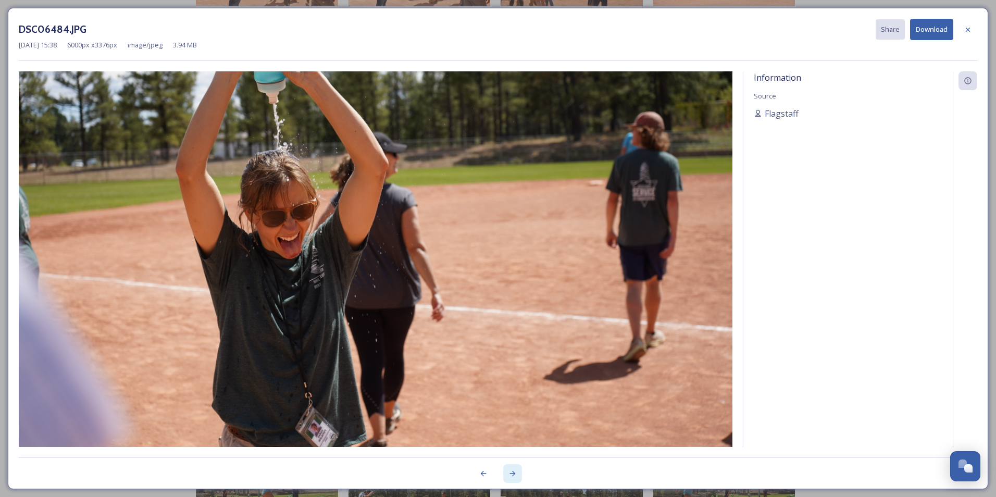
click at [512, 475] on icon at bounding box center [512, 473] width 8 height 8
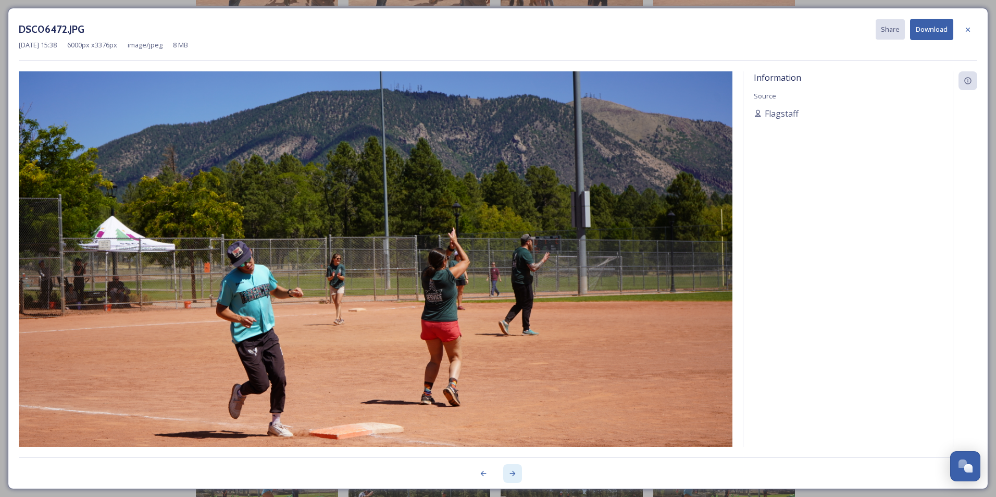
click at [512, 475] on icon at bounding box center [512, 473] width 8 height 8
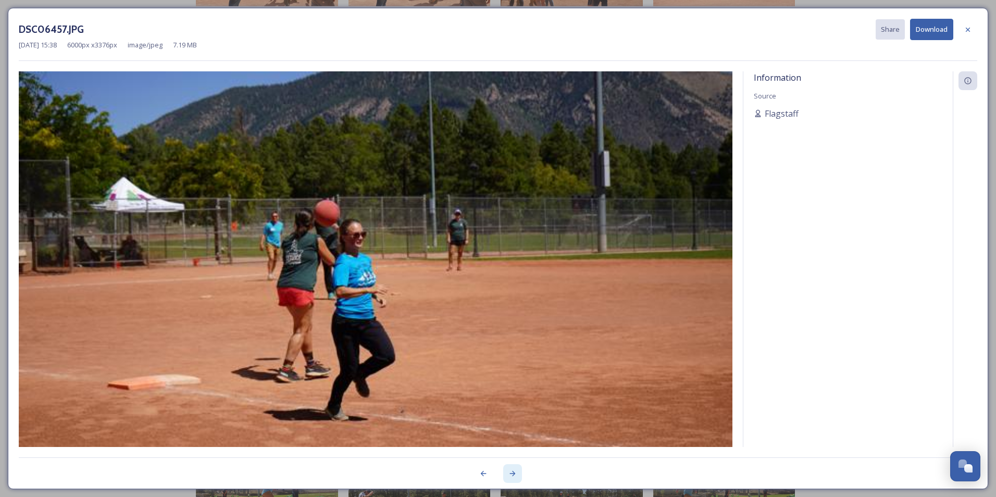
click at [512, 475] on icon at bounding box center [512, 473] width 8 height 8
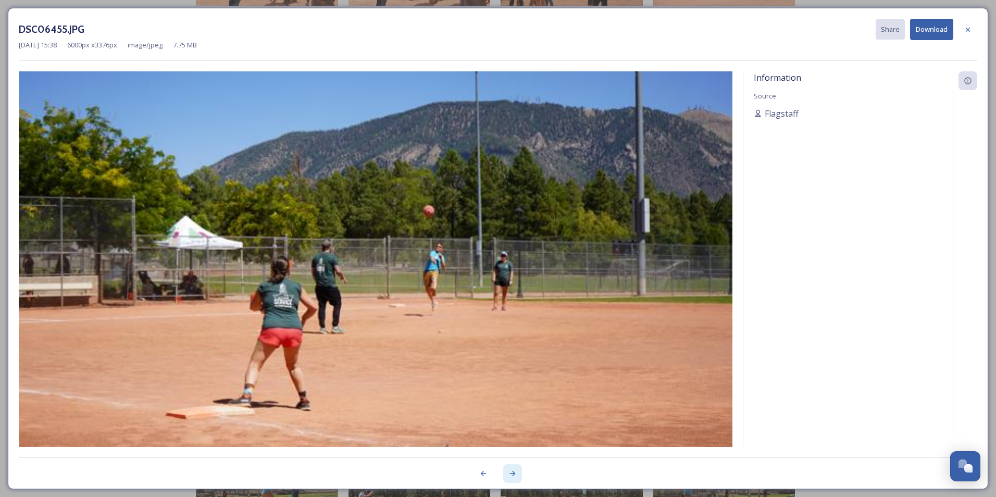
click at [512, 475] on icon at bounding box center [512, 473] width 8 height 8
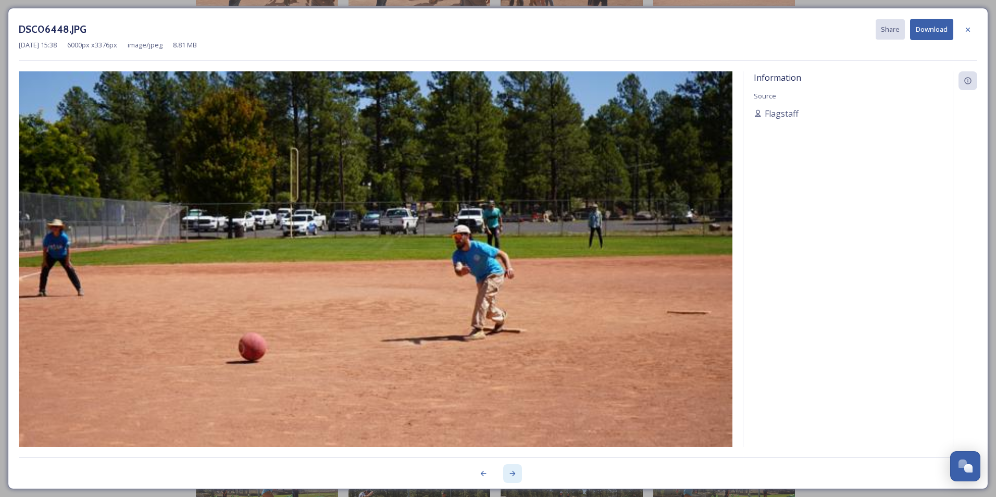
click at [512, 475] on icon at bounding box center [512, 473] width 8 height 8
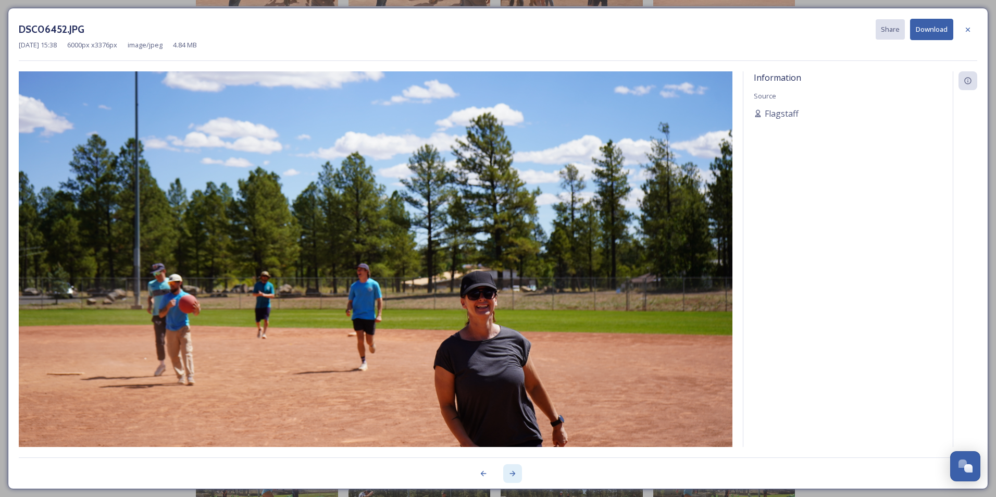
click at [512, 475] on icon at bounding box center [512, 473] width 8 height 8
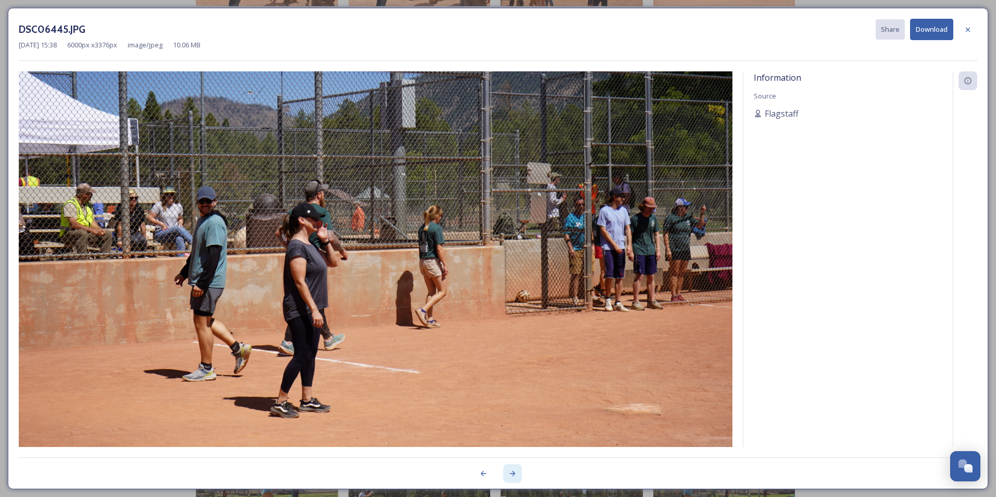
click at [512, 475] on icon at bounding box center [512, 473] width 8 height 8
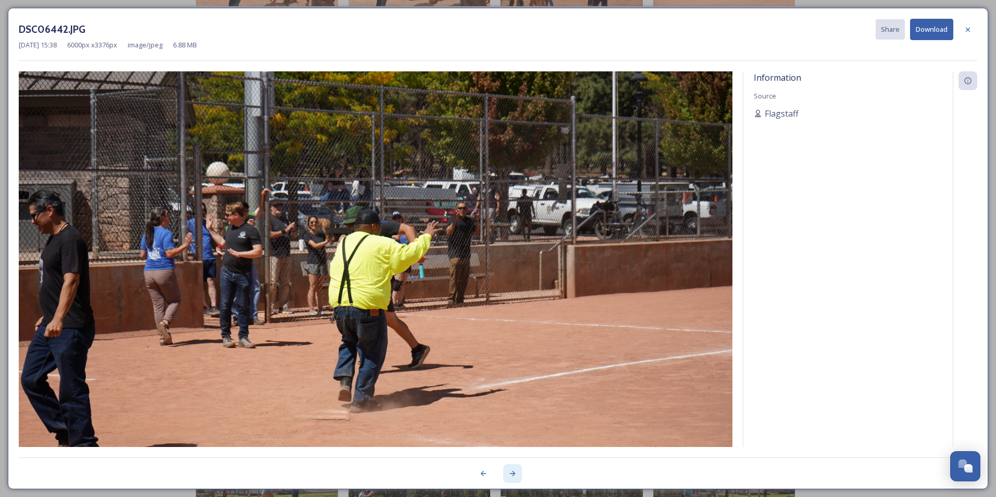
click at [512, 475] on icon at bounding box center [512, 473] width 8 height 8
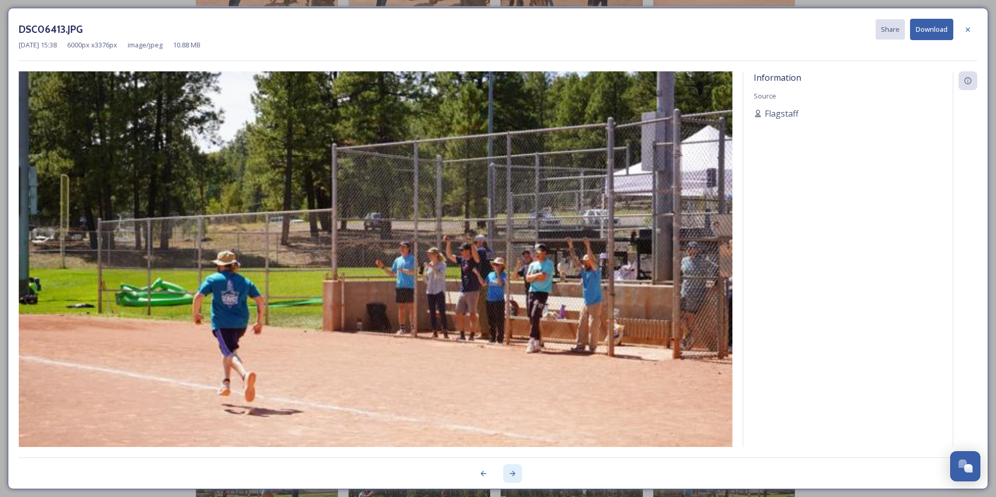
click at [512, 475] on icon at bounding box center [512, 473] width 8 height 8
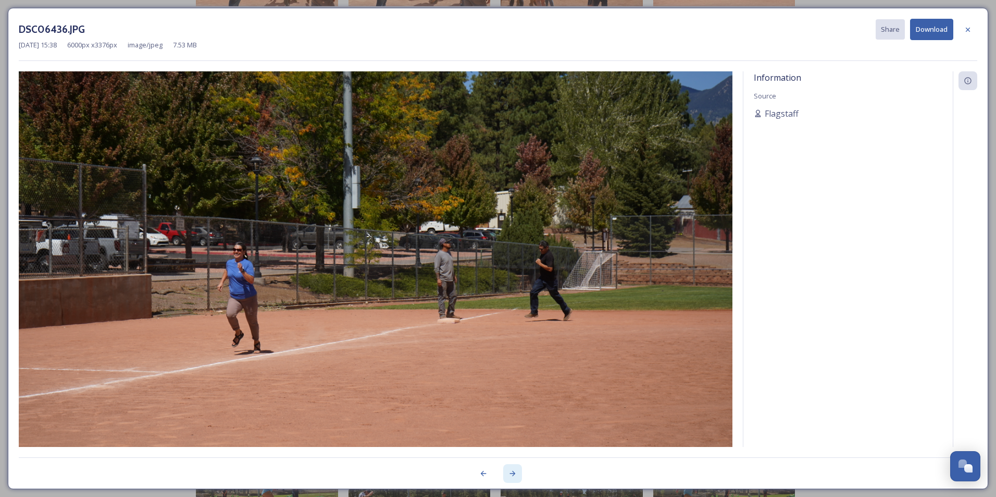
click at [512, 475] on icon at bounding box center [512, 473] width 8 height 8
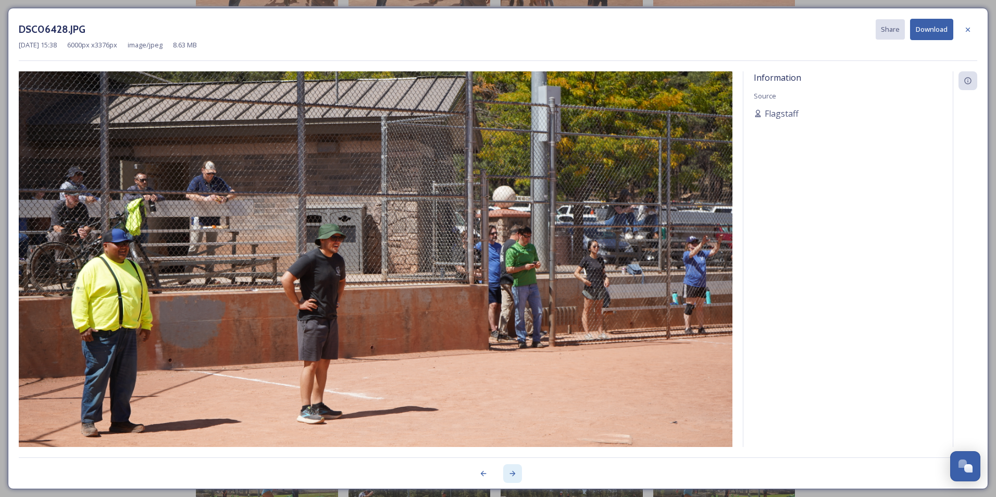
click at [512, 475] on icon at bounding box center [512, 473] width 8 height 8
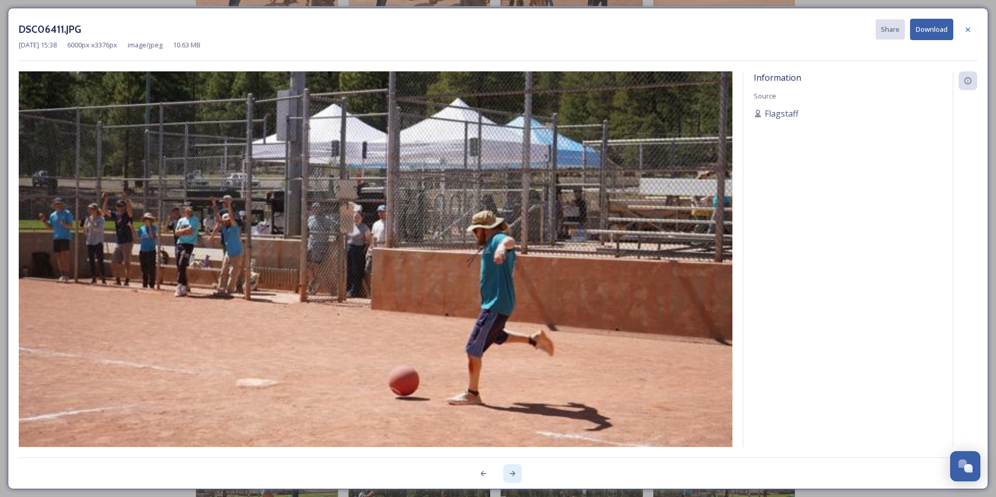
click at [512, 475] on icon at bounding box center [512, 473] width 8 height 8
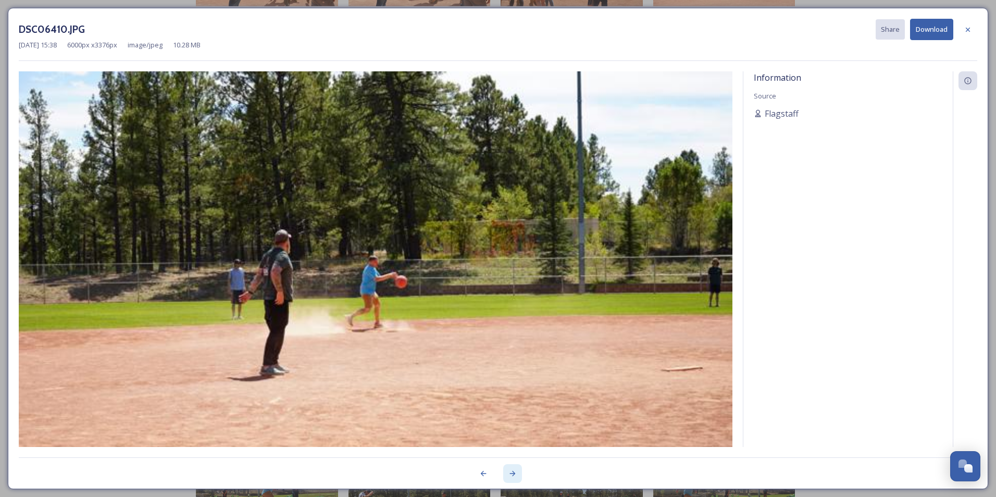
click at [512, 475] on icon at bounding box center [512, 473] width 8 height 8
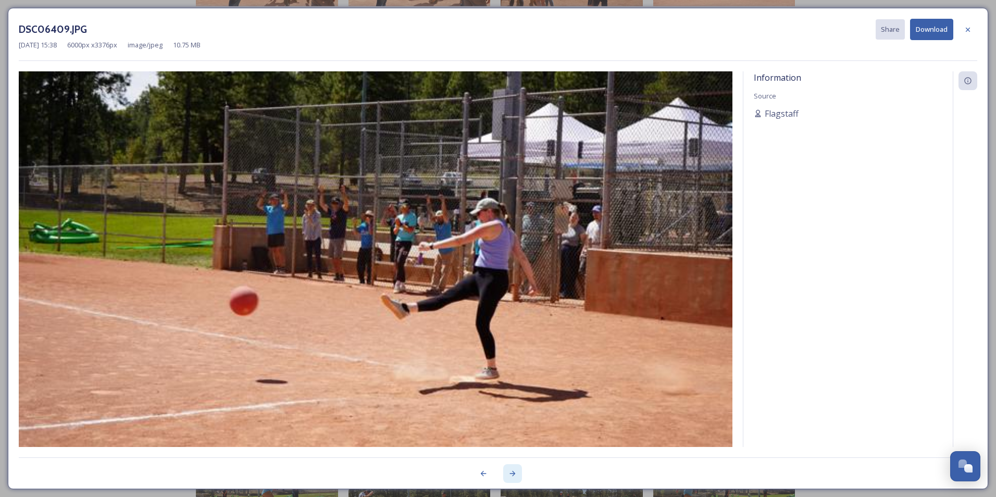
click at [512, 475] on icon at bounding box center [512, 473] width 8 height 8
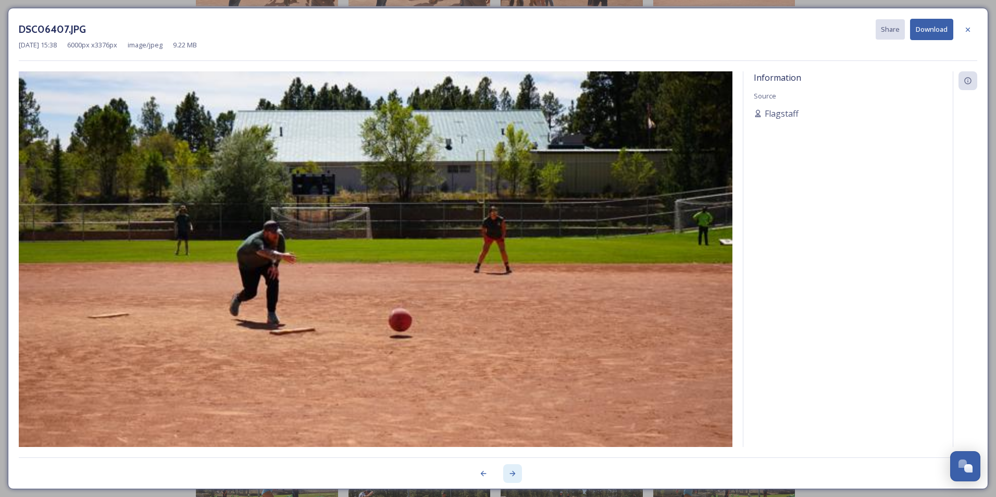
click at [512, 475] on icon at bounding box center [512, 473] width 8 height 8
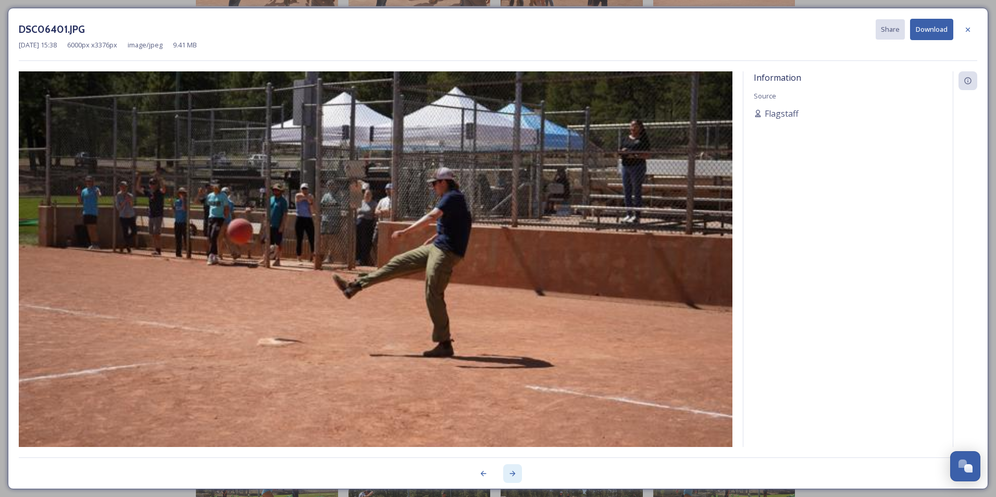
click at [512, 475] on icon at bounding box center [512, 473] width 8 height 8
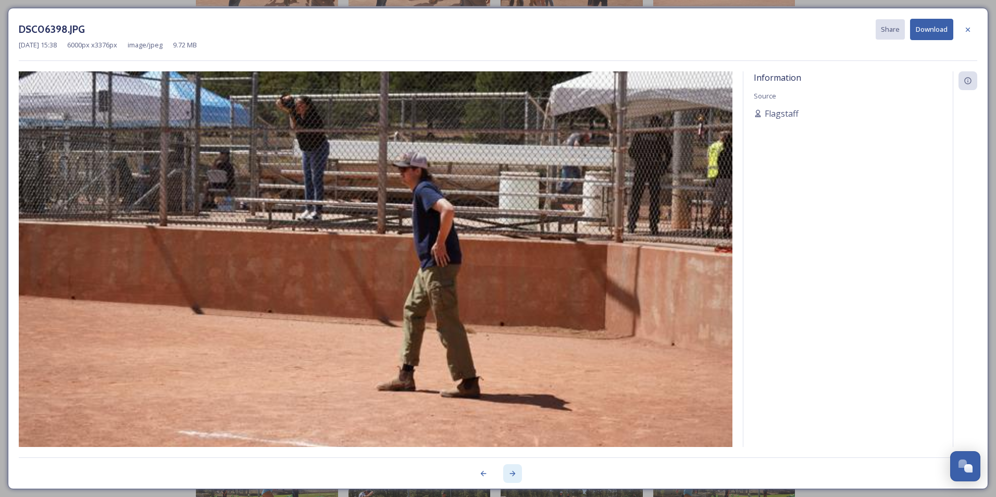
click at [512, 475] on icon at bounding box center [512, 473] width 8 height 8
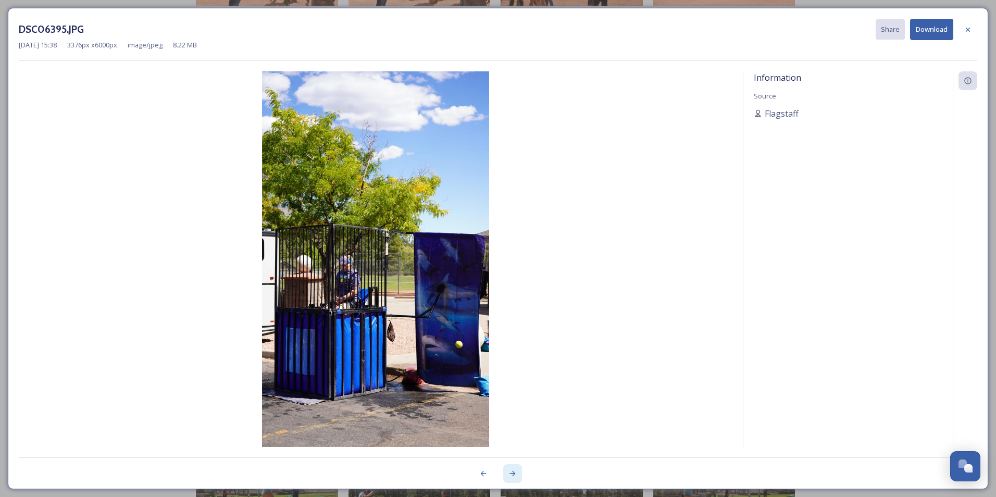
click at [512, 475] on icon at bounding box center [512, 473] width 8 height 8
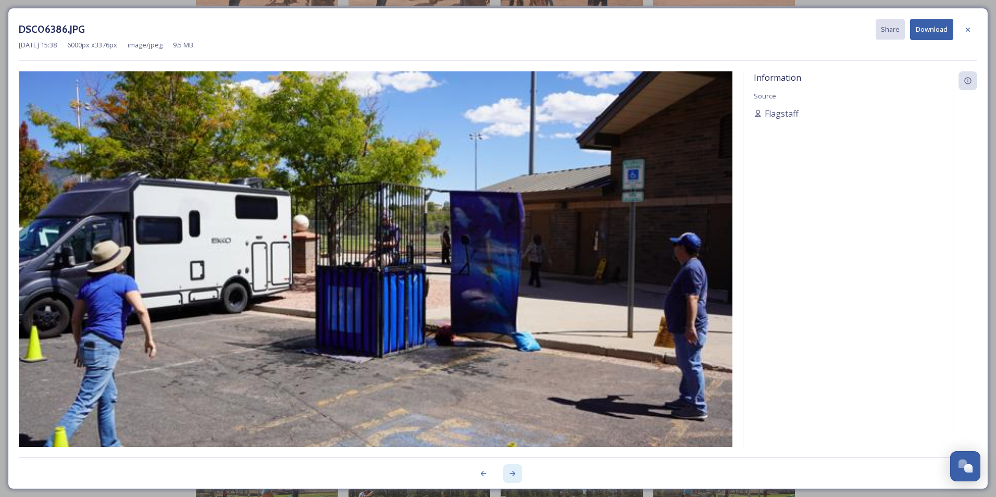
click at [512, 475] on icon at bounding box center [512, 473] width 8 height 8
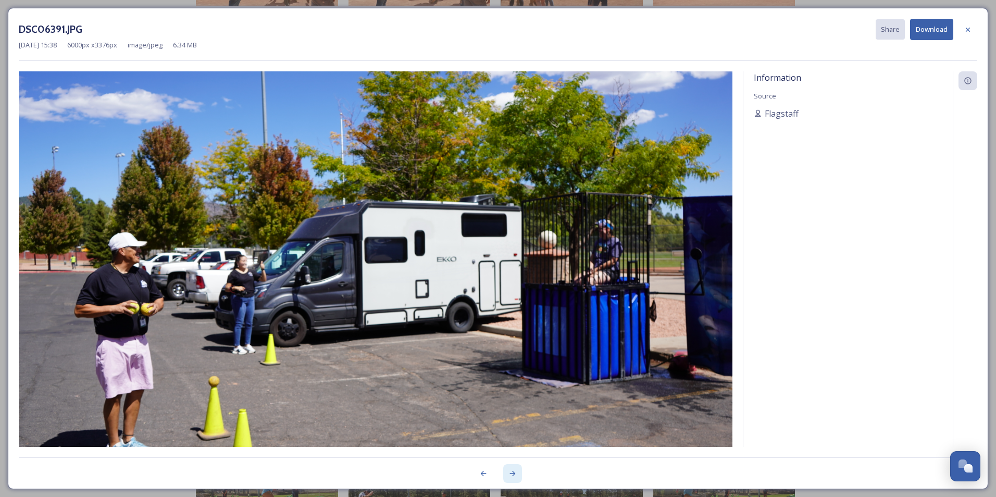
click at [512, 475] on icon at bounding box center [512, 473] width 8 height 8
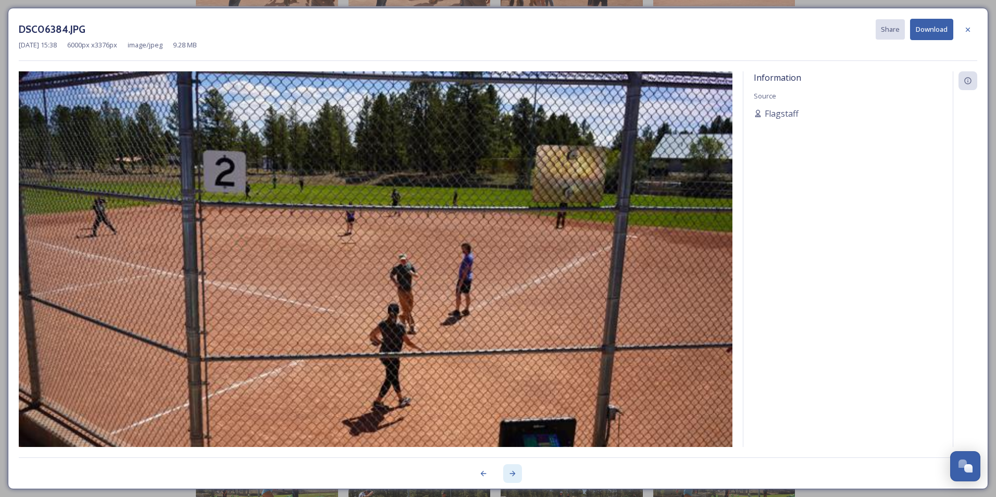
click at [512, 475] on icon at bounding box center [512, 473] width 8 height 8
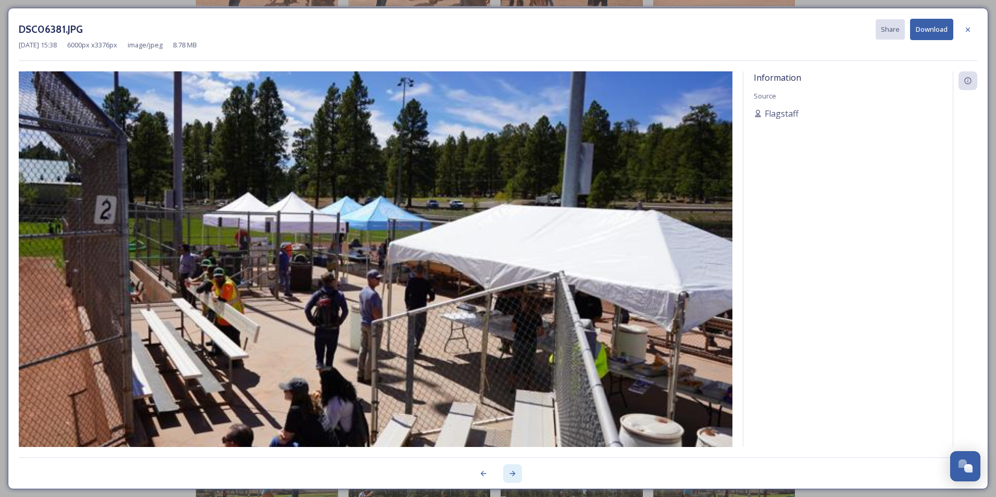
click at [512, 475] on icon at bounding box center [512, 473] width 8 height 8
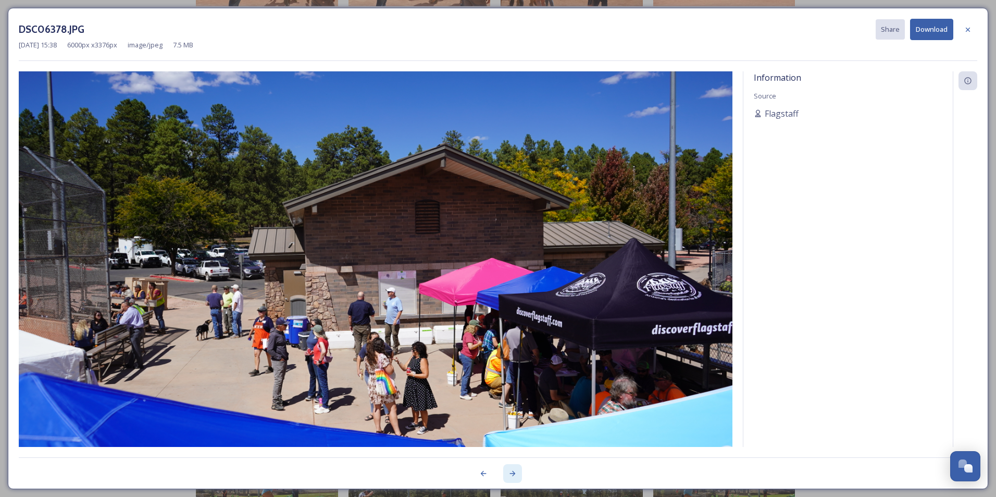
click at [511, 475] on icon at bounding box center [512, 473] width 8 height 8
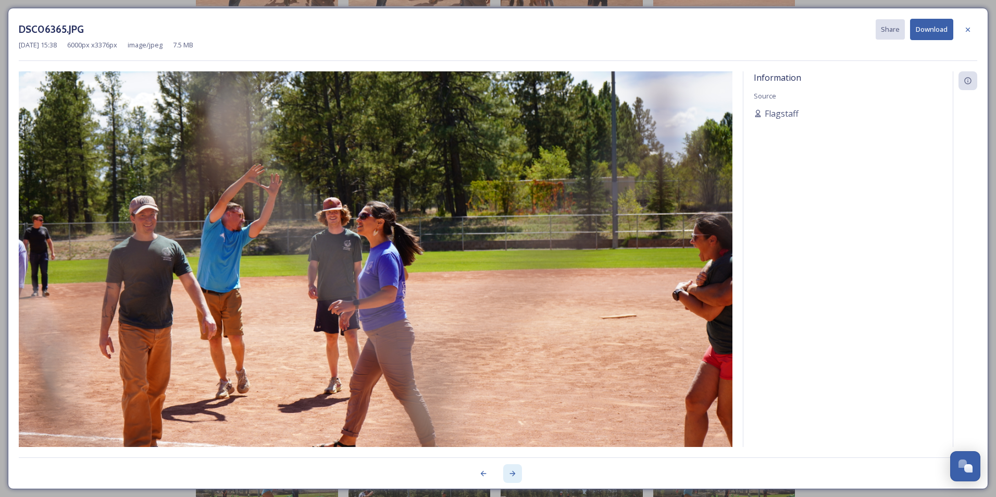
click at [511, 475] on icon at bounding box center [512, 473] width 8 height 8
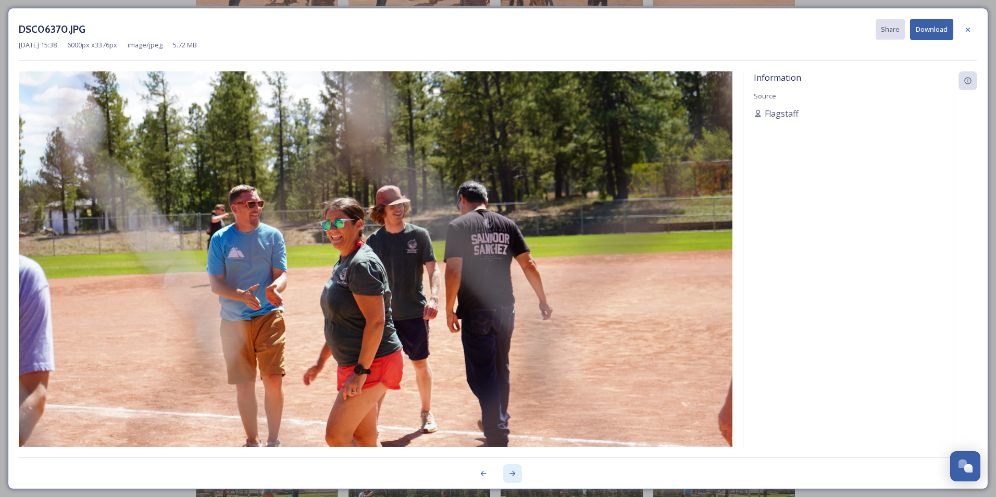
click at [511, 475] on icon at bounding box center [512, 473] width 8 height 8
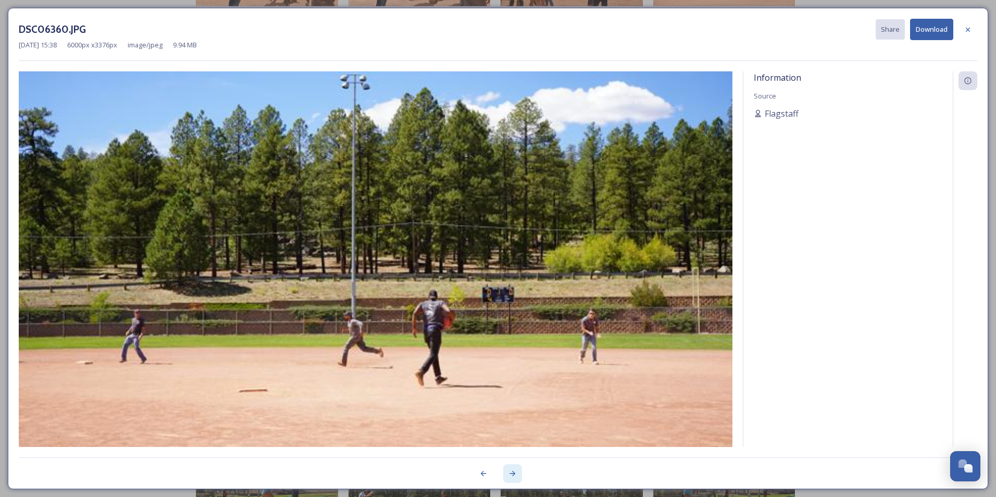
click at [511, 475] on icon at bounding box center [512, 473] width 8 height 8
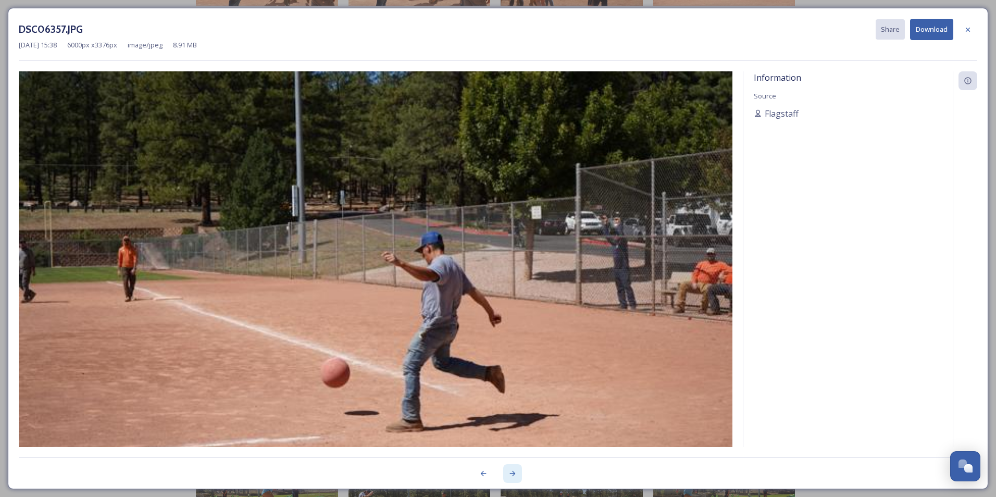
click at [511, 475] on icon at bounding box center [512, 473] width 8 height 8
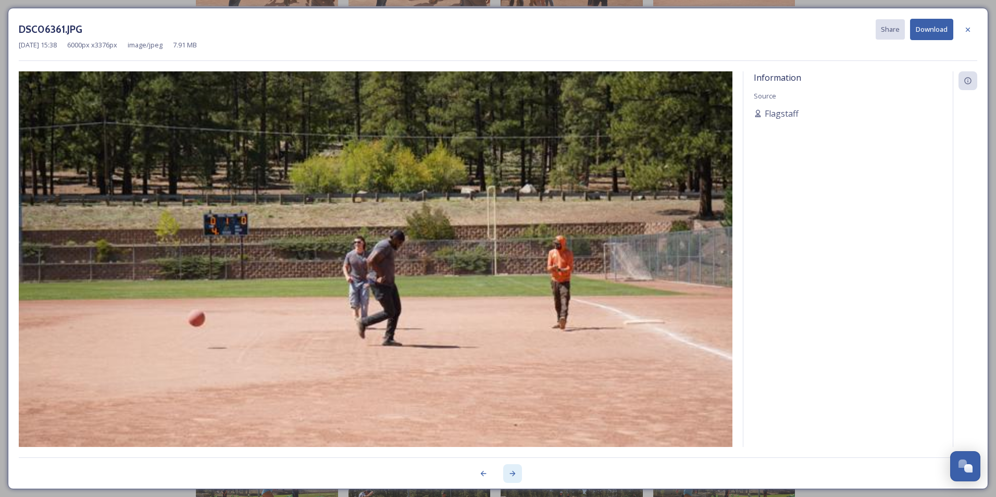
click at [511, 475] on icon at bounding box center [512, 473] width 8 height 8
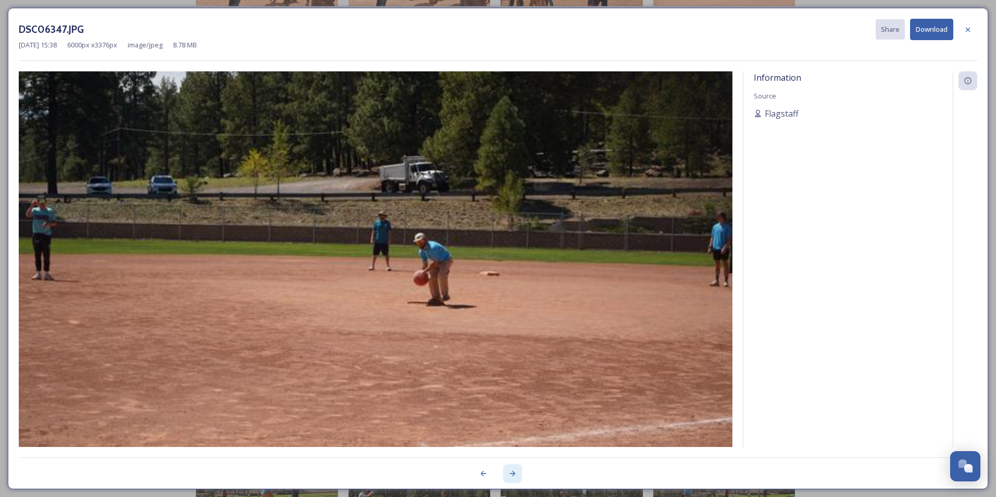
click at [511, 475] on icon at bounding box center [512, 473] width 8 height 8
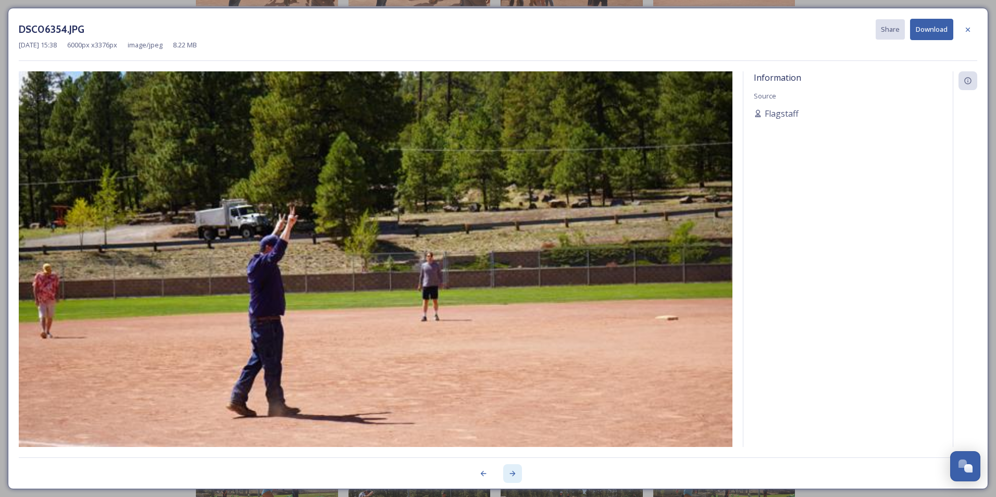
click at [511, 475] on icon at bounding box center [512, 473] width 8 height 8
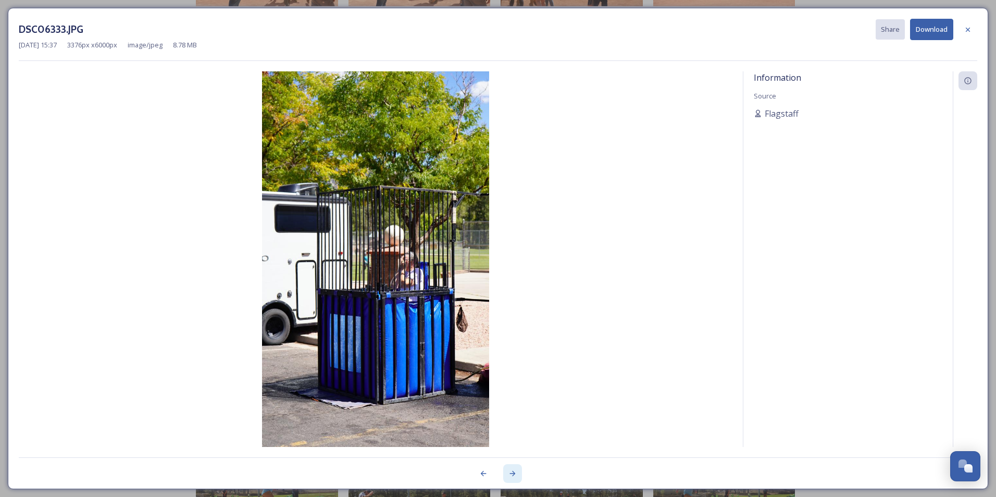
click at [511, 475] on icon at bounding box center [512, 473] width 8 height 8
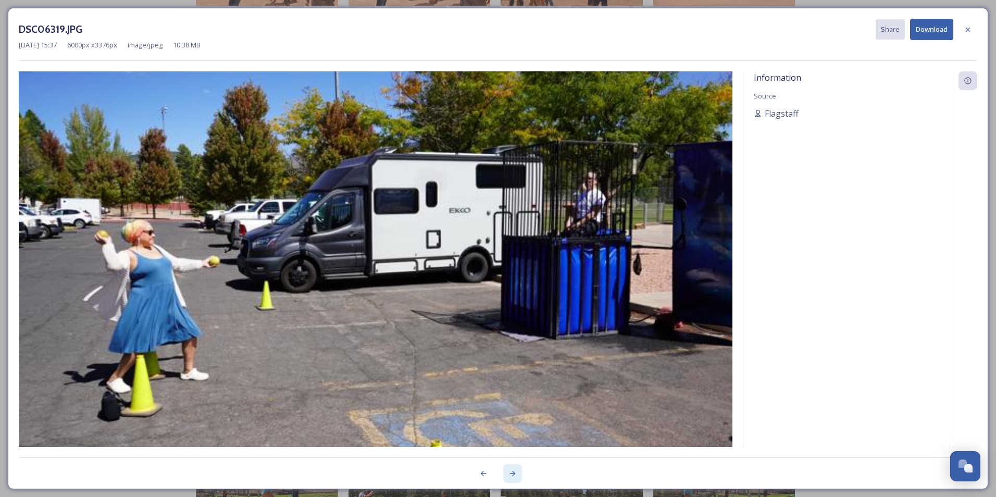
click at [511, 475] on icon at bounding box center [512, 473] width 8 height 8
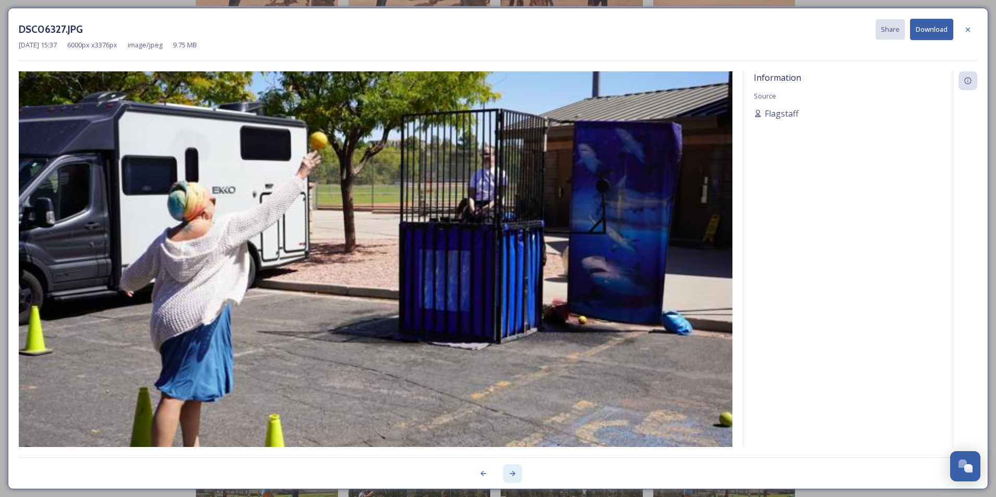
click at [511, 475] on icon at bounding box center [512, 473] width 8 height 8
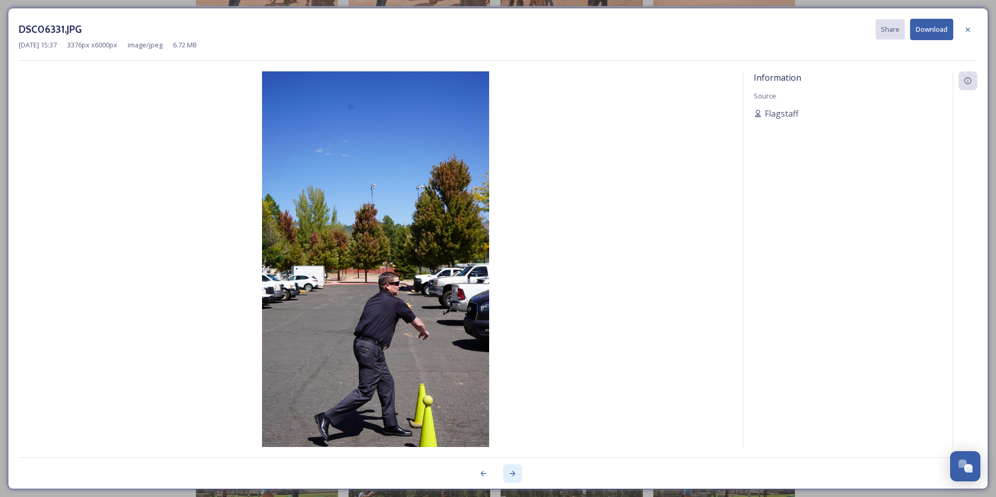
click at [511, 475] on icon at bounding box center [512, 473] width 8 height 8
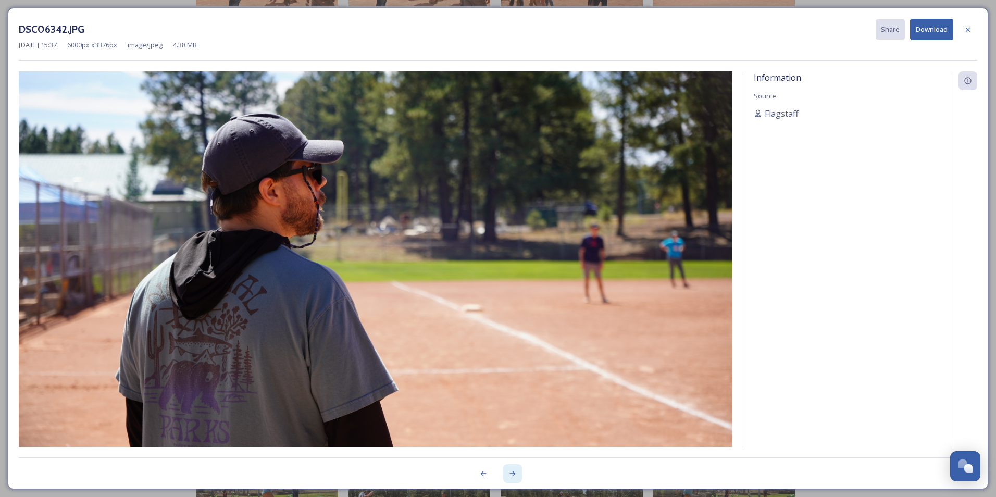
click at [511, 475] on icon at bounding box center [512, 473] width 8 height 8
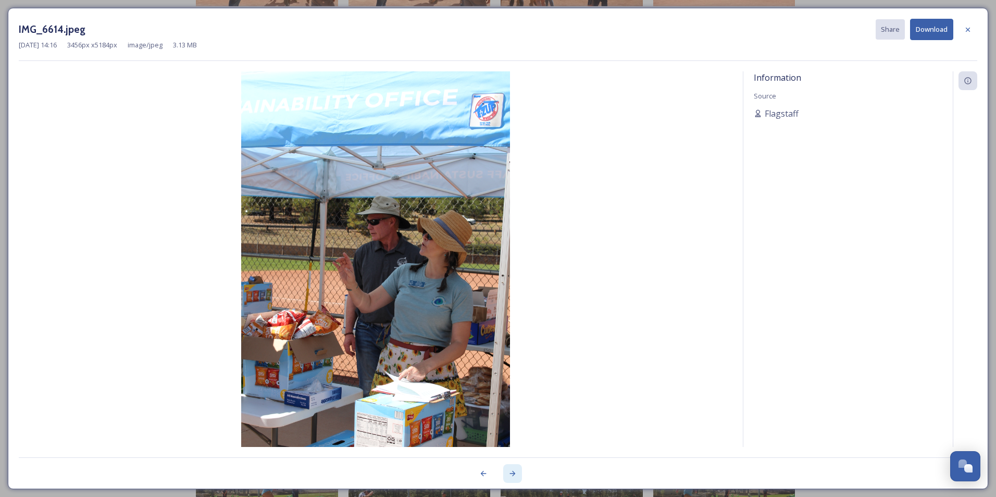
click at [511, 475] on icon at bounding box center [512, 473] width 8 height 8
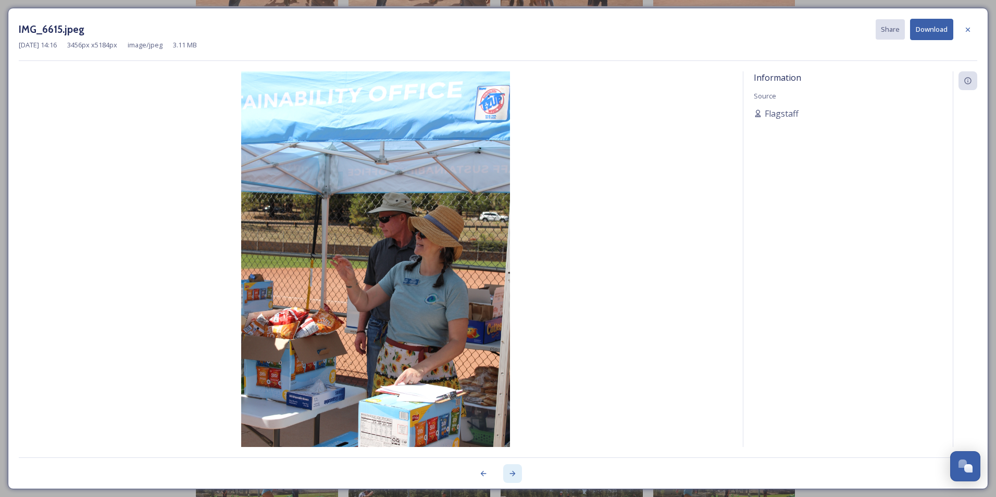
click at [511, 475] on icon at bounding box center [512, 473] width 8 height 8
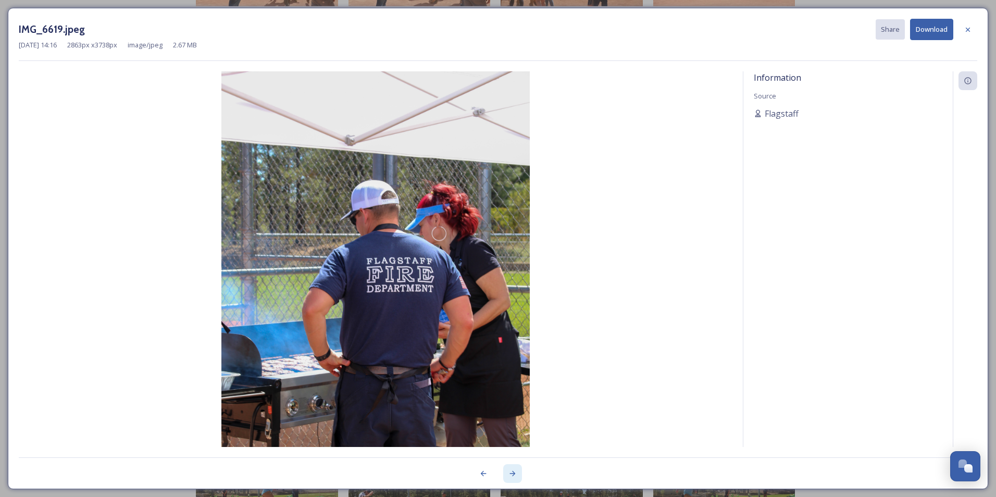
click at [511, 475] on icon at bounding box center [512, 473] width 8 height 8
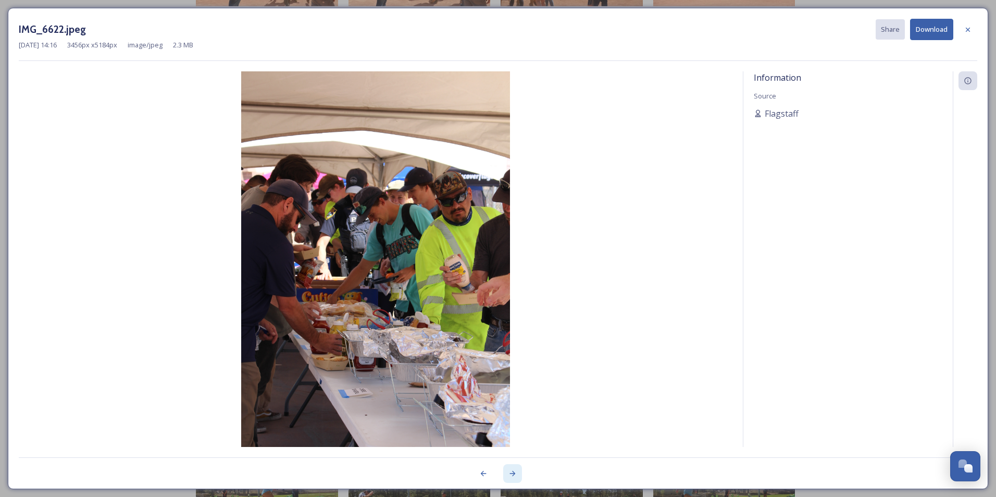
click at [511, 475] on icon at bounding box center [512, 473] width 8 height 8
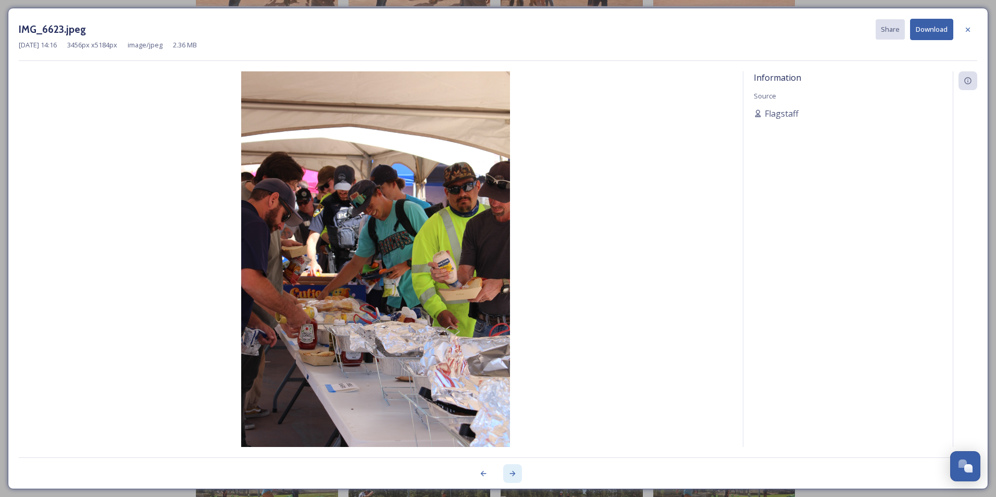
click at [511, 475] on icon at bounding box center [512, 473] width 8 height 8
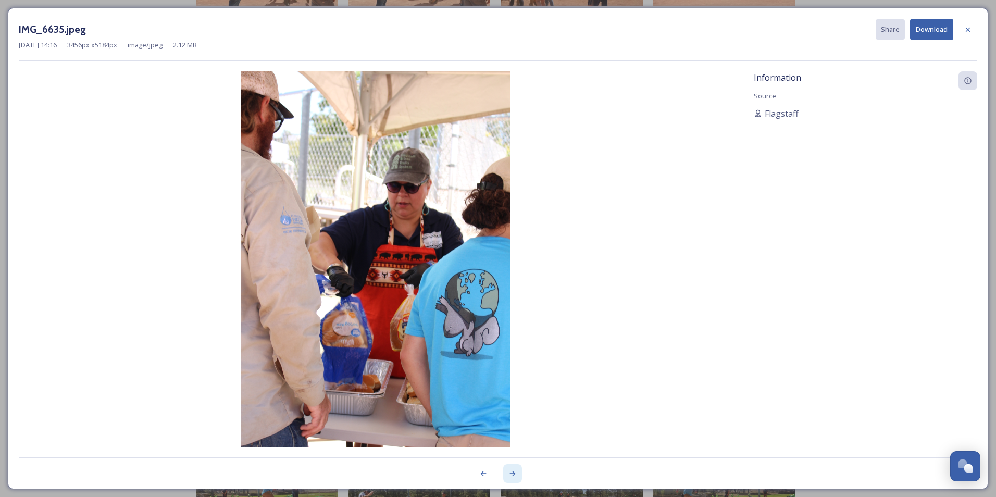
click at [511, 475] on icon at bounding box center [512, 473] width 8 height 8
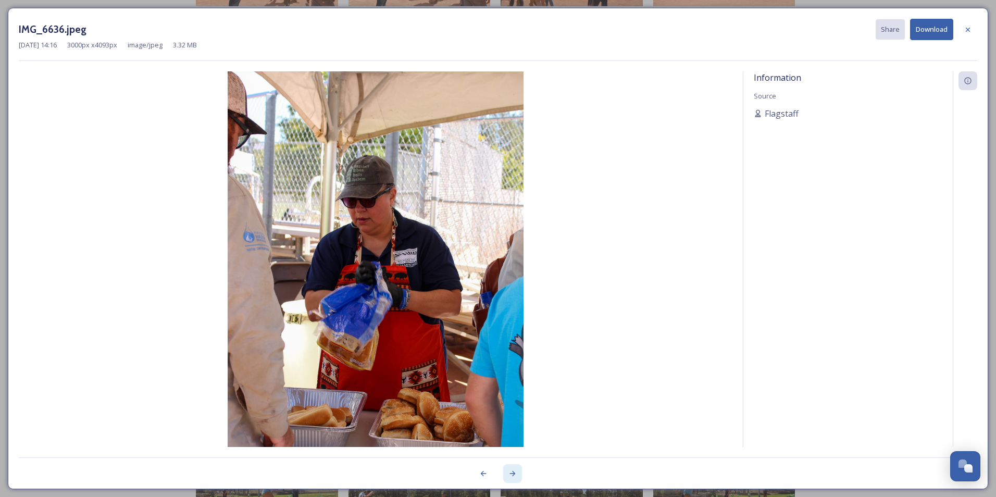
click at [511, 475] on icon at bounding box center [512, 473] width 8 height 8
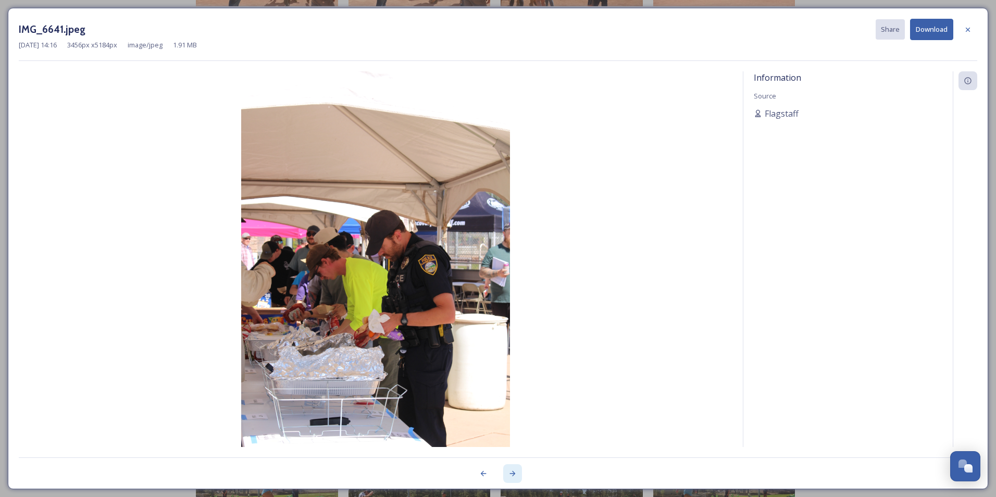
click at [511, 475] on icon at bounding box center [512, 473] width 8 height 8
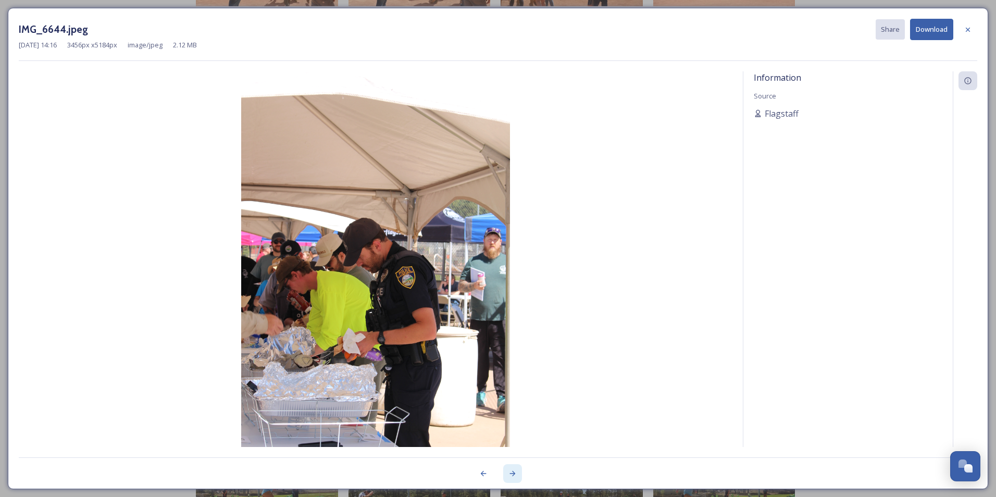
click at [511, 475] on icon at bounding box center [512, 473] width 8 height 8
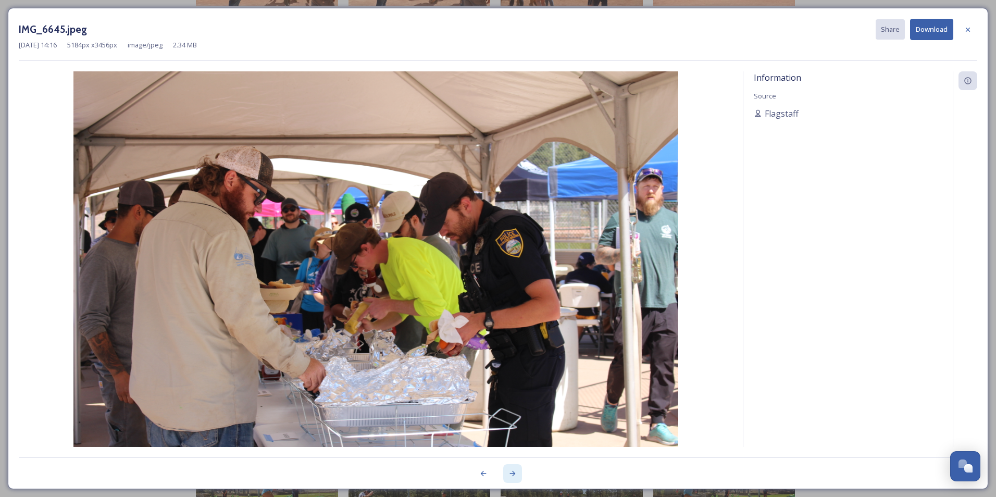
click at [511, 475] on icon at bounding box center [512, 473] width 8 height 8
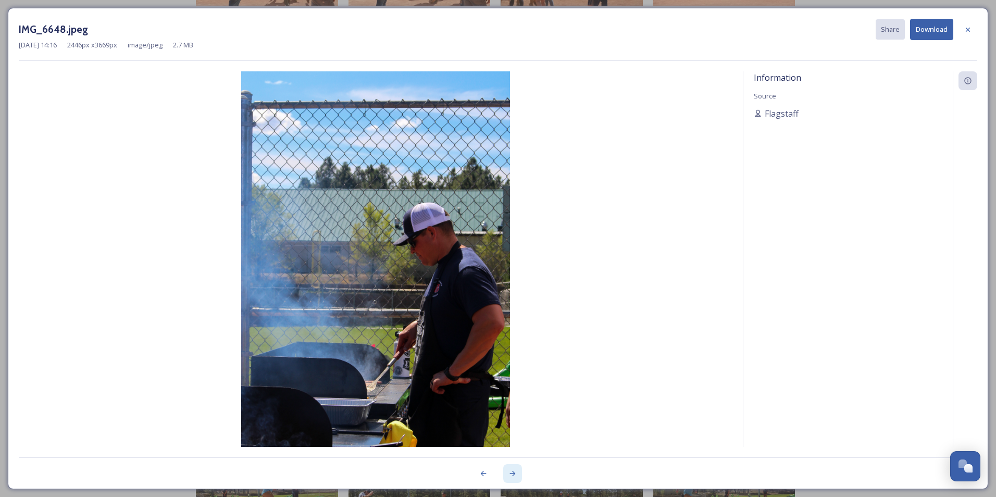
click at [511, 475] on icon at bounding box center [512, 473] width 8 height 8
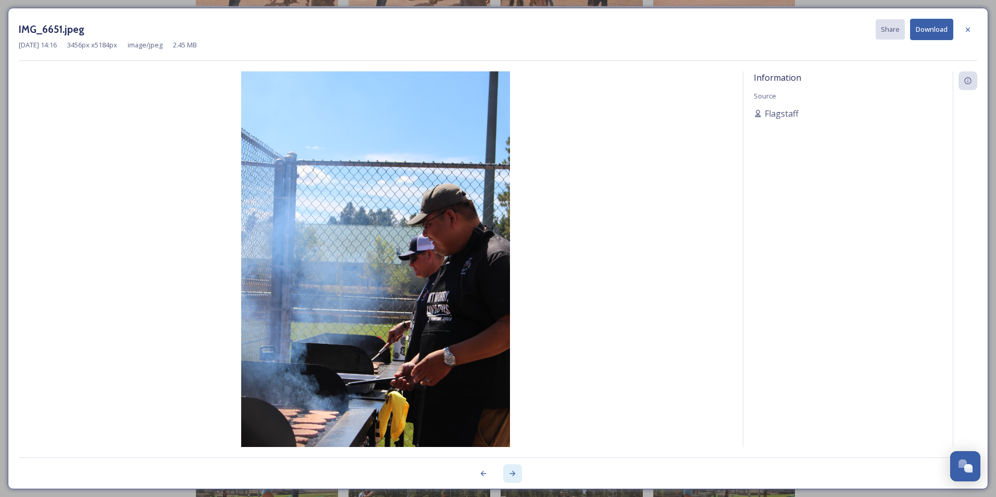
click at [511, 475] on icon at bounding box center [512, 473] width 8 height 8
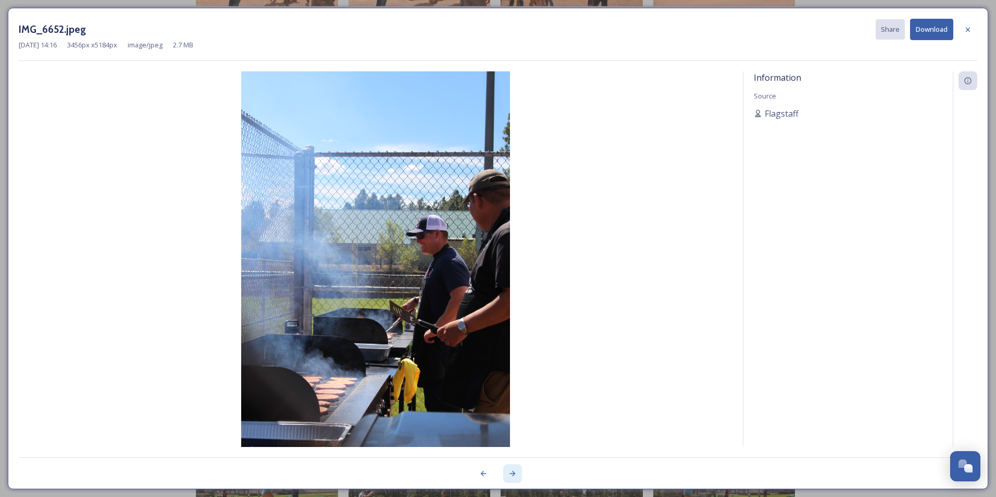
click at [511, 475] on icon at bounding box center [512, 473] width 8 height 8
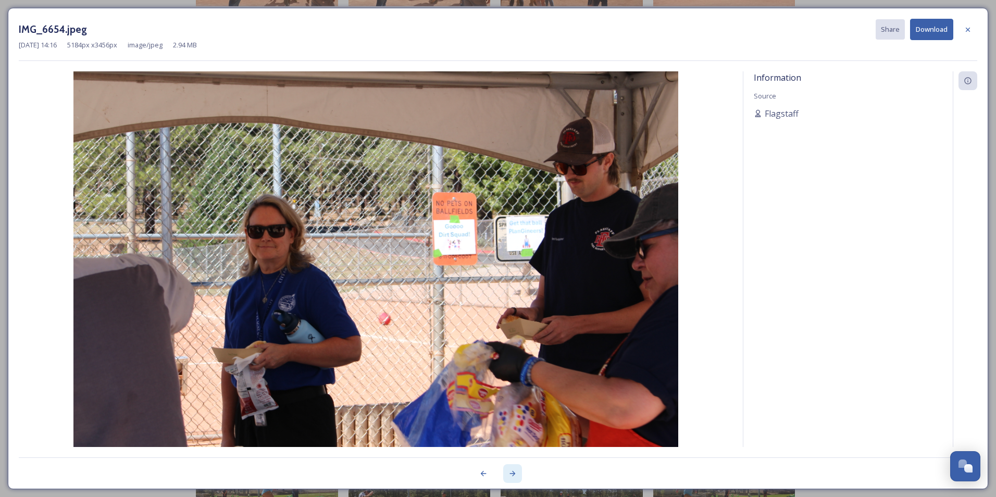
click at [511, 475] on icon at bounding box center [512, 473] width 8 height 8
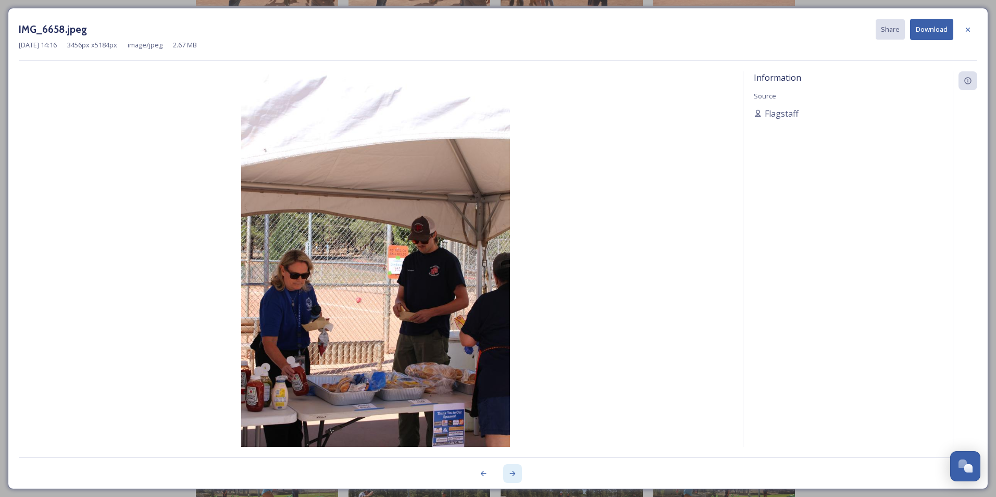
click at [511, 475] on icon at bounding box center [512, 473] width 8 height 8
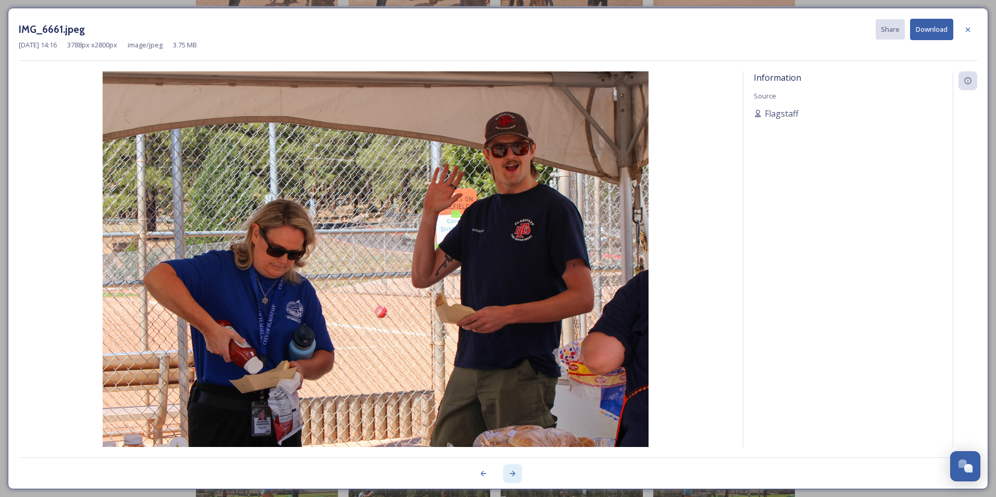
click at [511, 475] on icon at bounding box center [512, 473] width 8 height 8
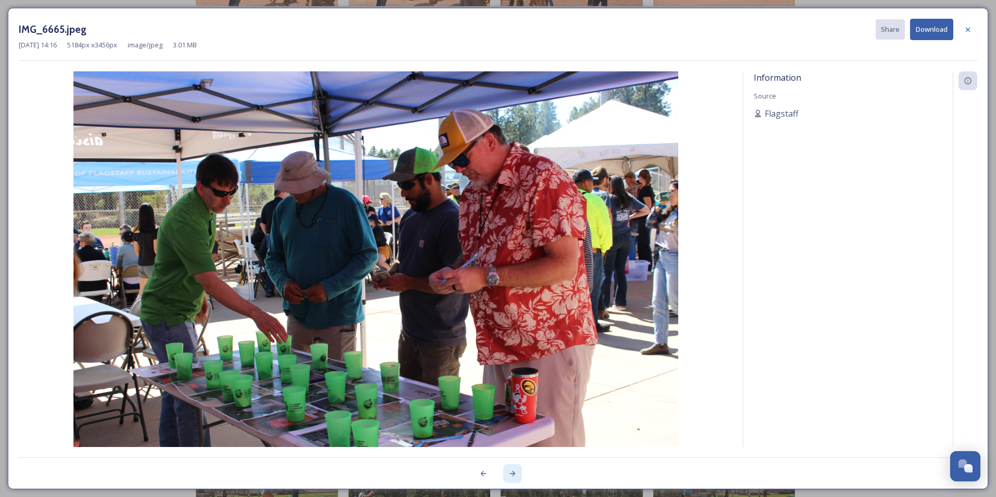
click at [511, 475] on icon at bounding box center [512, 473] width 8 height 8
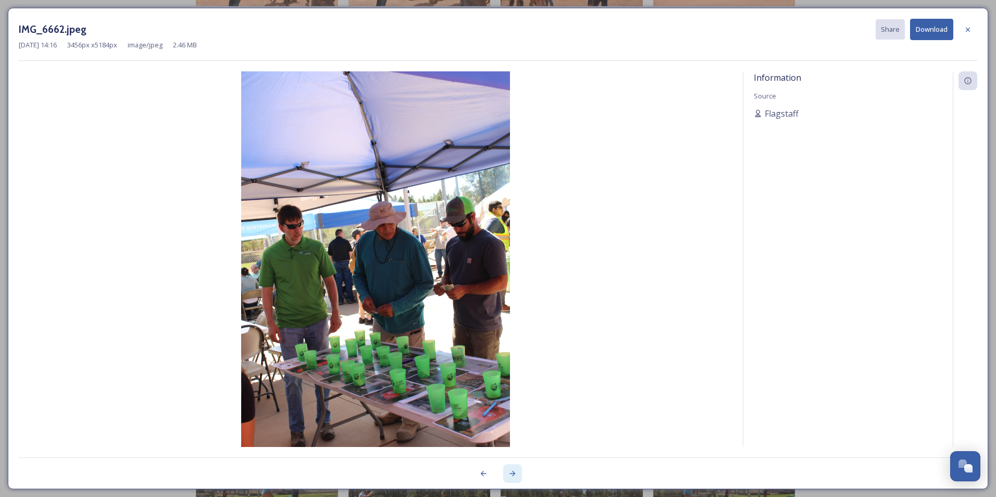
click at [511, 475] on icon at bounding box center [512, 473] width 8 height 8
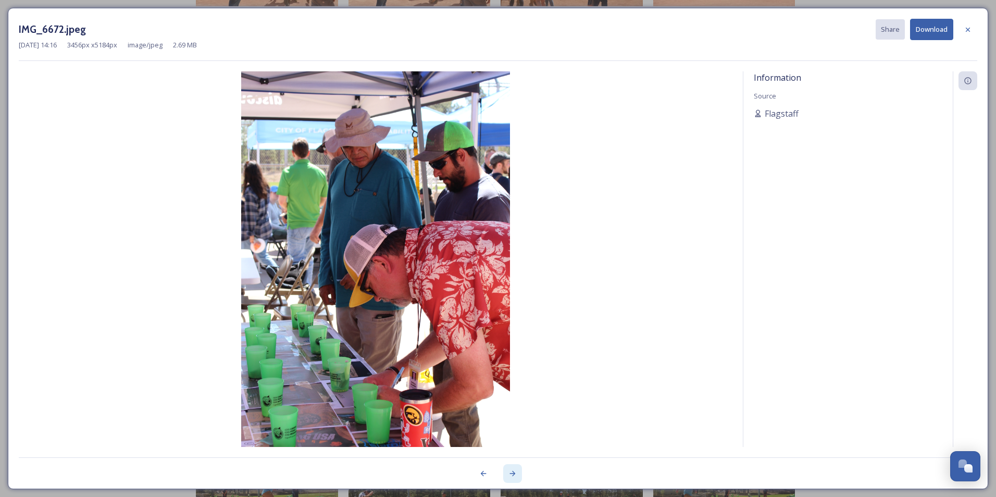
click at [511, 475] on icon at bounding box center [512, 473] width 8 height 8
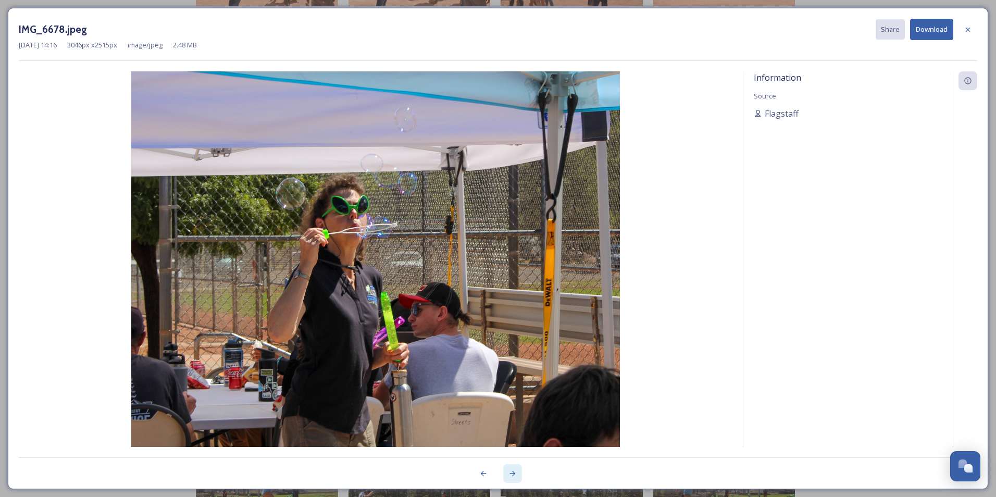
click at [511, 475] on icon at bounding box center [512, 473] width 8 height 8
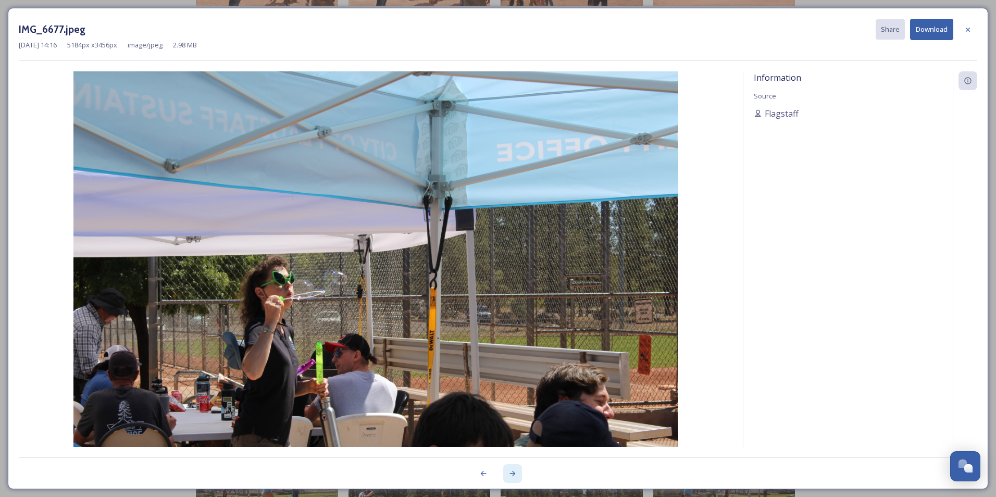
click at [511, 475] on icon at bounding box center [512, 473] width 8 height 8
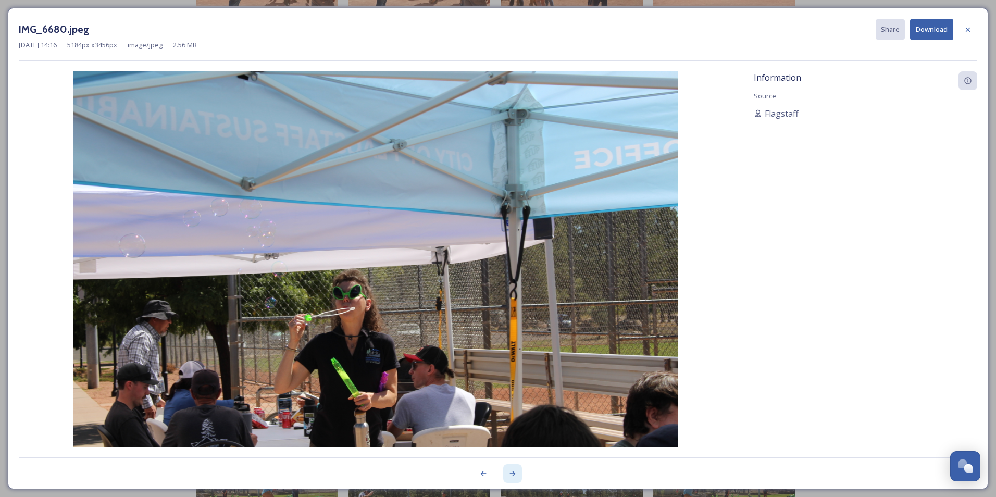
click at [511, 475] on icon at bounding box center [512, 473] width 8 height 8
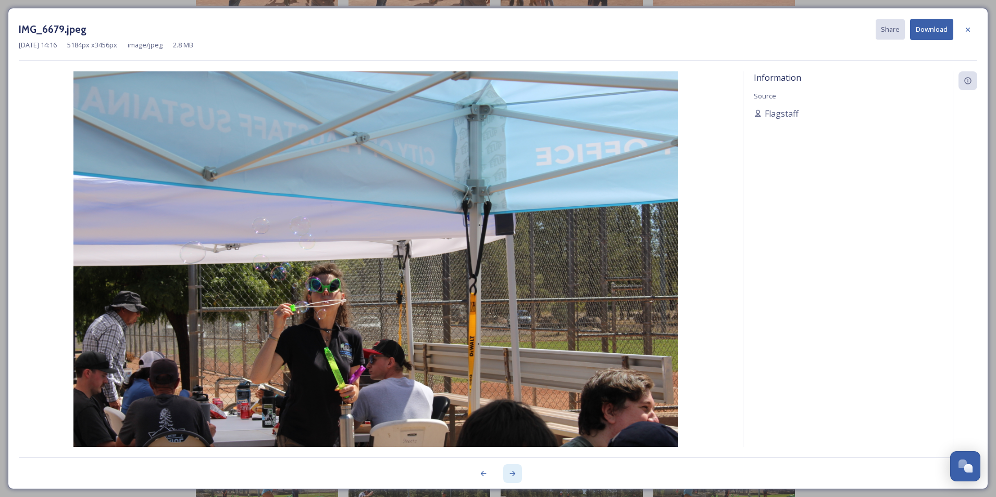
click at [511, 475] on icon at bounding box center [512, 473] width 8 height 8
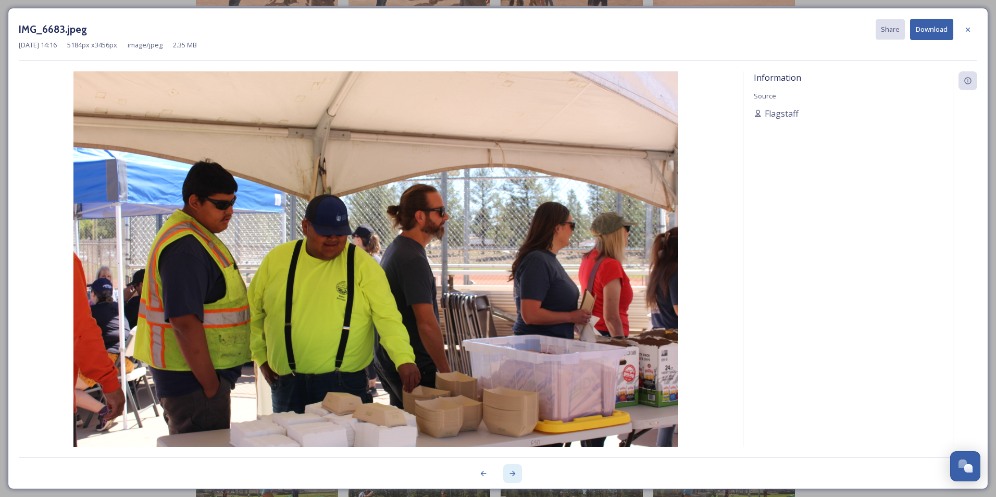
click at [511, 474] on icon at bounding box center [512, 473] width 8 height 8
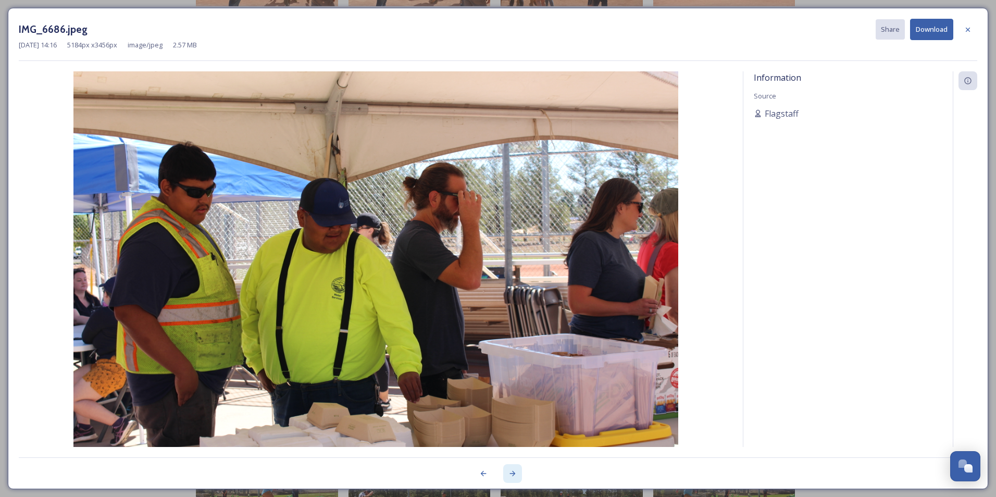
click at [512, 472] on icon at bounding box center [512, 473] width 8 height 8
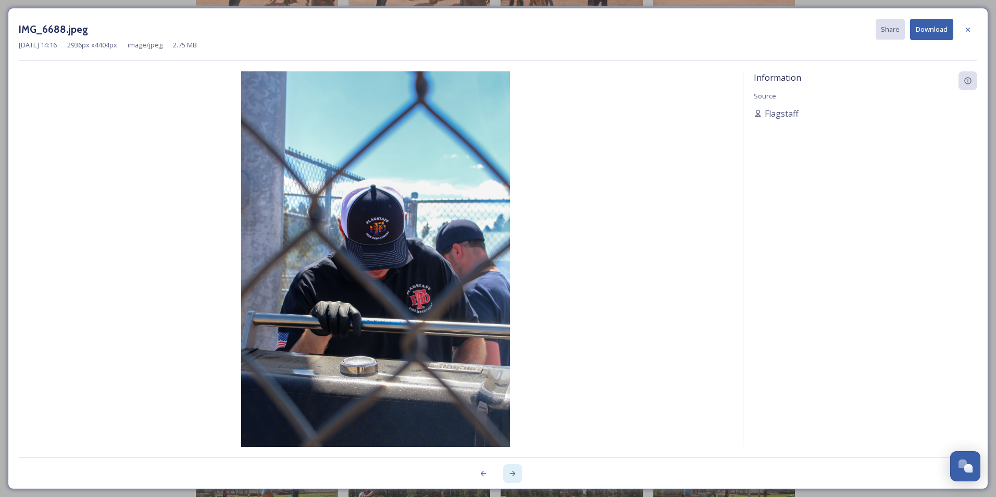
click at [510, 472] on icon at bounding box center [512, 473] width 8 height 8
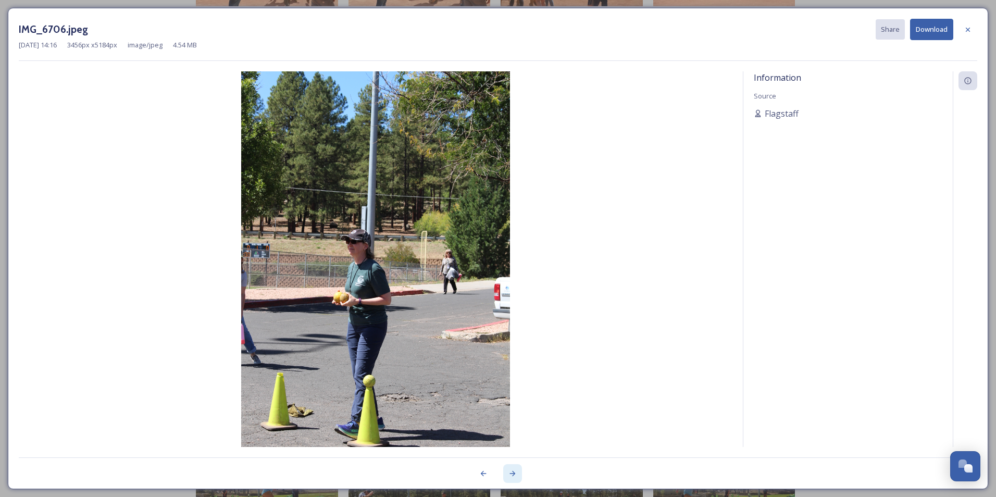
click at [510, 472] on icon at bounding box center [512, 473] width 8 height 8
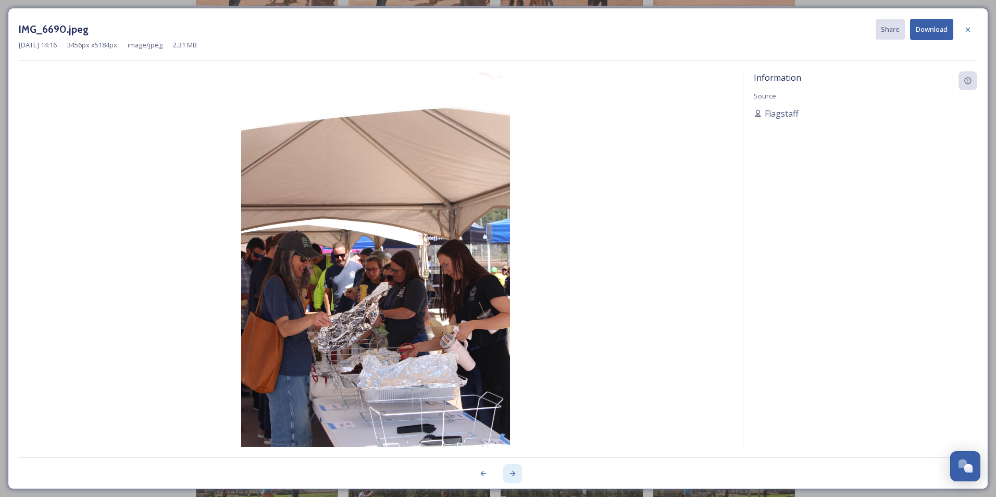
click at [513, 472] on icon at bounding box center [512, 473] width 8 height 8
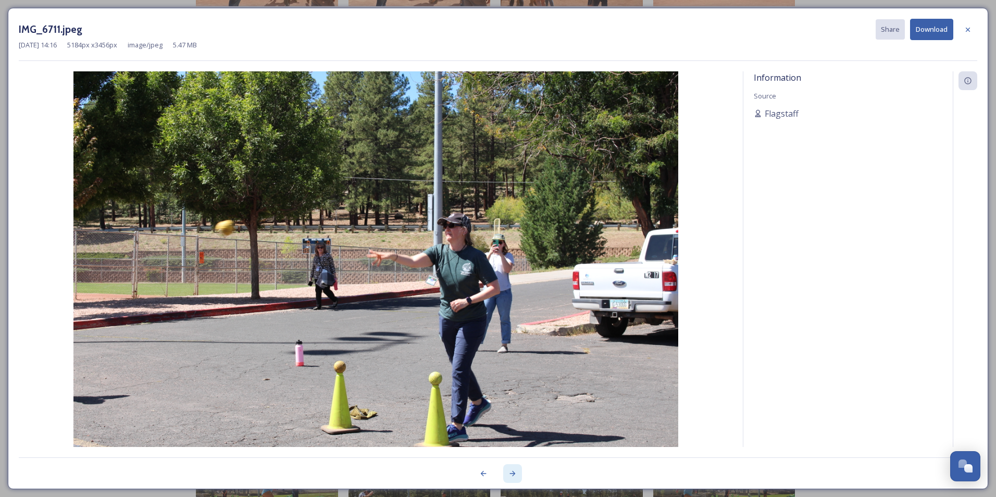
click at [513, 472] on icon at bounding box center [512, 473] width 8 height 8
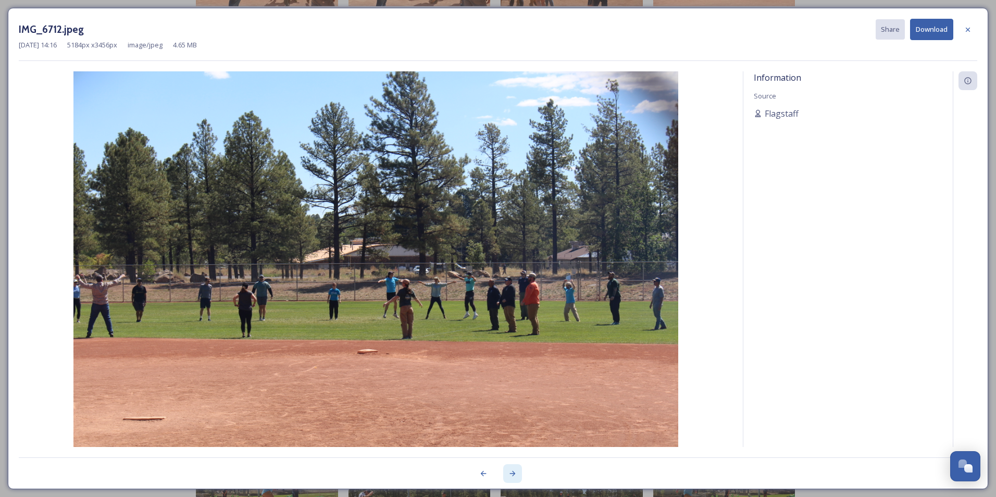
click at [513, 472] on icon at bounding box center [513, 473] width 6 height 5
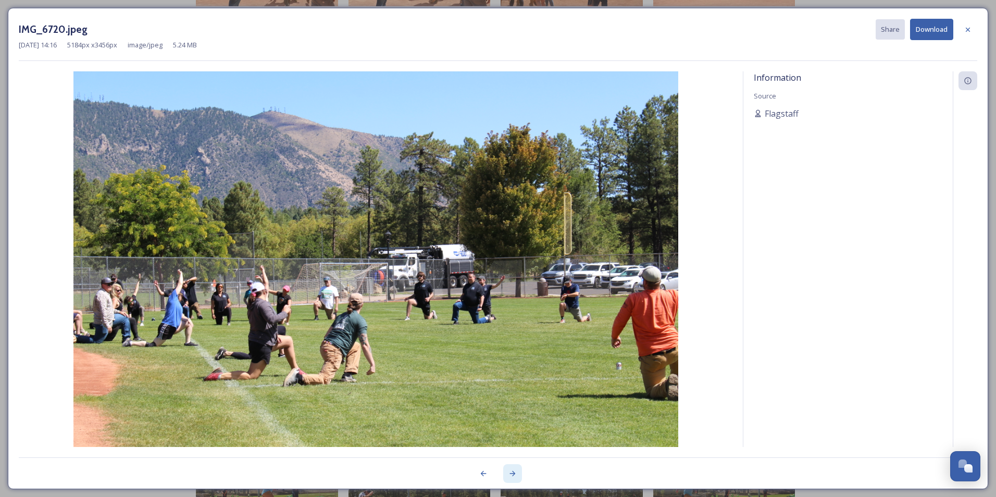
click at [513, 472] on icon at bounding box center [513, 473] width 6 height 5
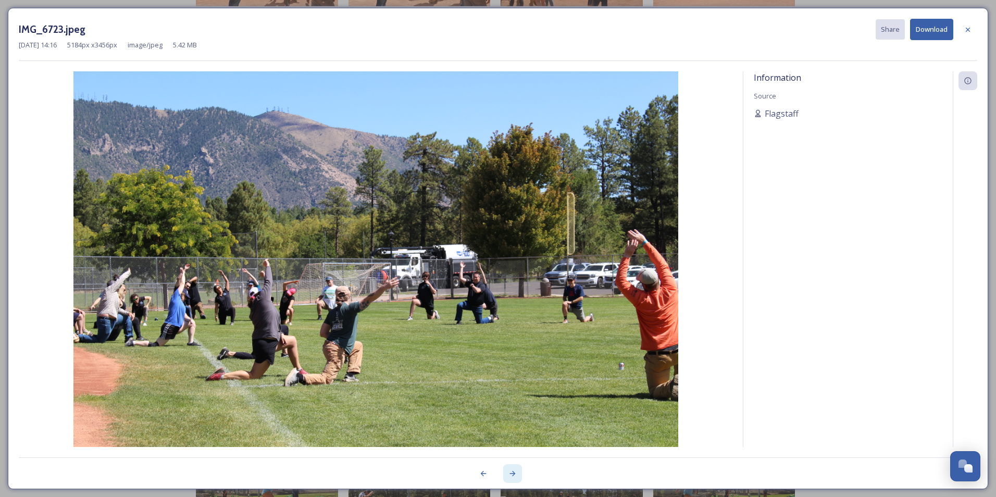
click at [513, 472] on icon at bounding box center [513, 473] width 6 height 5
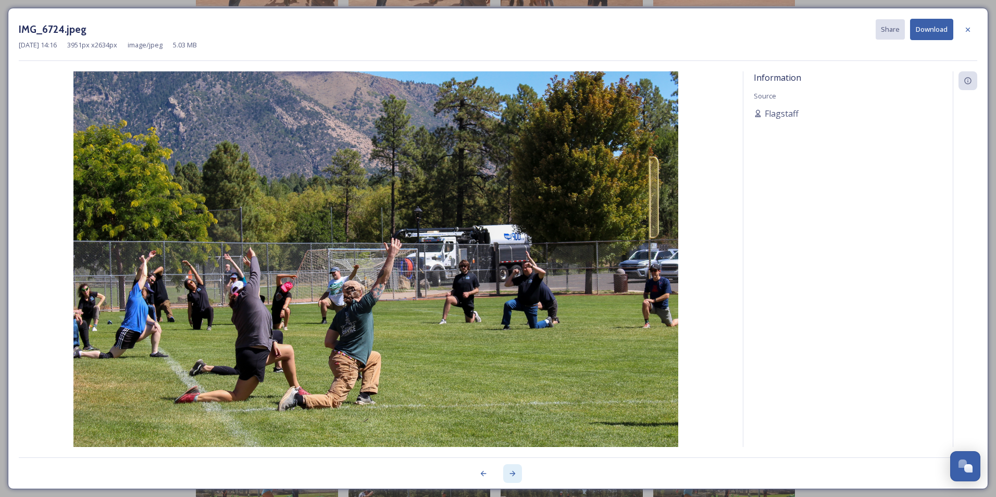
click at [511, 472] on icon at bounding box center [512, 473] width 8 height 8
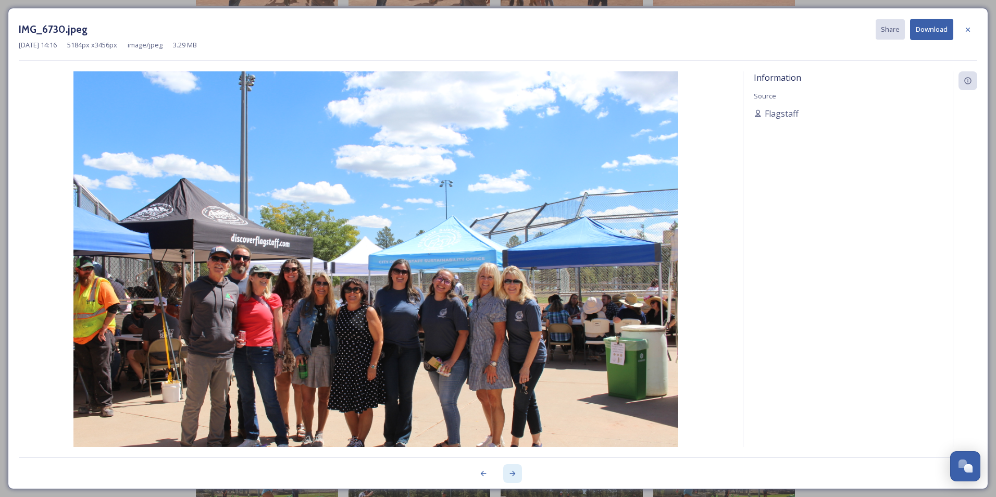
click at [511, 472] on icon at bounding box center [512, 473] width 8 height 8
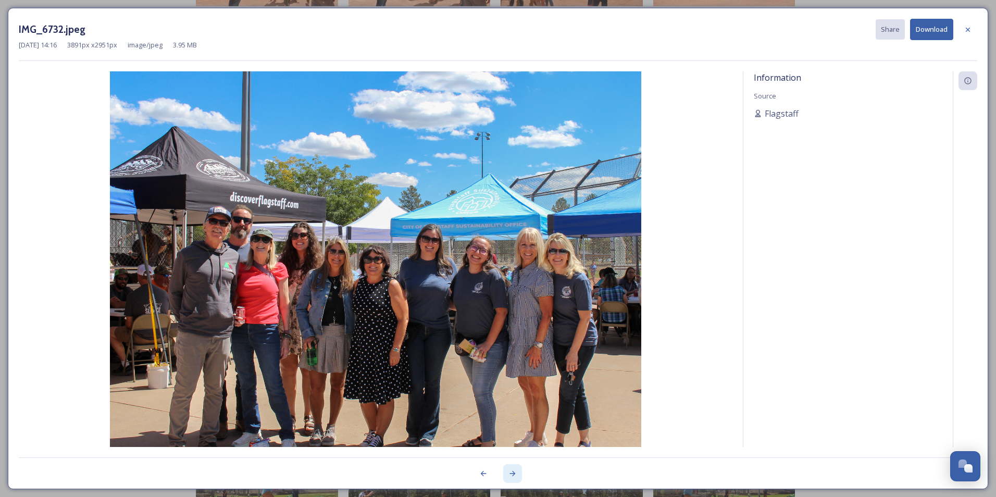
click at [511, 472] on icon at bounding box center [512, 473] width 8 height 8
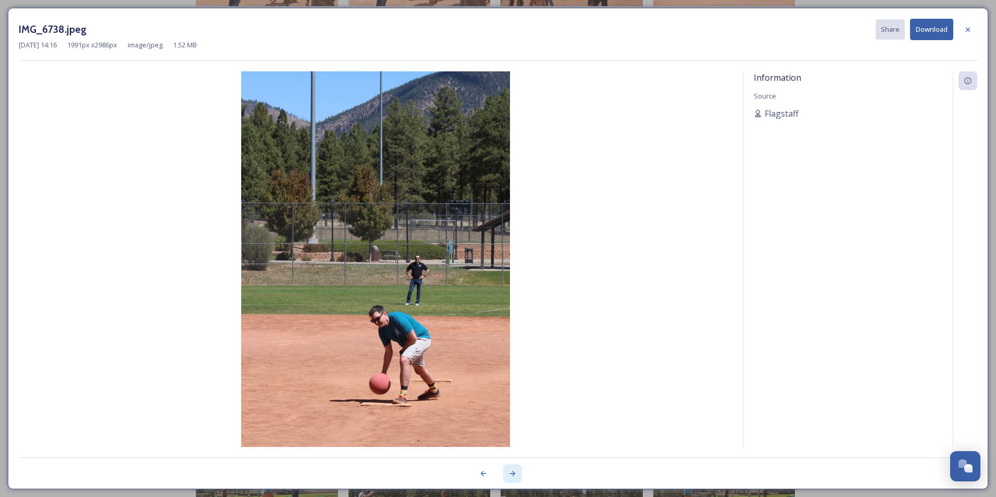
click at [511, 472] on icon at bounding box center [512, 473] width 8 height 8
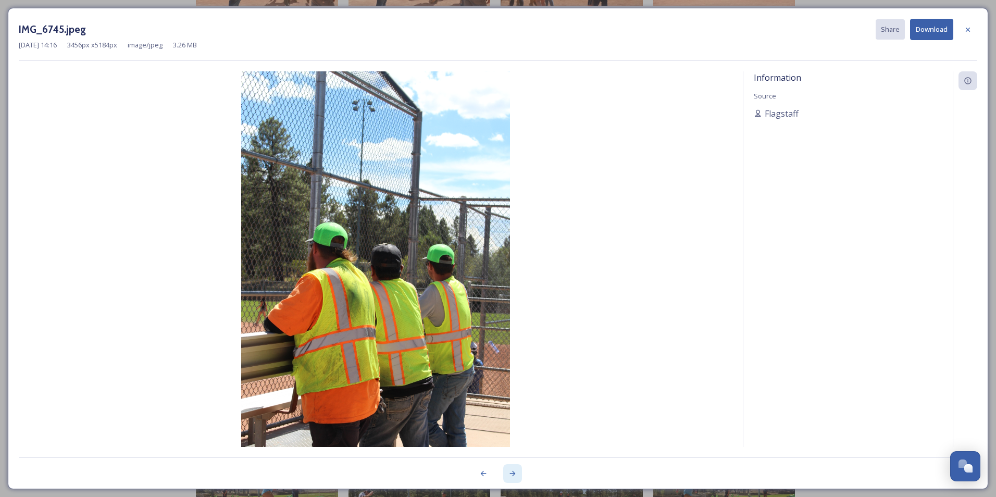
click at [511, 472] on icon at bounding box center [512, 473] width 8 height 8
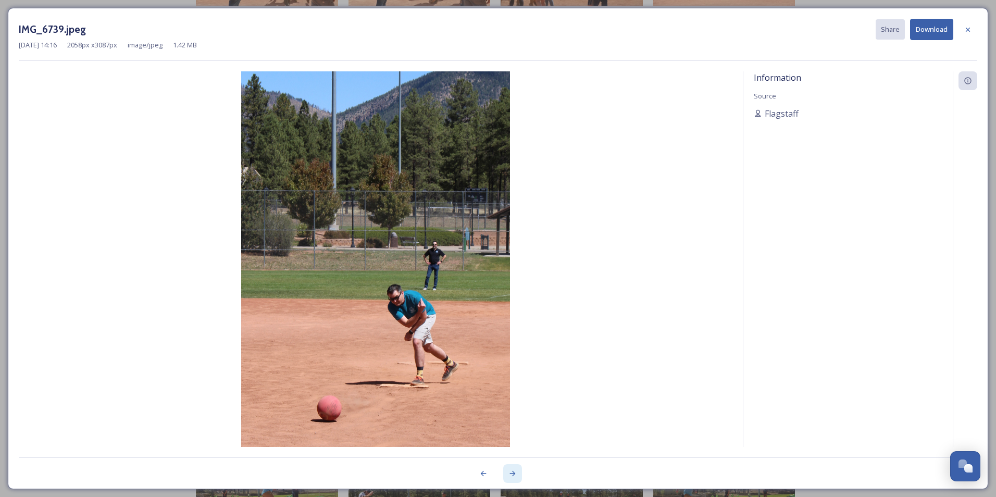
click at [511, 472] on icon at bounding box center [512, 473] width 8 height 8
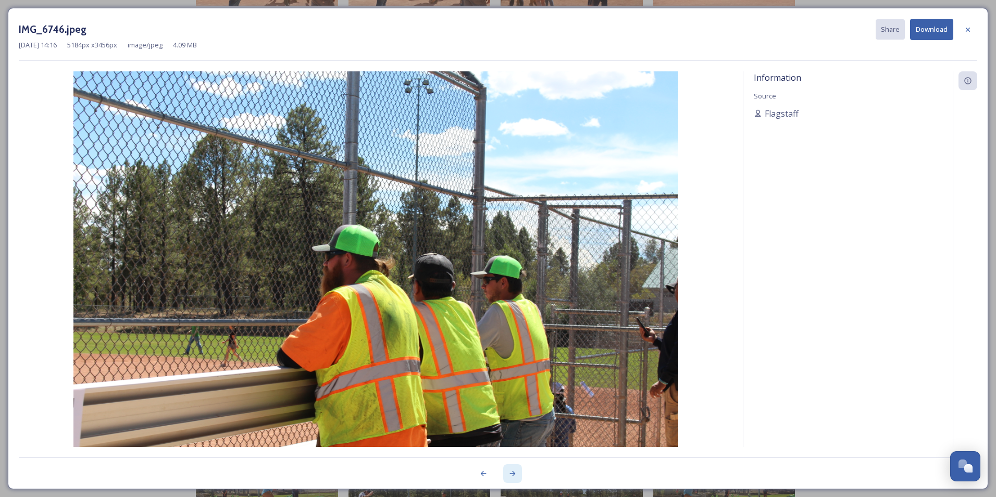
click at [511, 472] on icon at bounding box center [512, 473] width 8 height 8
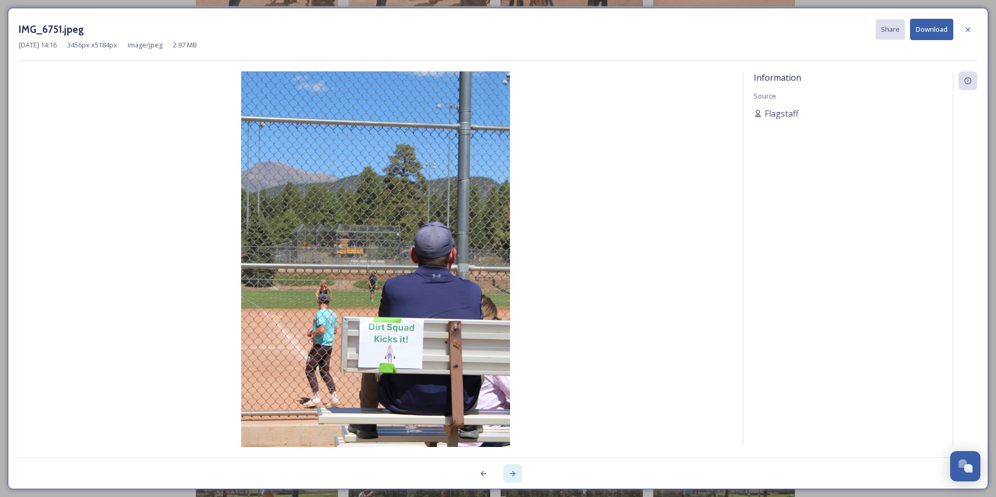
click at [511, 472] on icon at bounding box center [512, 473] width 8 height 8
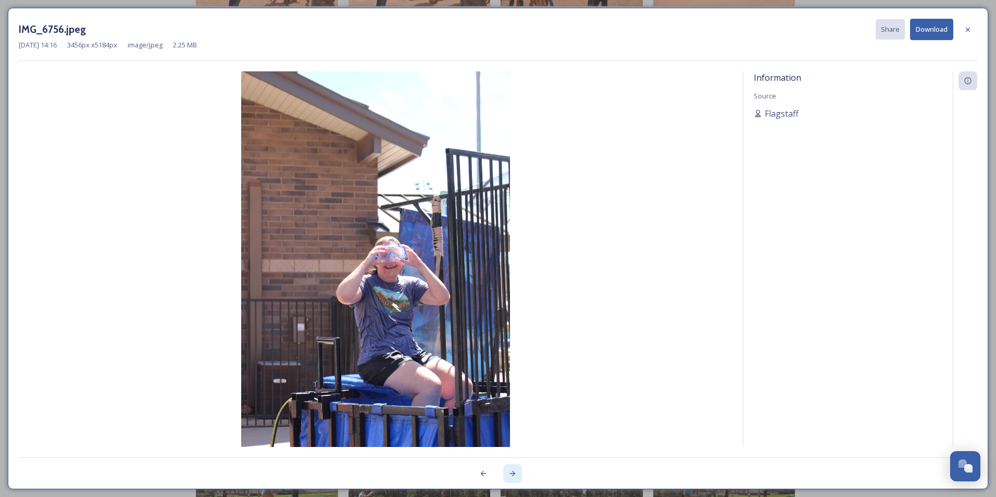
click at [511, 472] on icon at bounding box center [512, 473] width 8 height 8
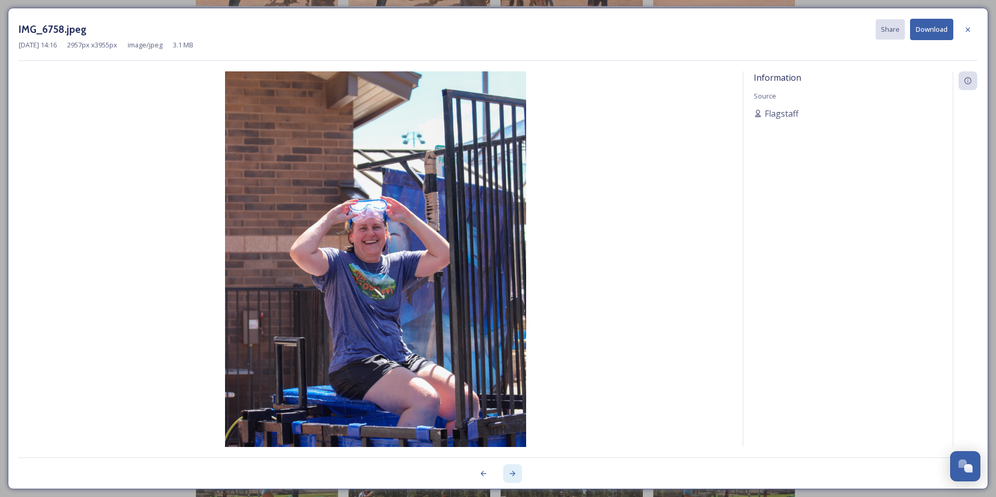
click at [511, 472] on icon at bounding box center [512, 473] width 8 height 8
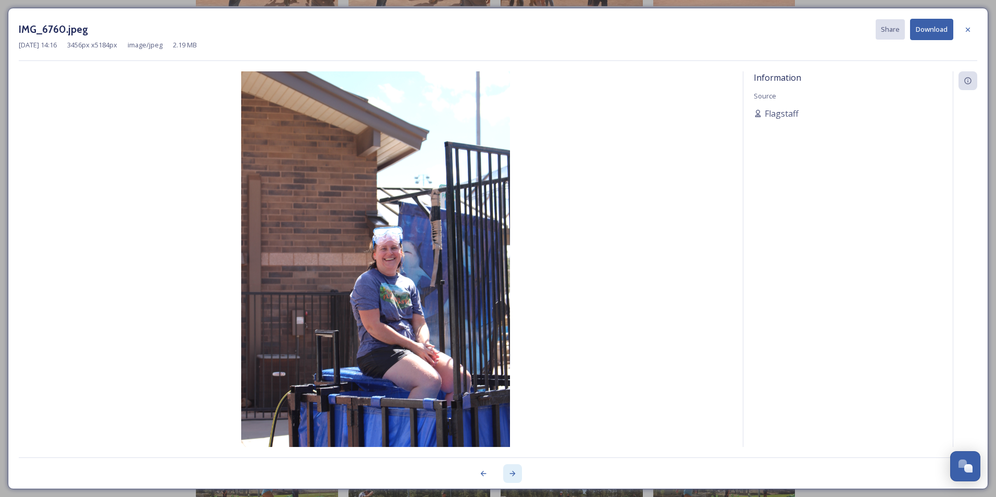
click at [511, 472] on icon at bounding box center [512, 473] width 8 height 8
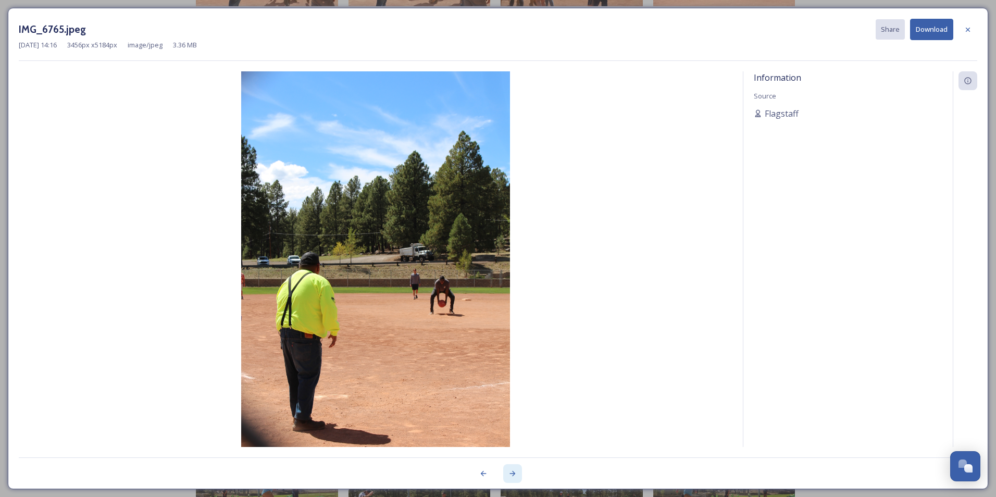
click at [511, 472] on icon at bounding box center [512, 473] width 8 height 8
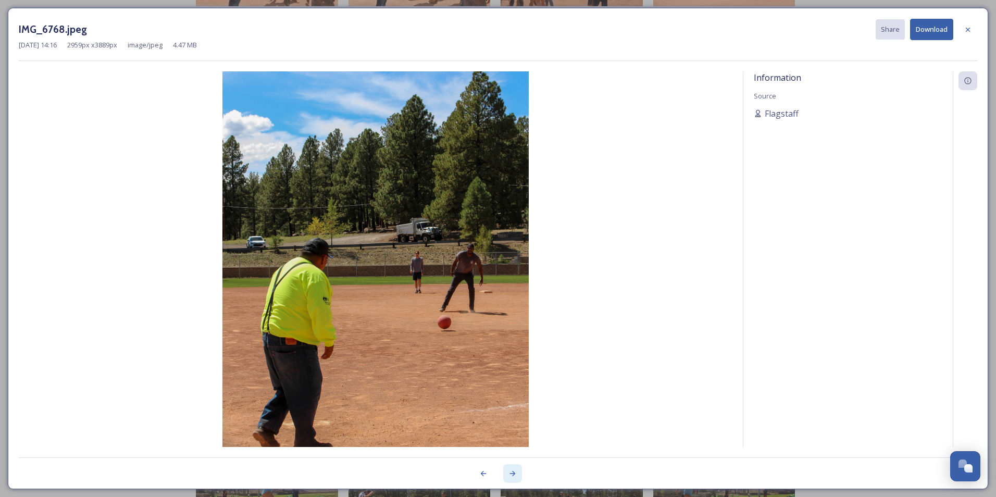
click at [511, 472] on icon at bounding box center [512, 473] width 8 height 8
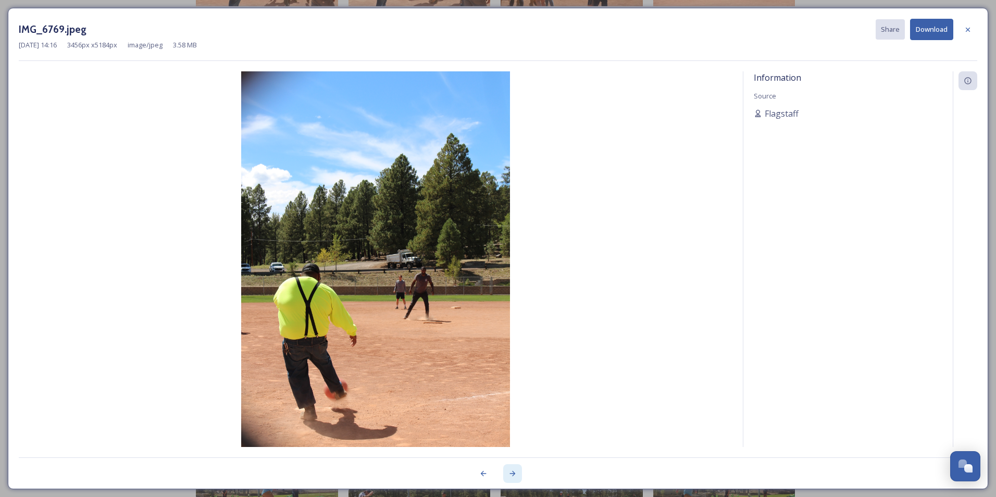
click at [511, 472] on icon at bounding box center [512, 473] width 8 height 8
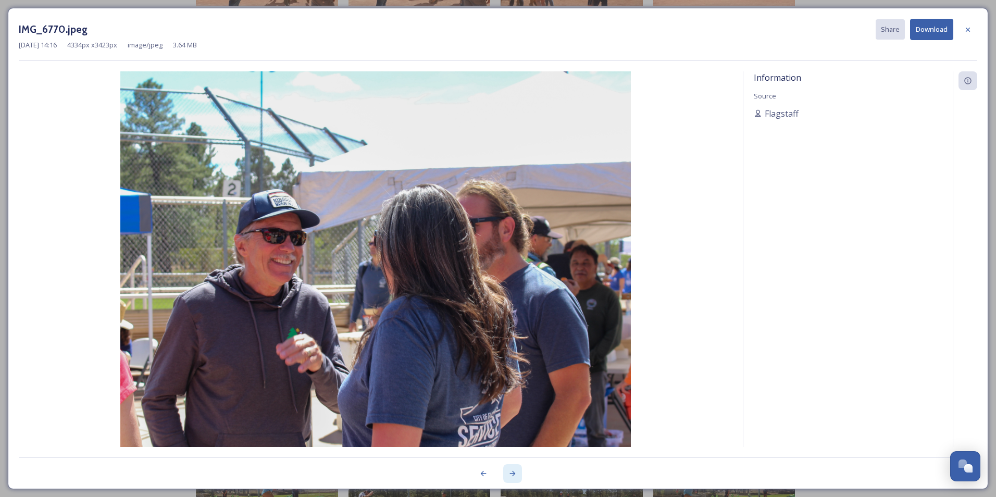
click at [511, 472] on icon at bounding box center [512, 473] width 8 height 8
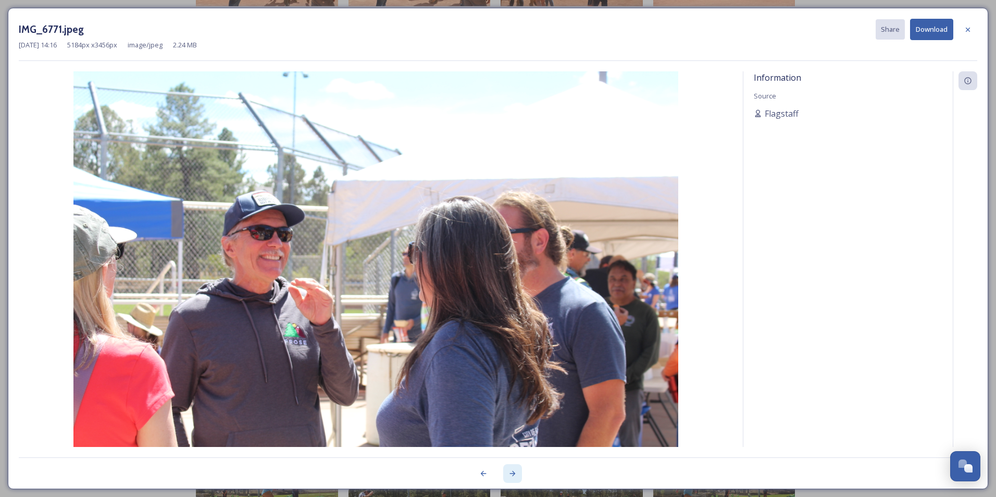
click at [511, 472] on icon at bounding box center [512, 473] width 8 height 8
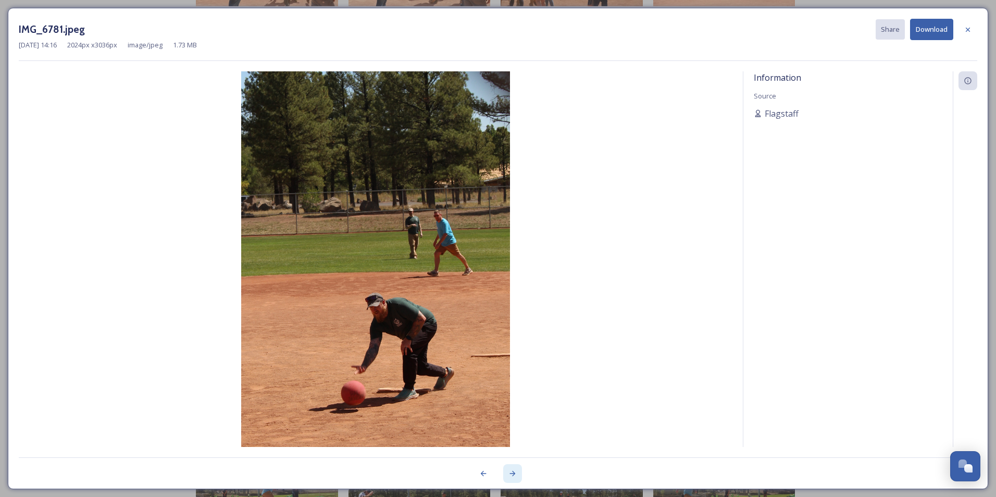
click at [511, 472] on icon at bounding box center [512, 473] width 8 height 8
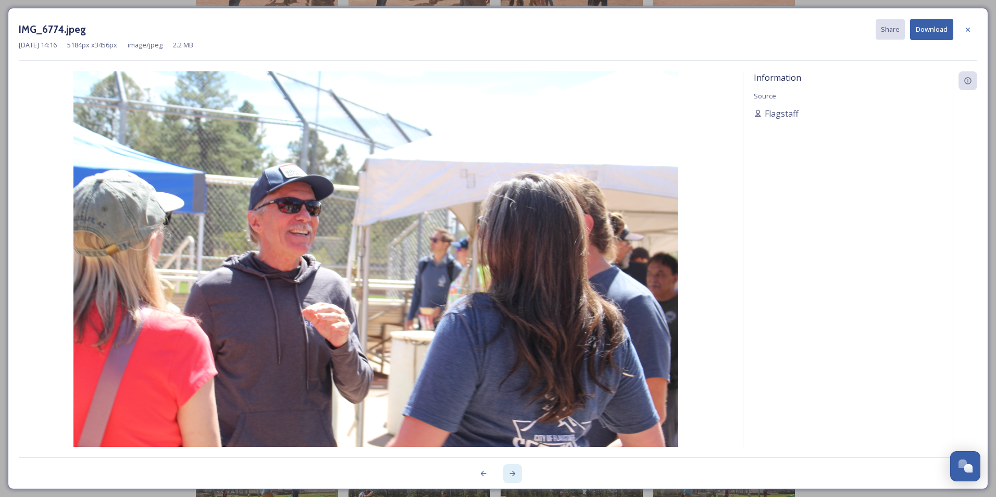
click at [511, 472] on icon at bounding box center [512, 473] width 8 height 8
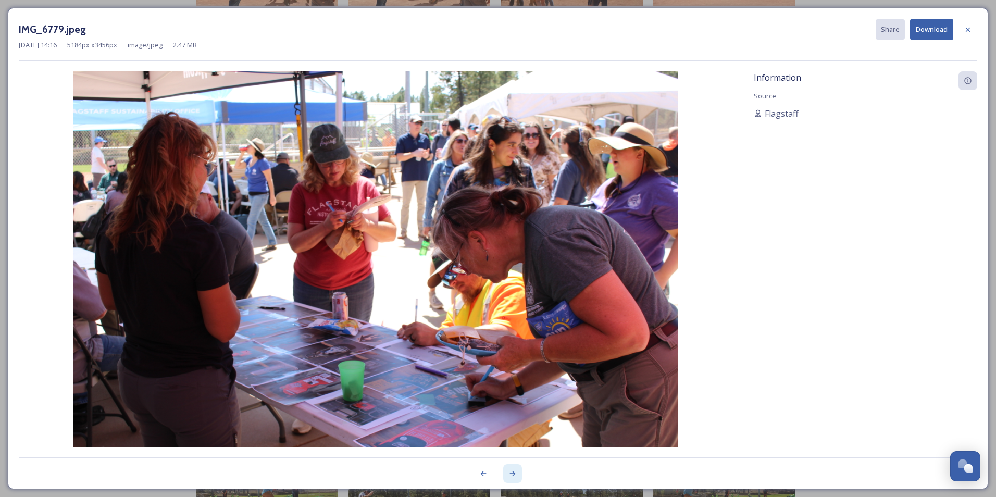
click at [511, 472] on icon at bounding box center [512, 473] width 8 height 8
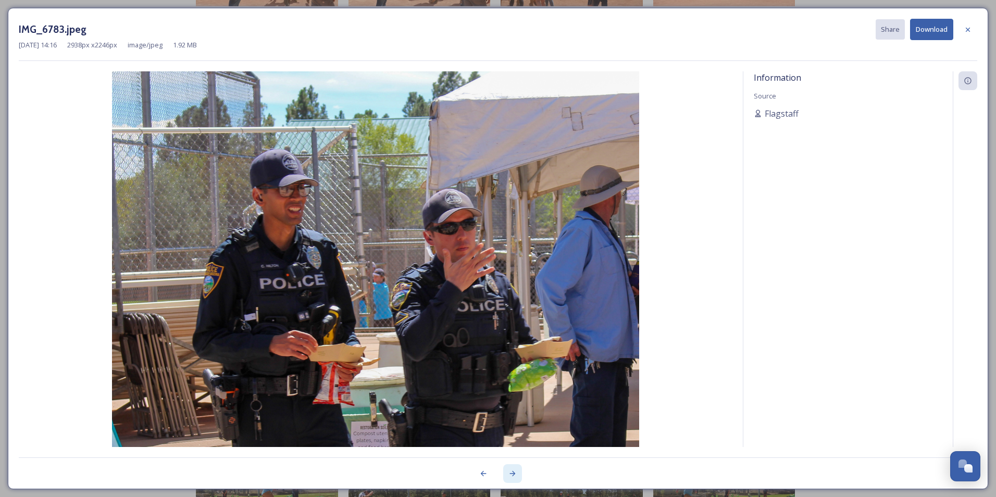
click at [511, 472] on icon at bounding box center [512, 473] width 8 height 8
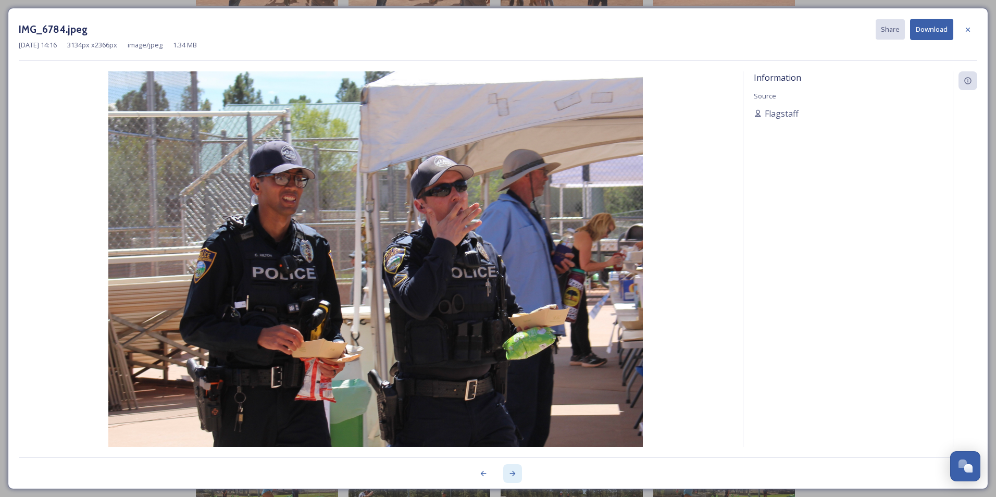
click at [510, 472] on icon at bounding box center [512, 473] width 8 height 8
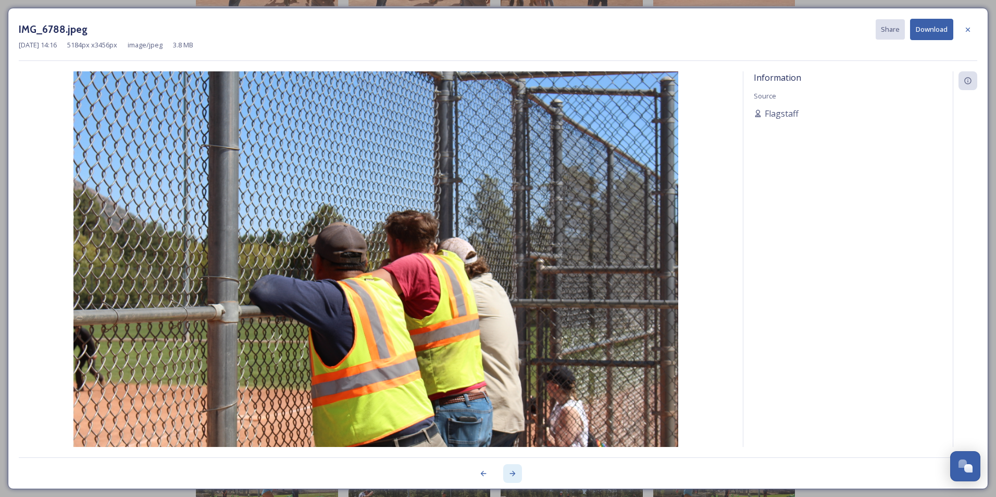
click at [510, 472] on icon at bounding box center [512, 473] width 8 height 8
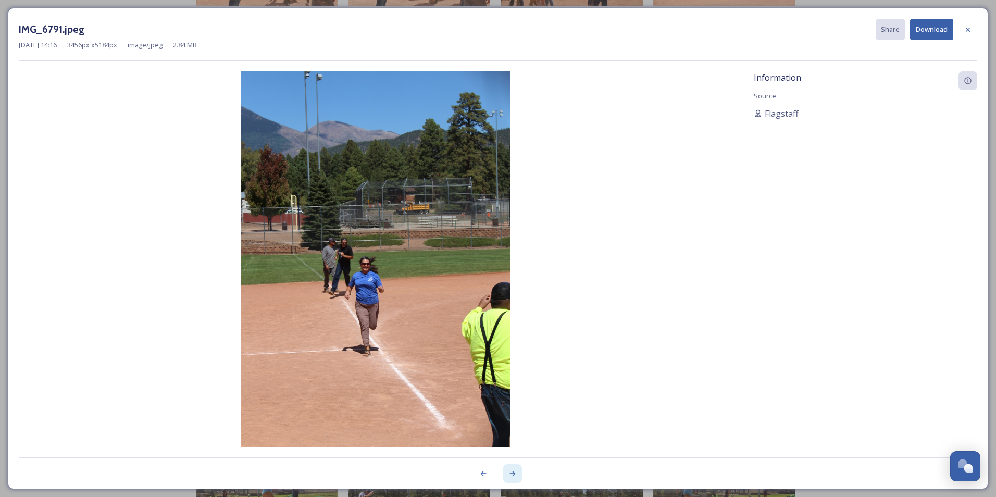
click at [510, 472] on icon at bounding box center [512, 473] width 8 height 8
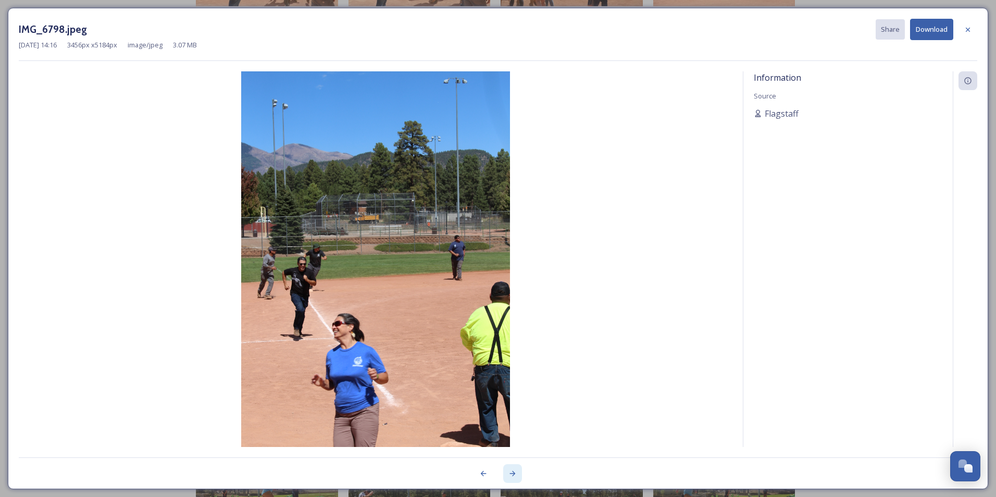
click at [510, 472] on icon at bounding box center [512, 473] width 8 height 8
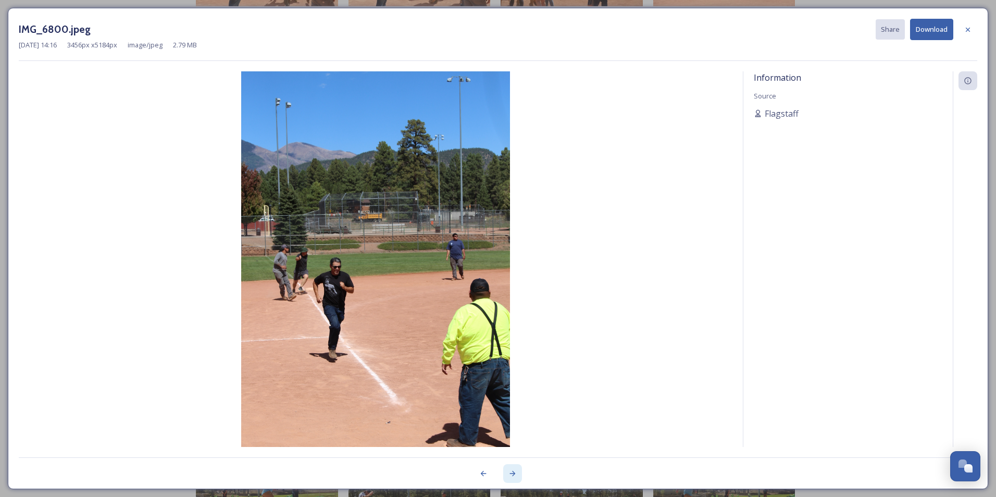
click at [510, 472] on icon at bounding box center [512, 473] width 8 height 8
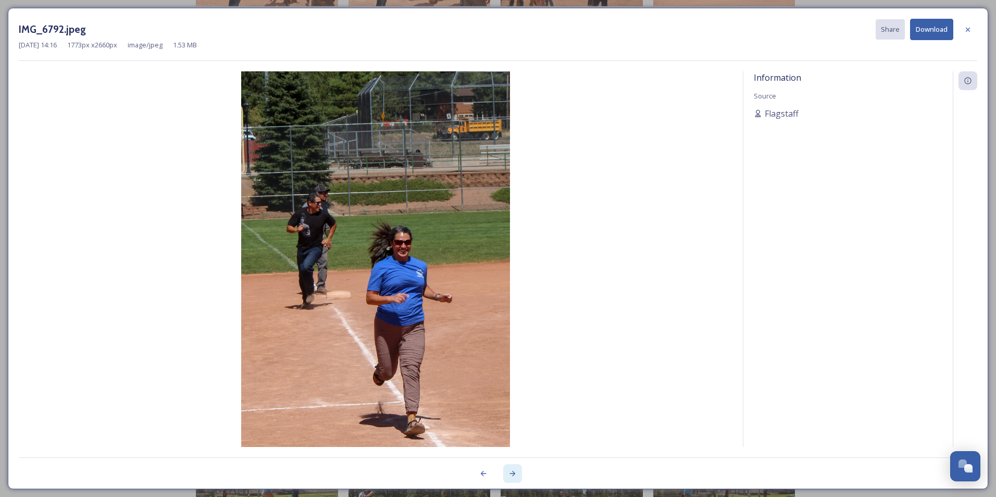
click at [510, 472] on icon at bounding box center [512, 473] width 8 height 8
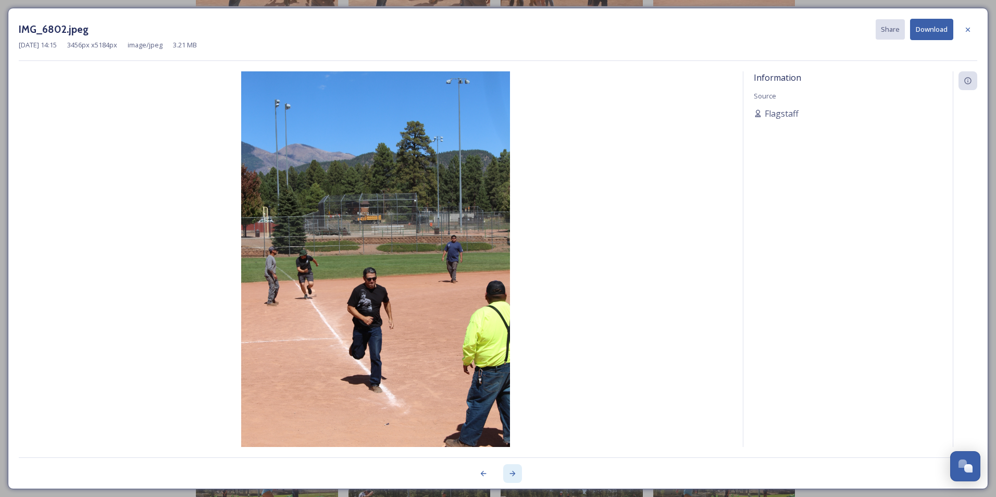
click at [510, 472] on icon at bounding box center [512, 473] width 8 height 8
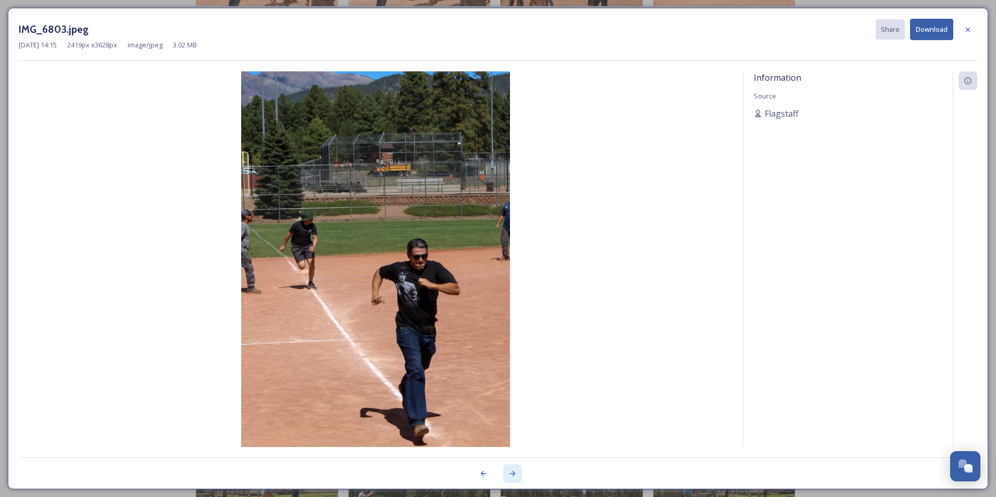
click at [510, 472] on icon at bounding box center [512, 473] width 8 height 8
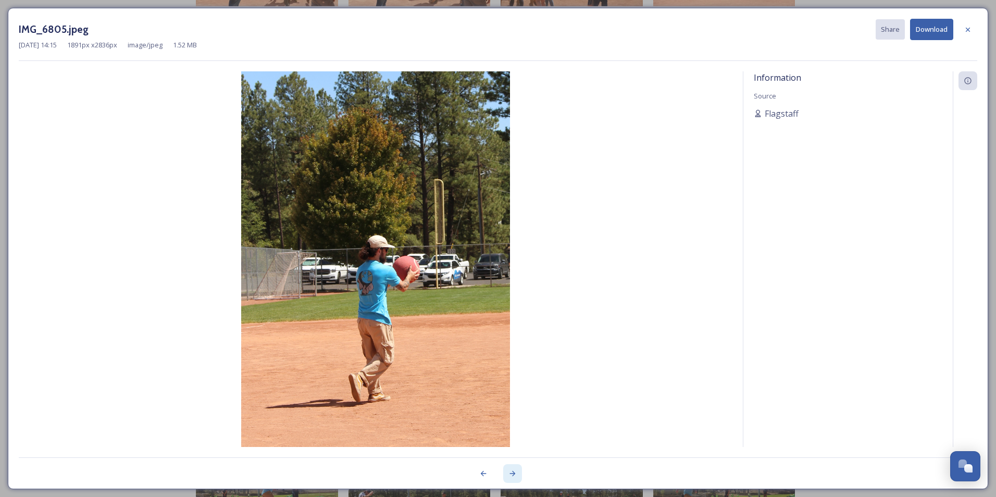
click at [510, 472] on icon at bounding box center [512, 473] width 8 height 8
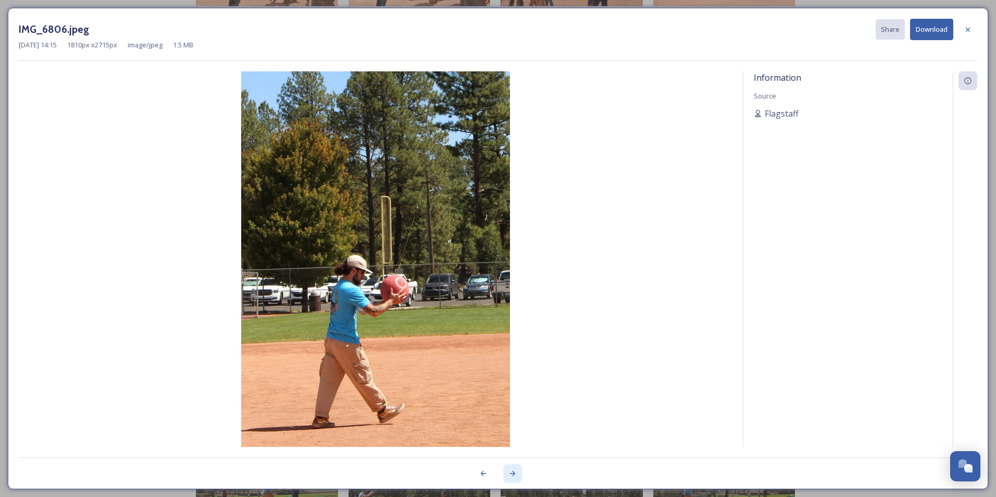
click at [510, 472] on icon at bounding box center [512, 473] width 8 height 8
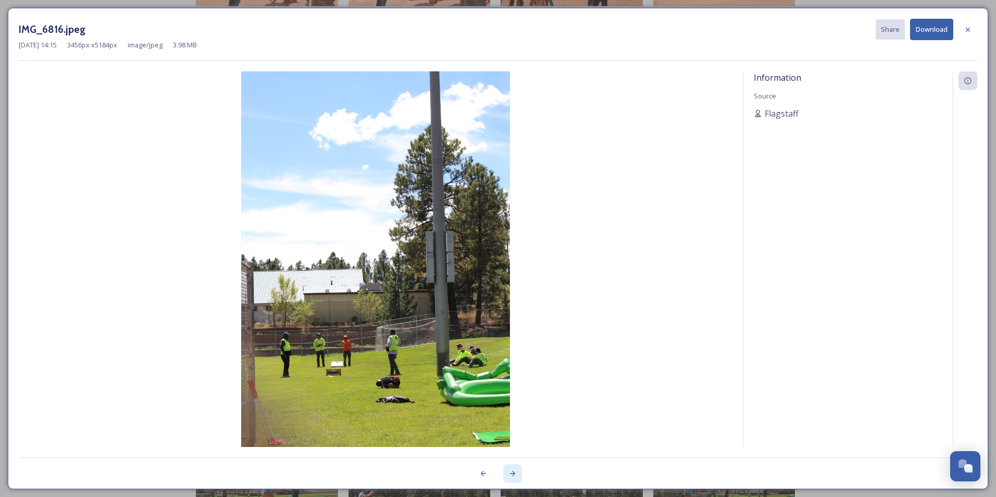
click at [513, 473] on icon at bounding box center [512, 473] width 8 height 8
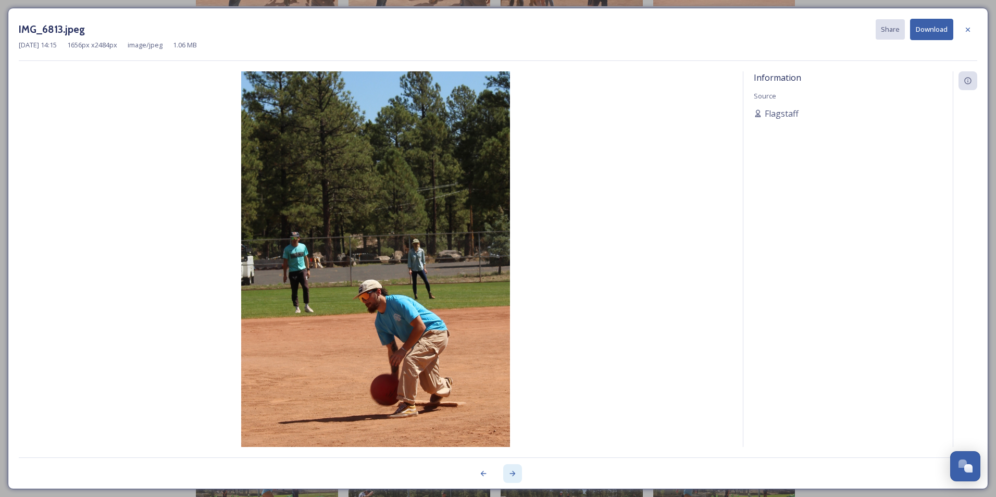
click at [513, 473] on icon at bounding box center [512, 473] width 8 height 8
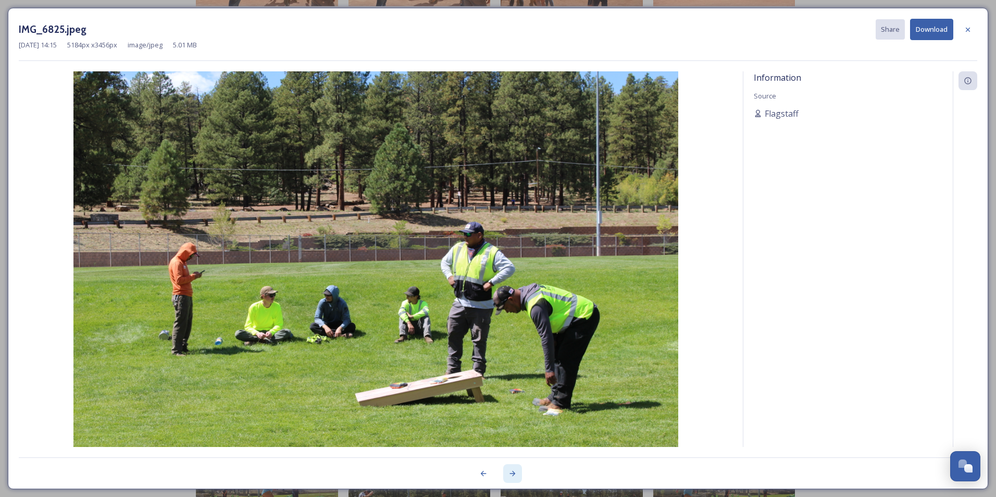
click at [511, 473] on icon at bounding box center [513, 473] width 6 height 5
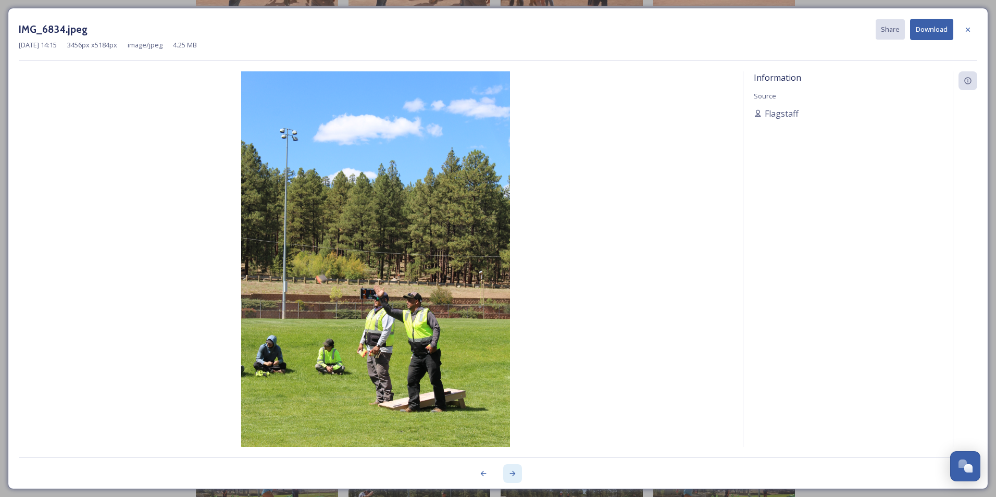
click at [511, 473] on icon at bounding box center [513, 473] width 6 height 5
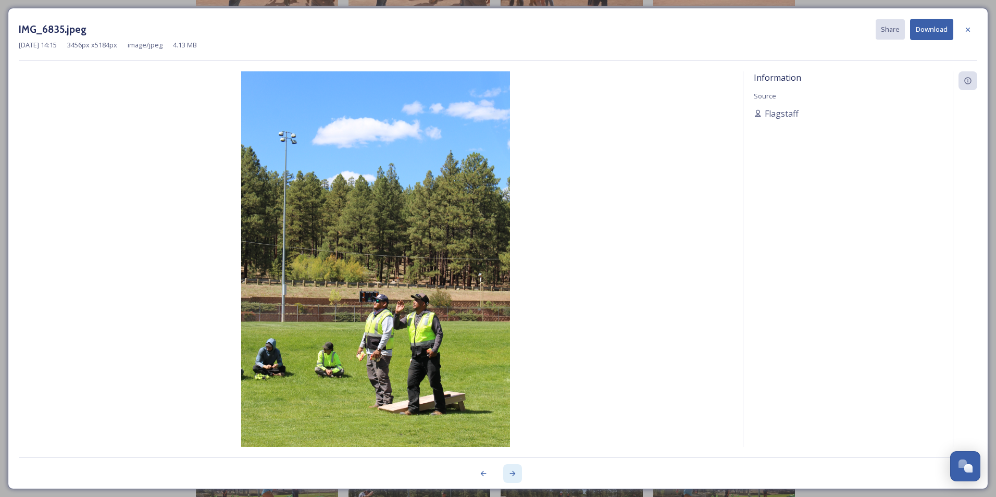
click at [511, 473] on icon at bounding box center [513, 473] width 6 height 5
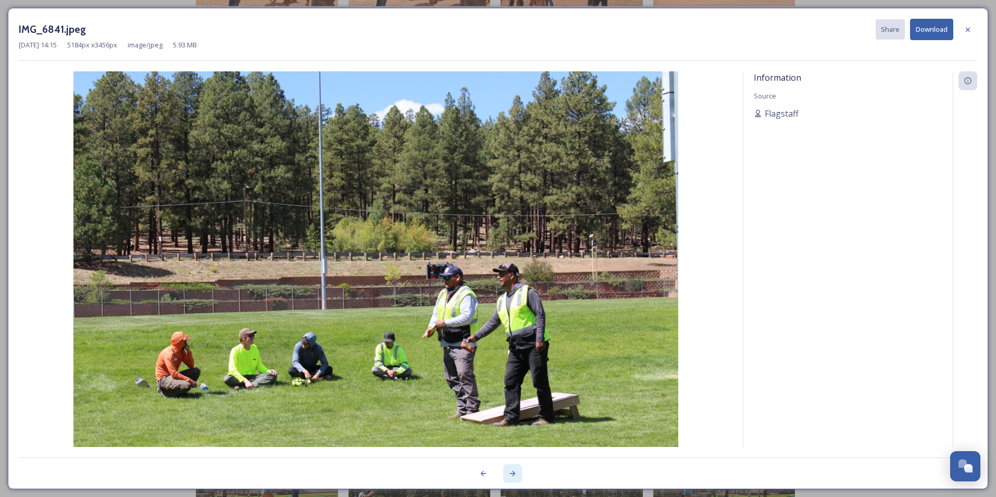
click at [511, 473] on icon at bounding box center [513, 473] width 6 height 5
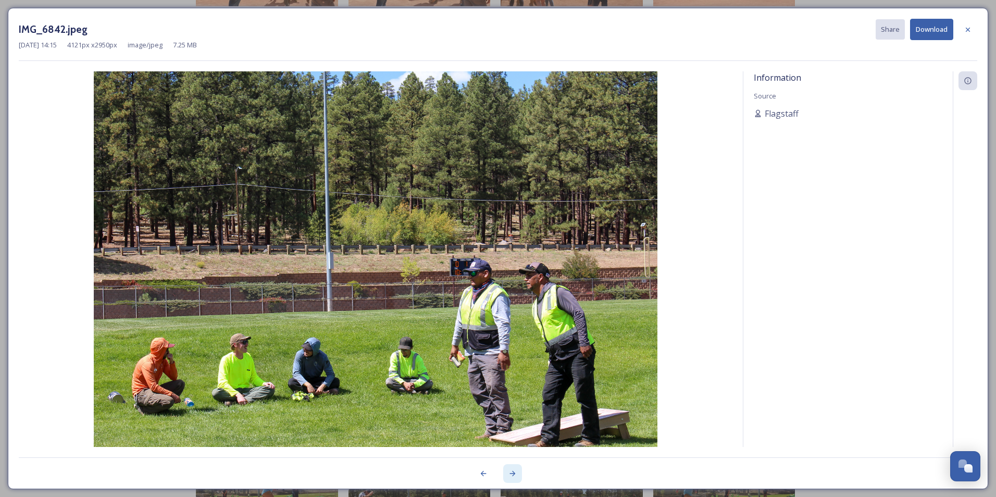
click at [511, 473] on icon at bounding box center [513, 473] width 6 height 5
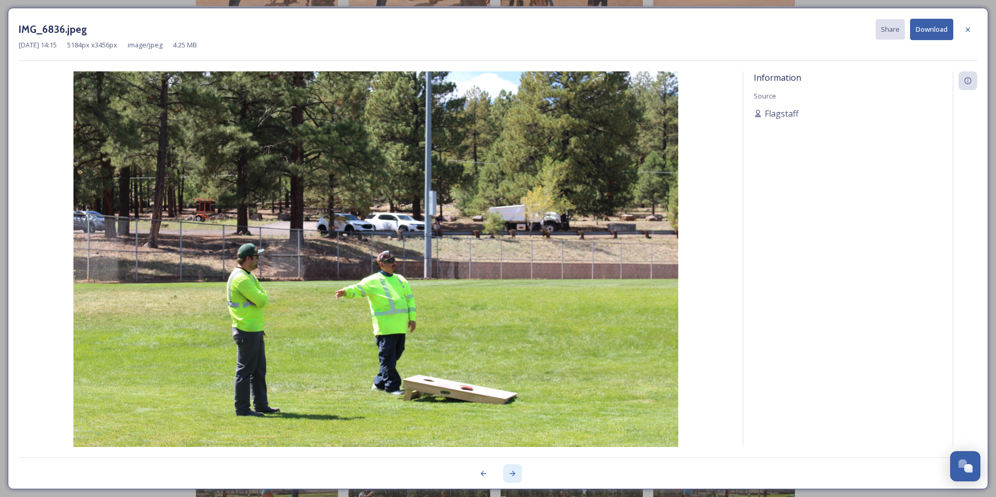
click at [511, 473] on icon at bounding box center [513, 473] width 6 height 5
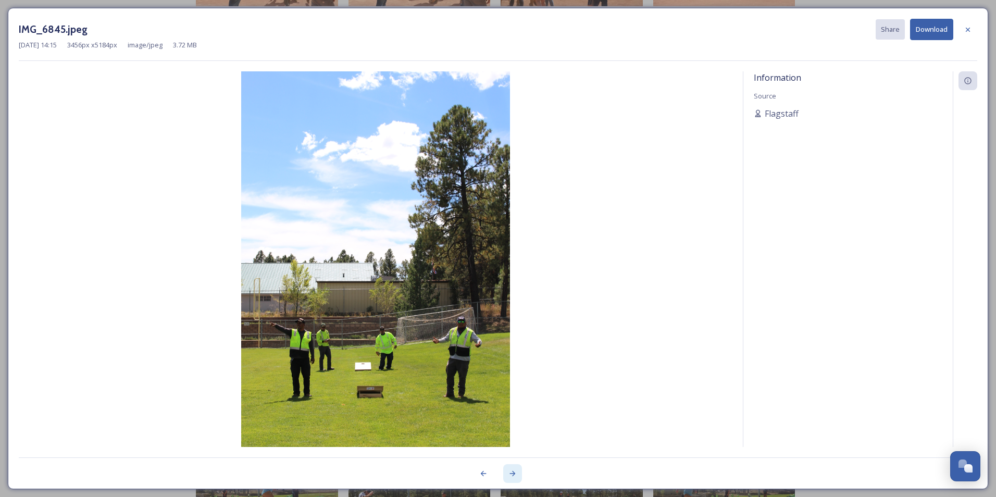
click at [511, 473] on icon at bounding box center [513, 473] width 6 height 5
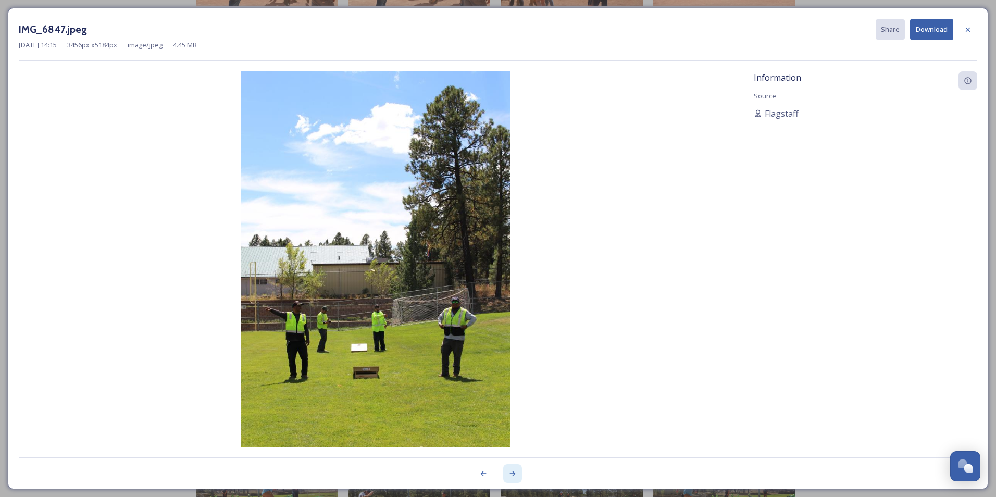
click at [511, 473] on icon at bounding box center [513, 473] width 6 height 5
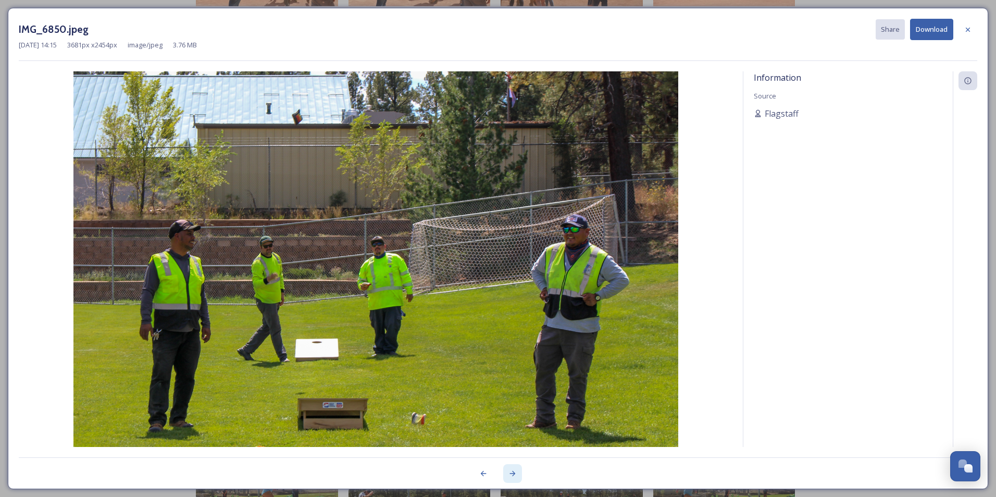
click at [511, 473] on icon at bounding box center [513, 473] width 6 height 5
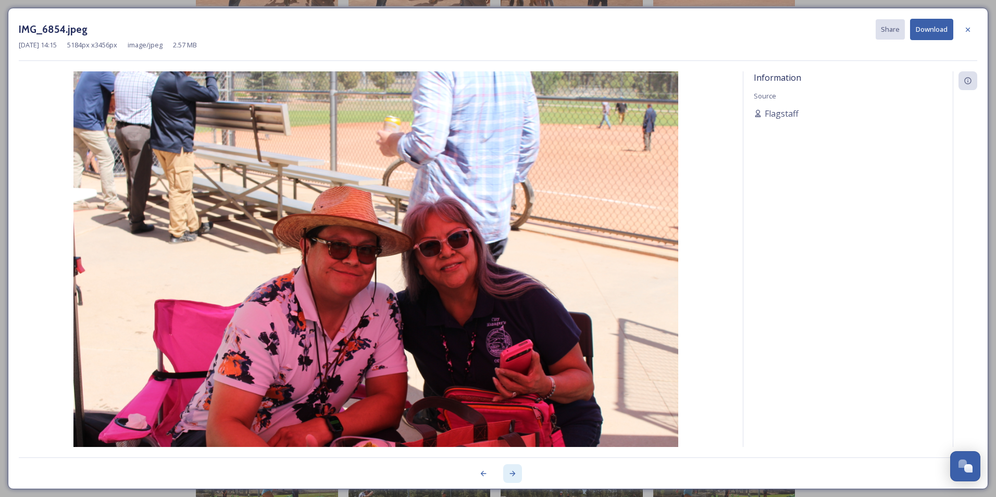
click at [511, 473] on icon at bounding box center [513, 473] width 6 height 5
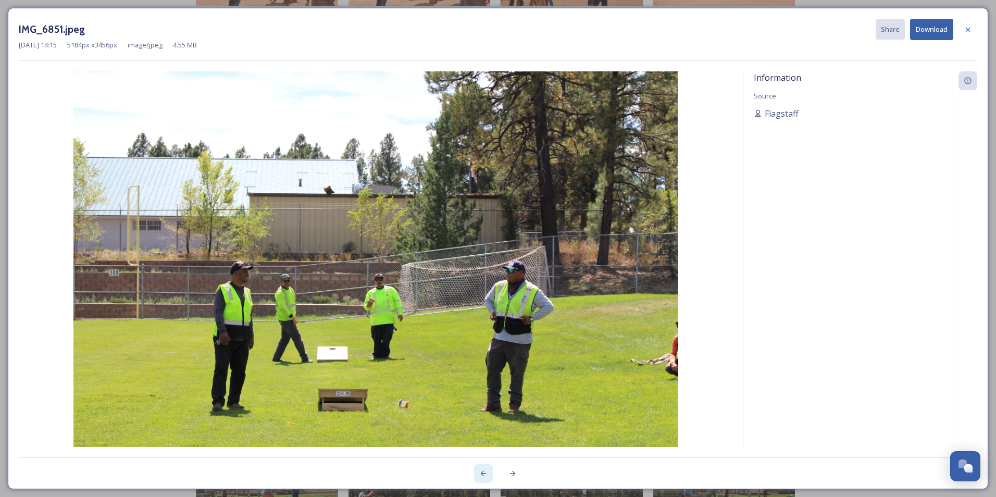
click at [481, 476] on icon at bounding box center [483, 473] width 8 height 8
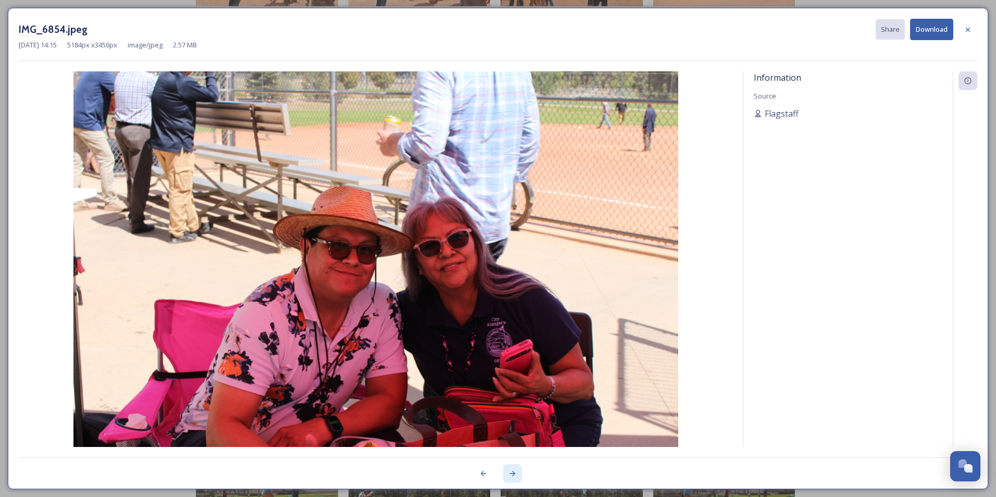
click at [511, 472] on icon at bounding box center [512, 473] width 8 height 8
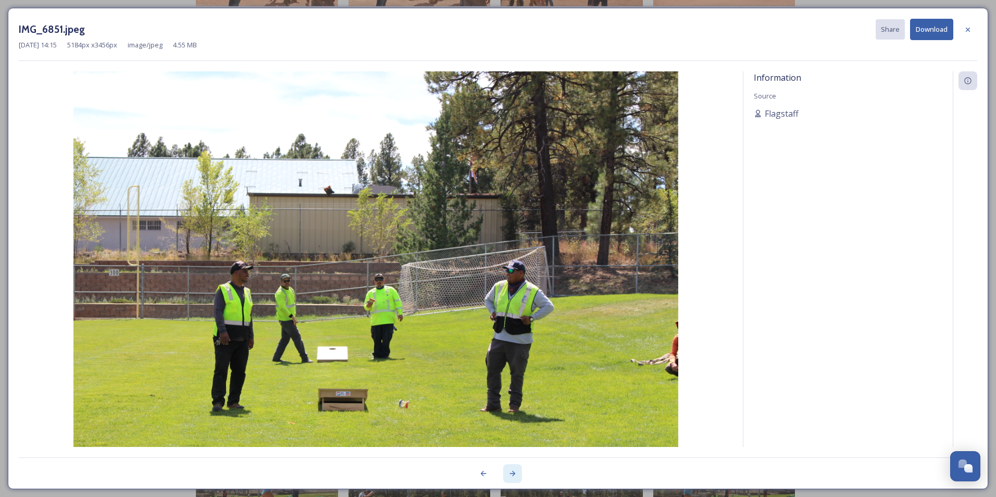
click at [511, 472] on icon at bounding box center [512, 473] width 8 height 8
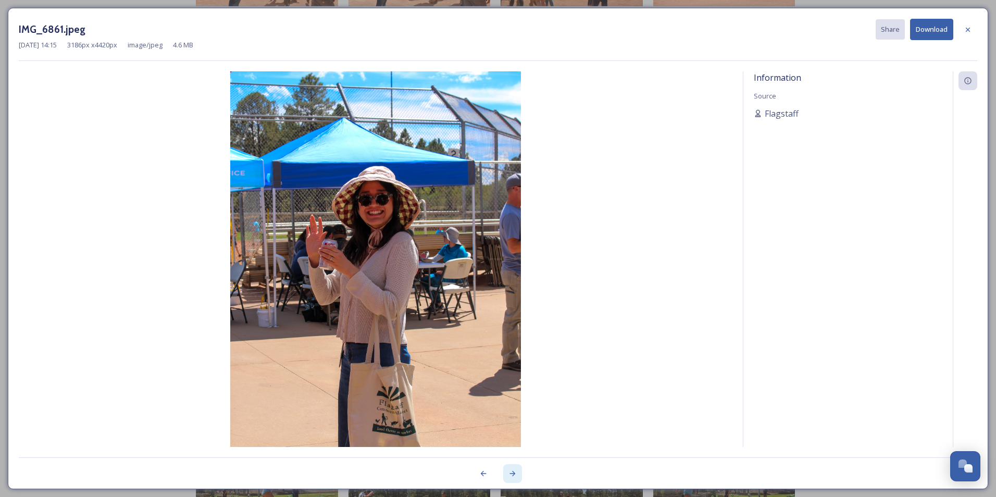
click at [511, 472] on icon at bounding box center [512, 473] width 8 height 8
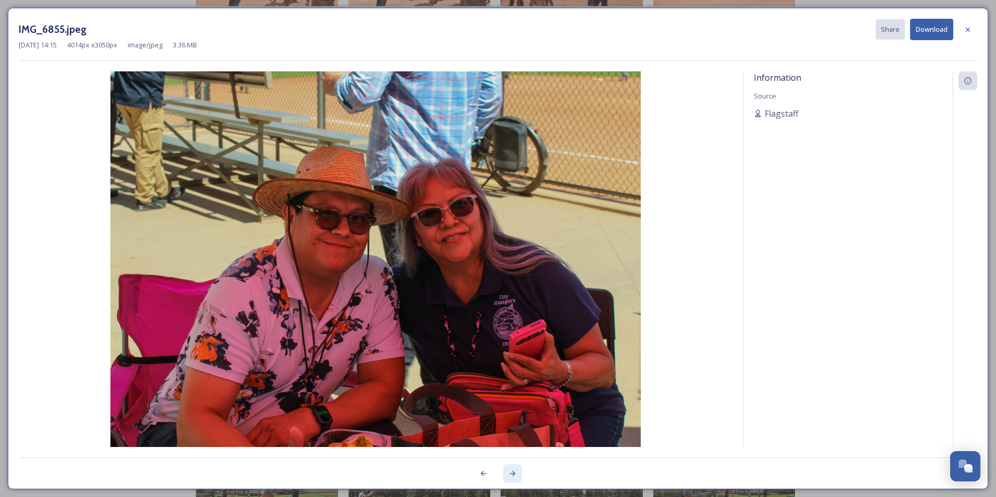
click at [511, 472] on icon at bounding box center [512, 473] width 8 height 8
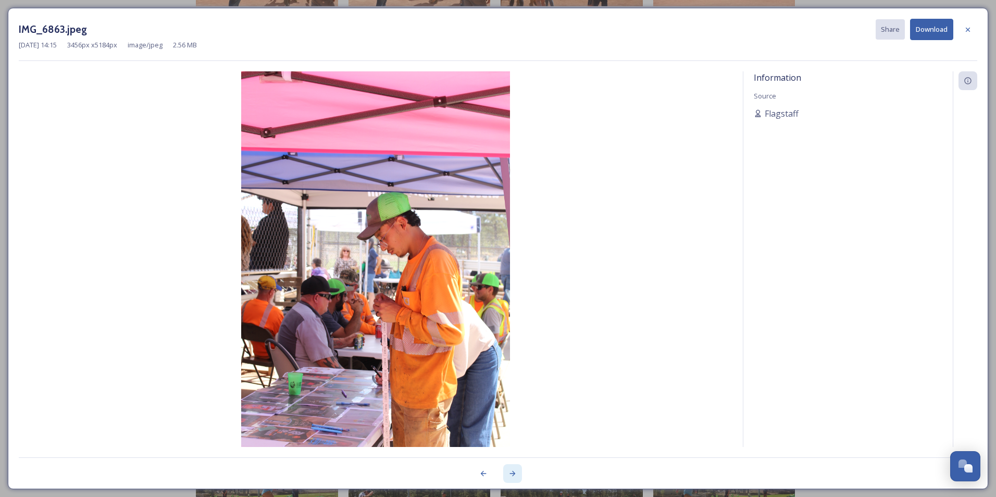
click at [511, 472] on icon at bounding box center [512, 473] width 8 height 8
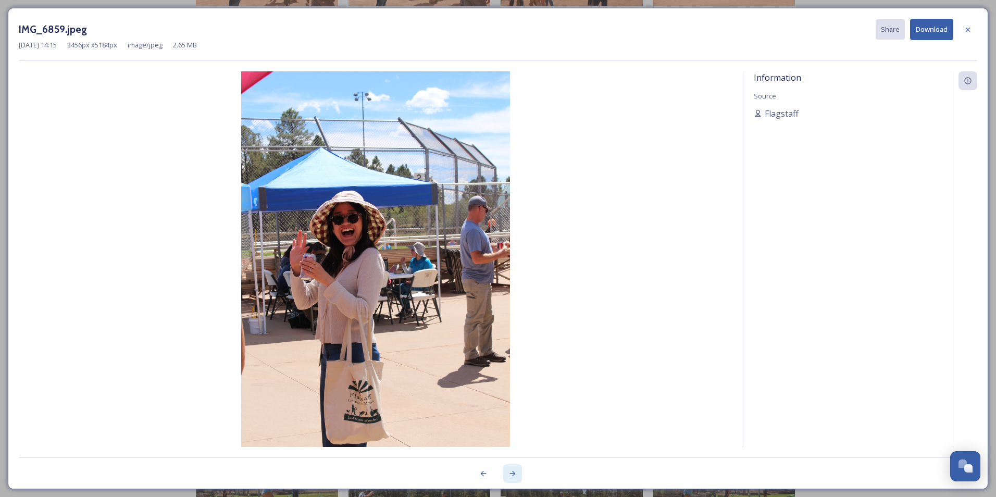
click at [511, 471] on icon at bounding box center [512, 473] width 8 height 8
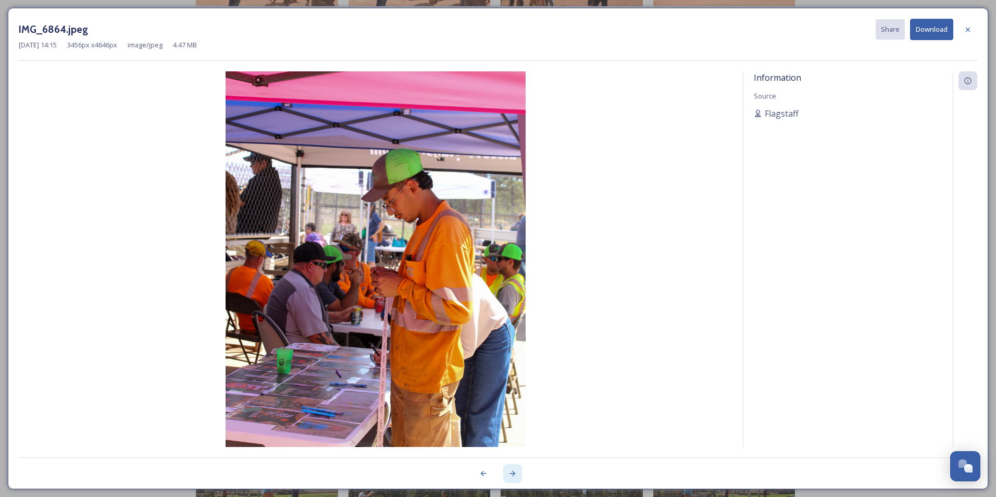
click at [511, 471] on icon at bounding box center [512, 473] width 8 height 8
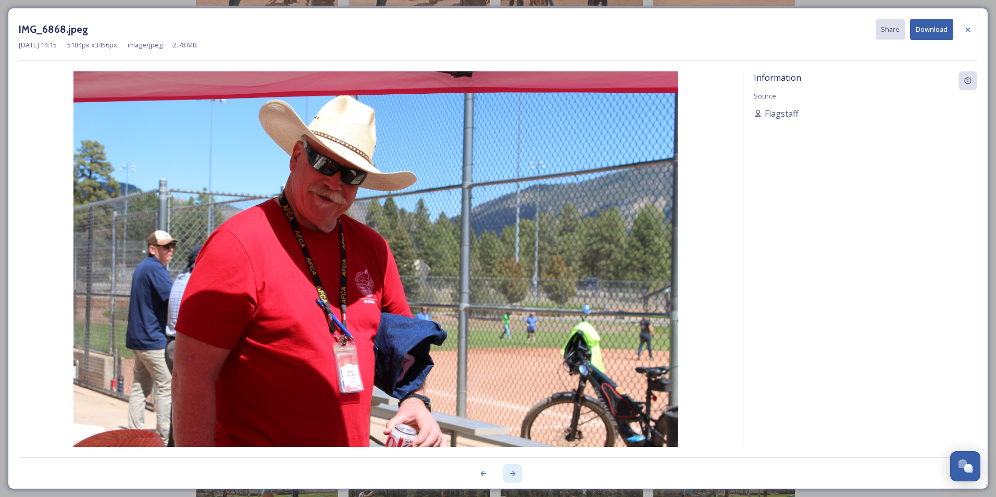
click at [511, 471] on icon at bounding box center [512, 473] width 8 height 8
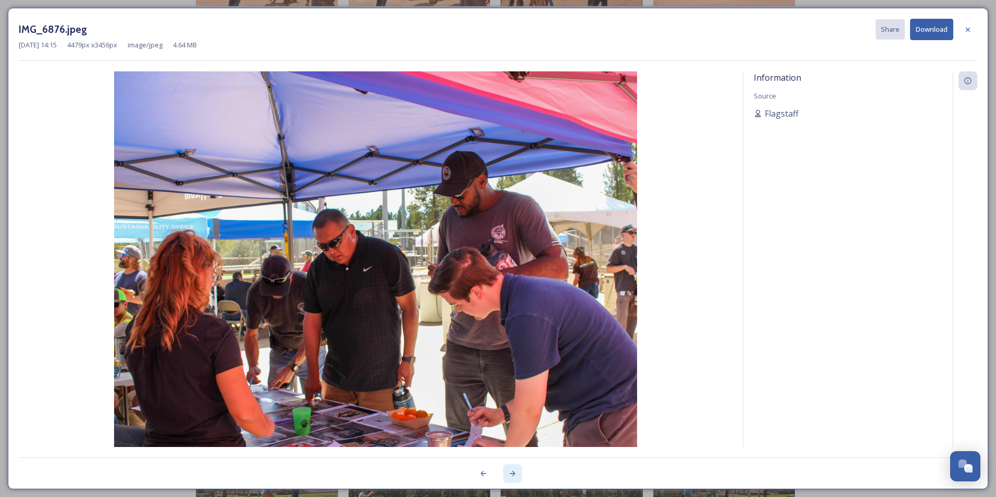
click at [511, 471] on icon at bounding box center [512, 473] width 8 height 8
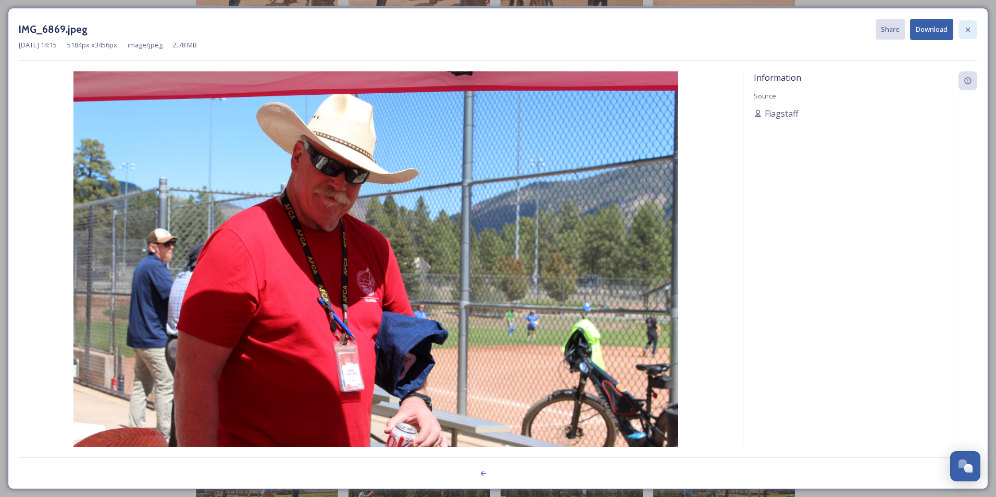
click at [967, 26] on icon at bounding box center [967, 30] width 8 height 8
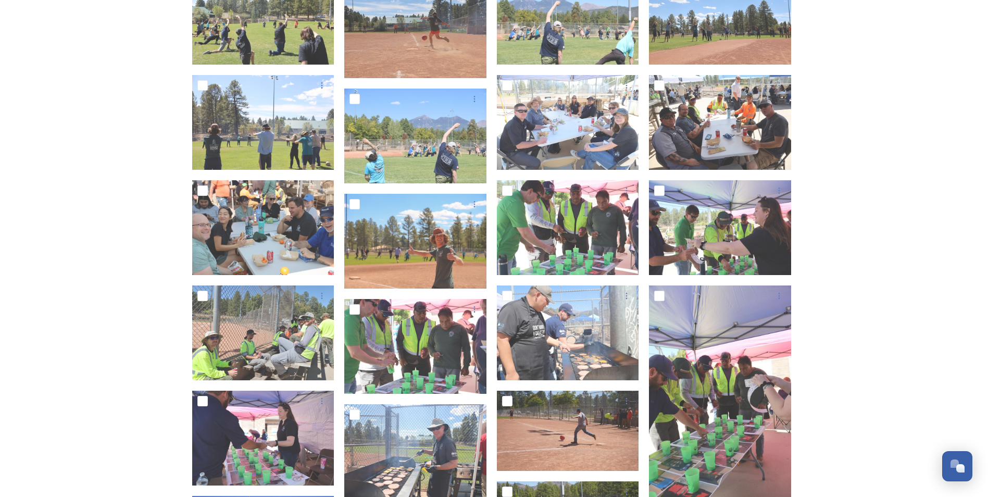
scroll to position [2112, 0]
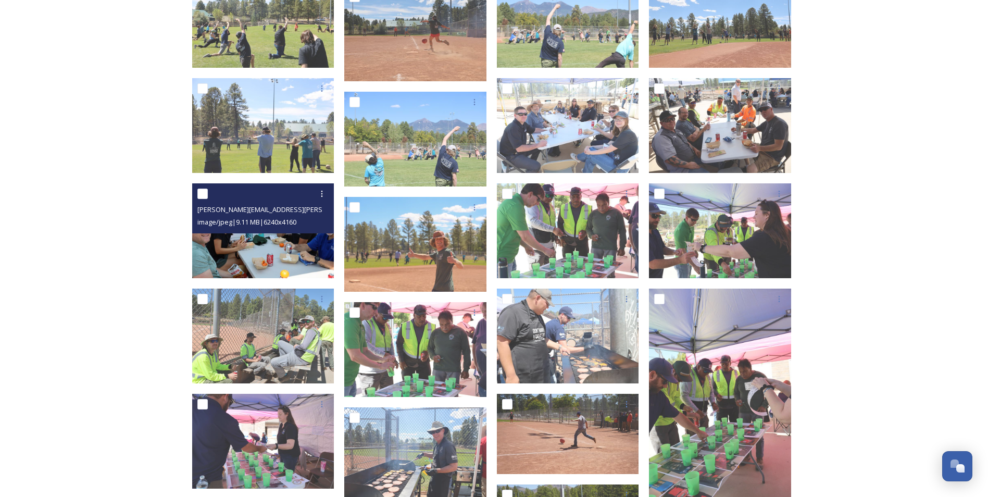
click at [203, 192] on input "checkbox" at bounding box center [202, 193] width 10 height 10
checkbox input "true"
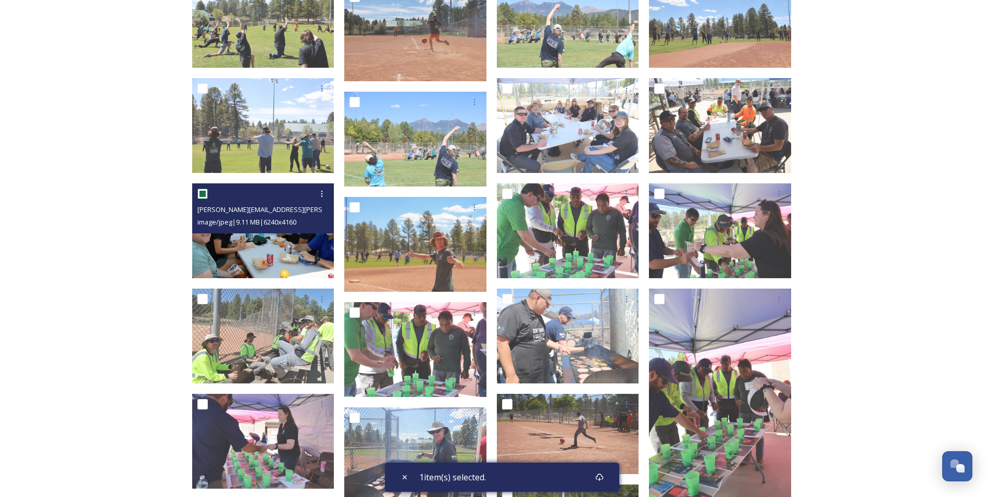
click at [261, 233] on div "[PERSON_NAME][EMAIL_ADDRESS][PERSON_NAME]_5145.jpg image/jpeg | 9.11 MB | 6240 …" at bounding box center [263, 208] width 142 height 50
click at [258, 243] on img at bounding box center [263, 230] width 142 height 95
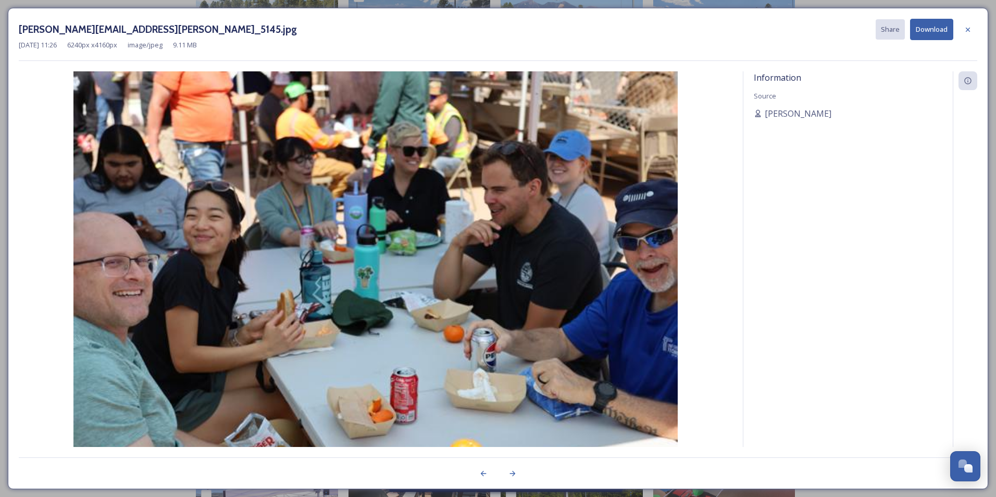
click at [258, 243] on img at bounding box center [375, 272] width 713 height 403
click at [971, 32] on icon at bounding box center [967, 30] width 8 height 8
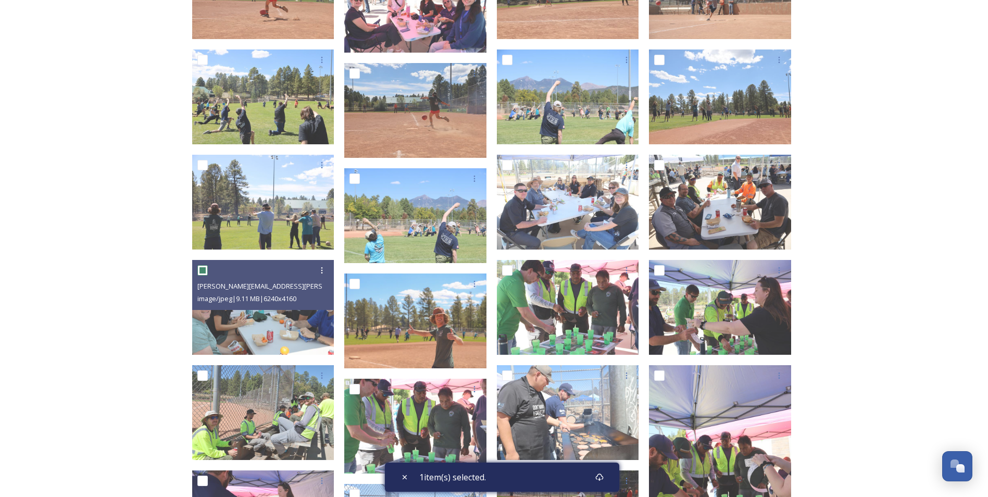
scroll to position [2139, 0]
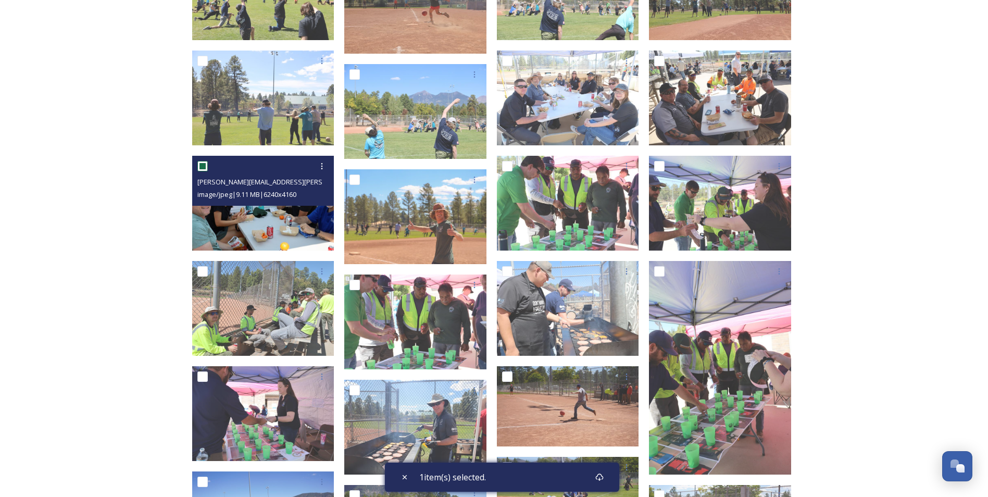
click at [261, 228] on img at bounding box center [263, 203] width 142 height 95
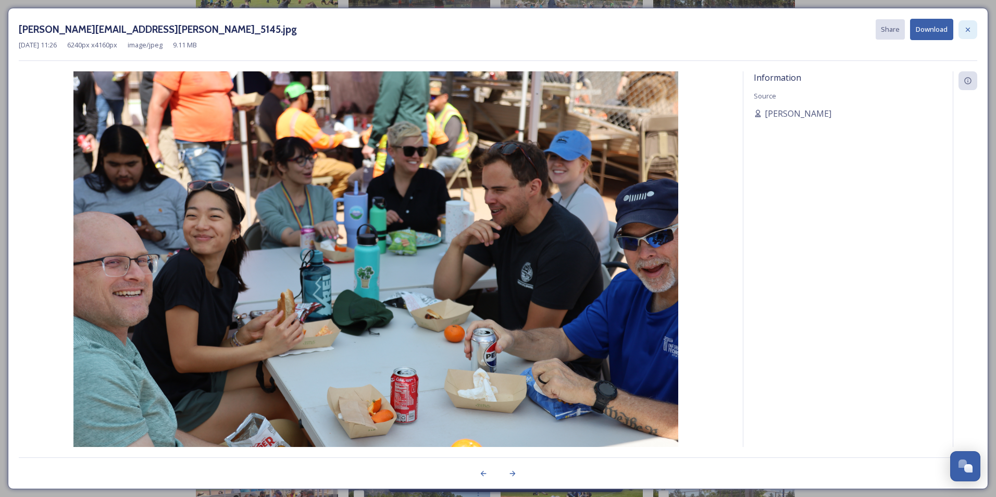
click at [966, 32] on icon at bounding box center [967, 30] width 8 height 8
